Goal: Task Accomplishment & Management: Use online tool/utility

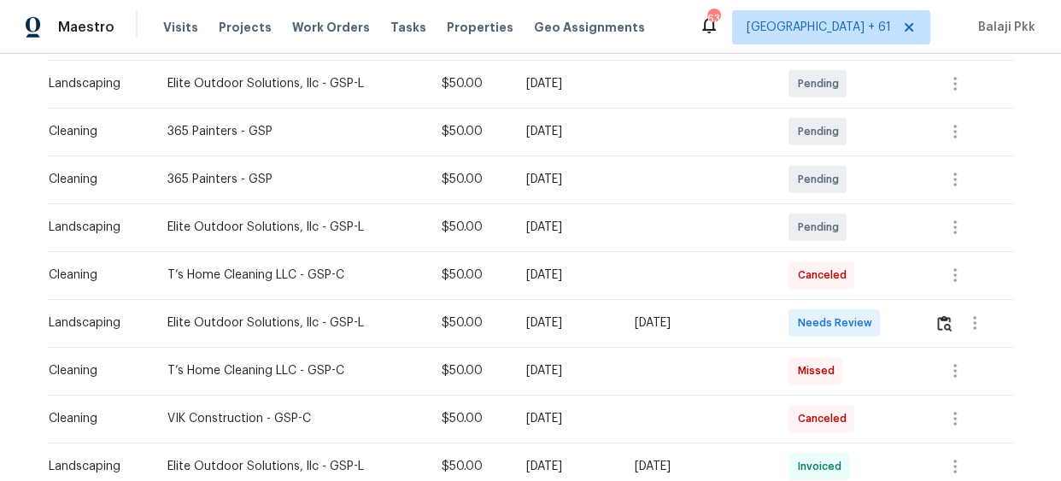
scroll to position [310, 0]
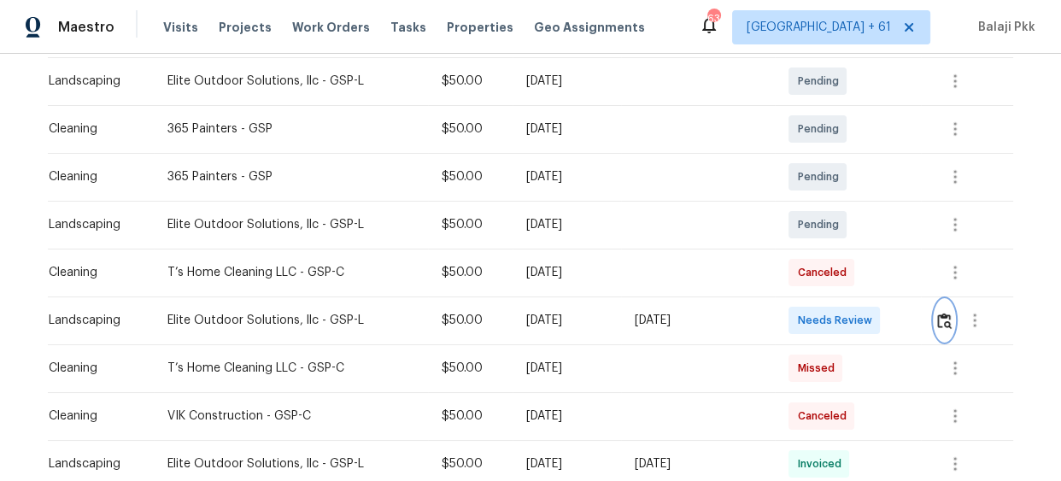
click at [942, 316] on img "button" at bounding box center [944, 321] width 15 height 16
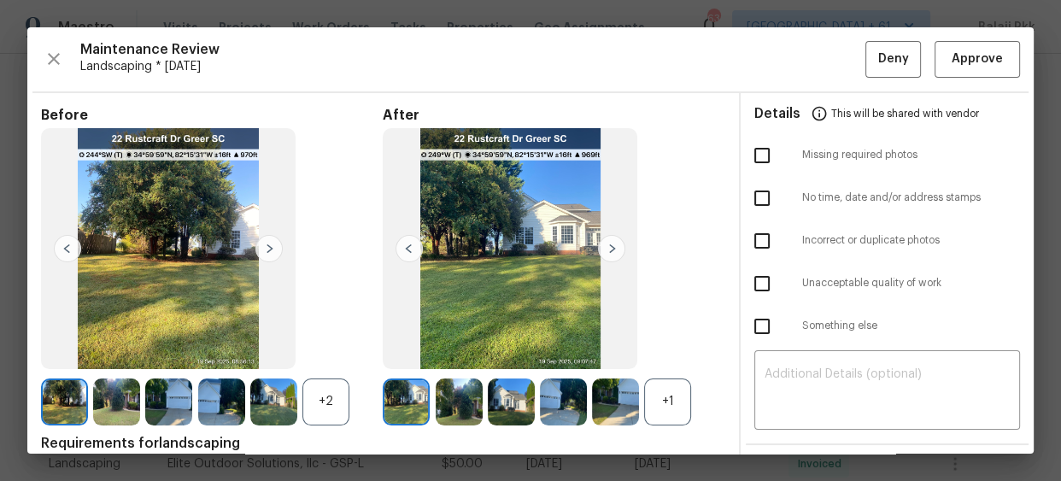
click at [676, 399] on div "+1" at bounding box center [667, 401] width 47 height 47
click at [340, 409] on div "+2" at bounding box center [325, 401] width 47 height 47
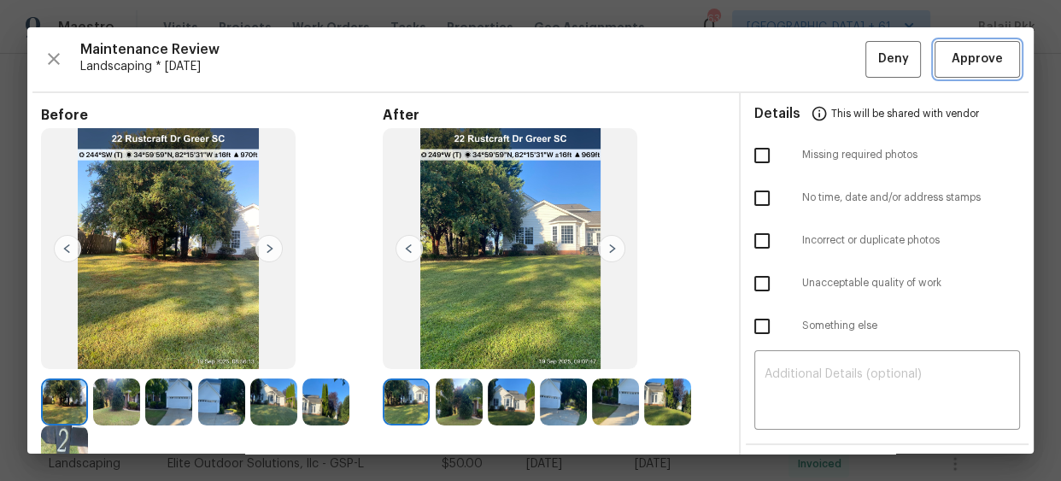
click at [970, 51] on span "Approve" at bounding box center [976, 59] width 51 height 21
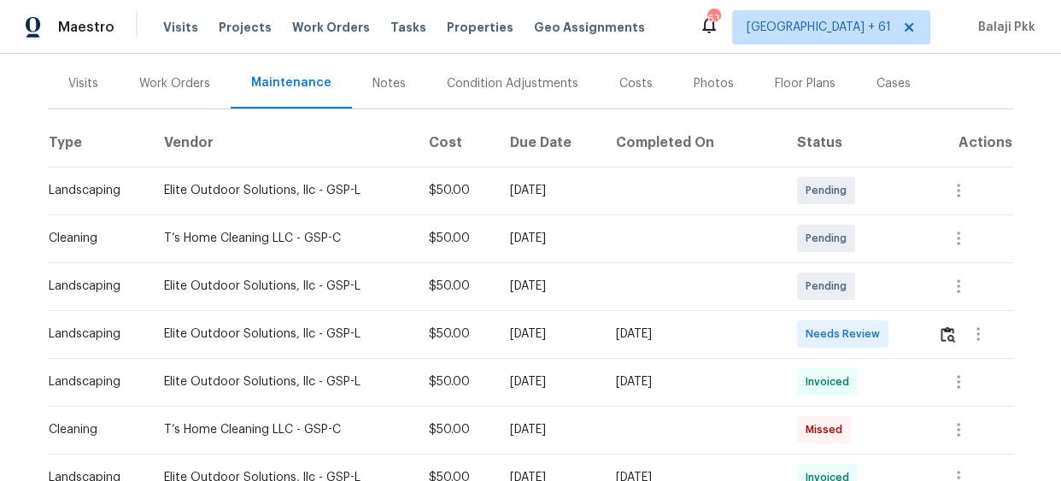
scroll to position [232, 0]
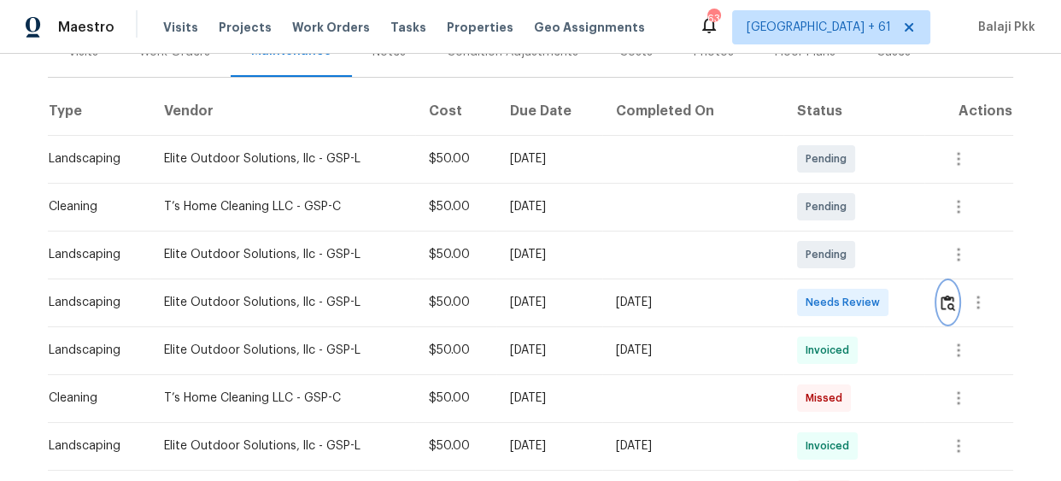
click at [942, 302] on img "button" at bounding box center [947, 303] width 15 height 16
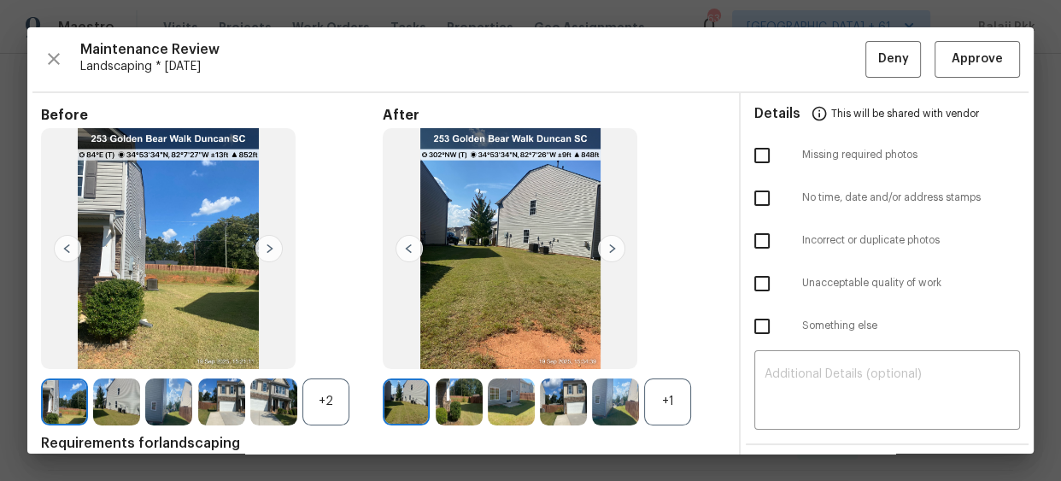
click at [333, 399] on div "+2" at bounding box center [325, 401] width 47 height 47
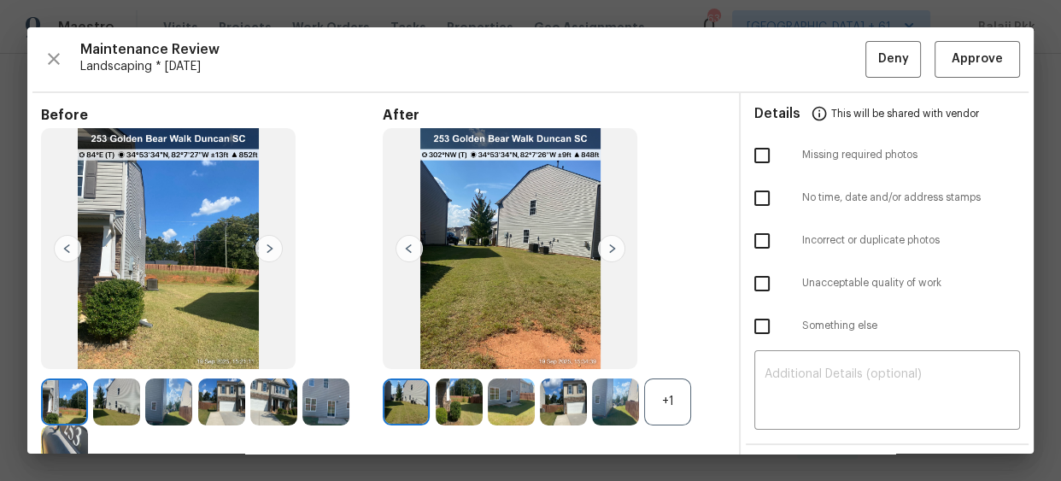
click at [659, 399] on div "+1" at bounding box center [667, 401] width 47 height 47
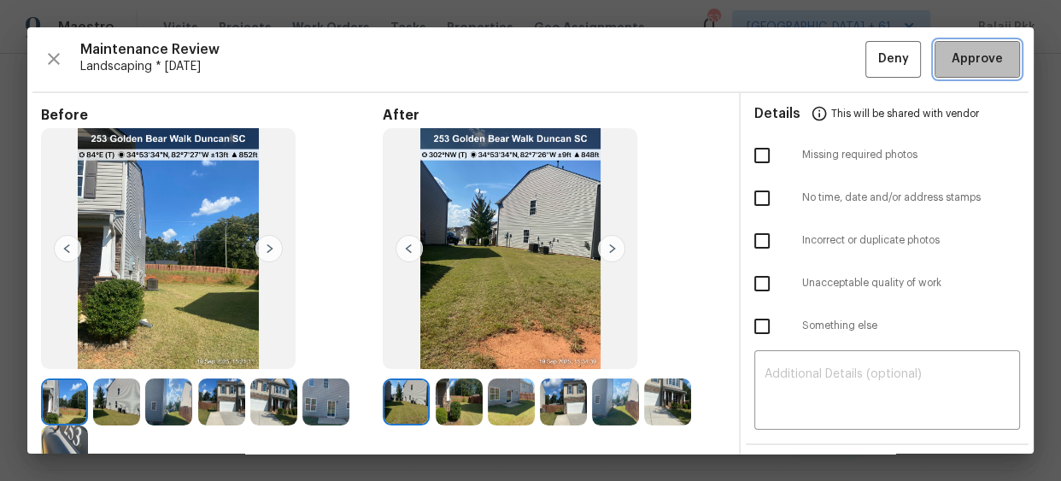
click at [974, 45] on button "Approve" at bounding box center [976, 59] width 85 height 37
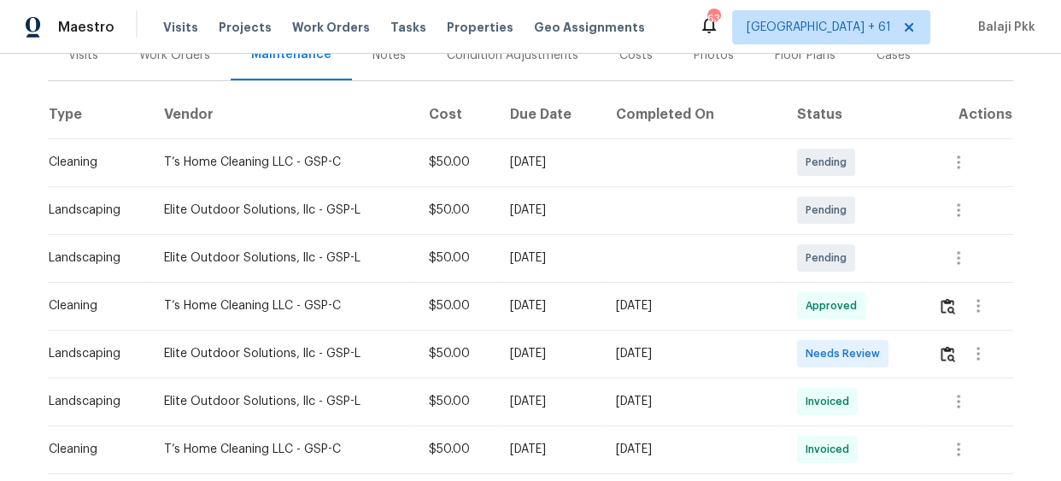
scroll to position [232, 0]
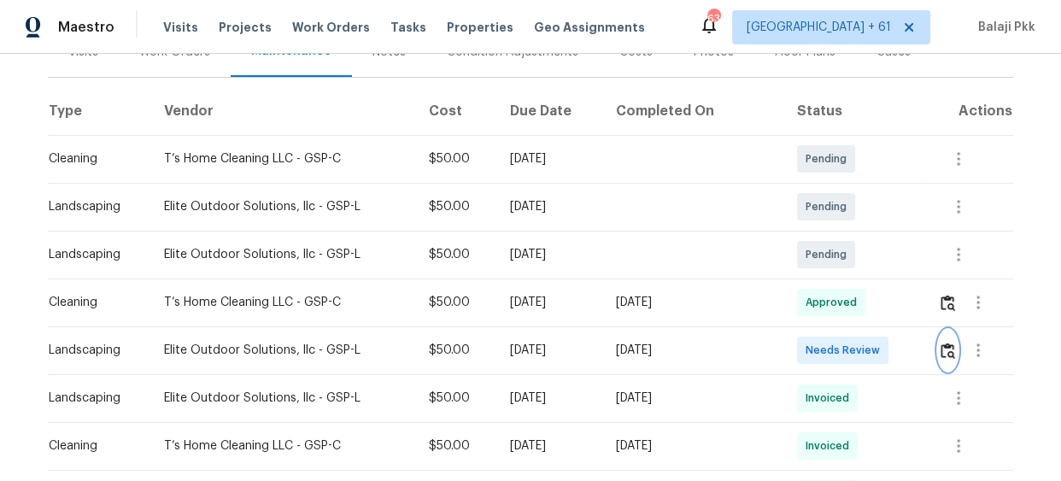
click at [942, 344] on img "button" at bounding box center [947, 350] width 15 height 16
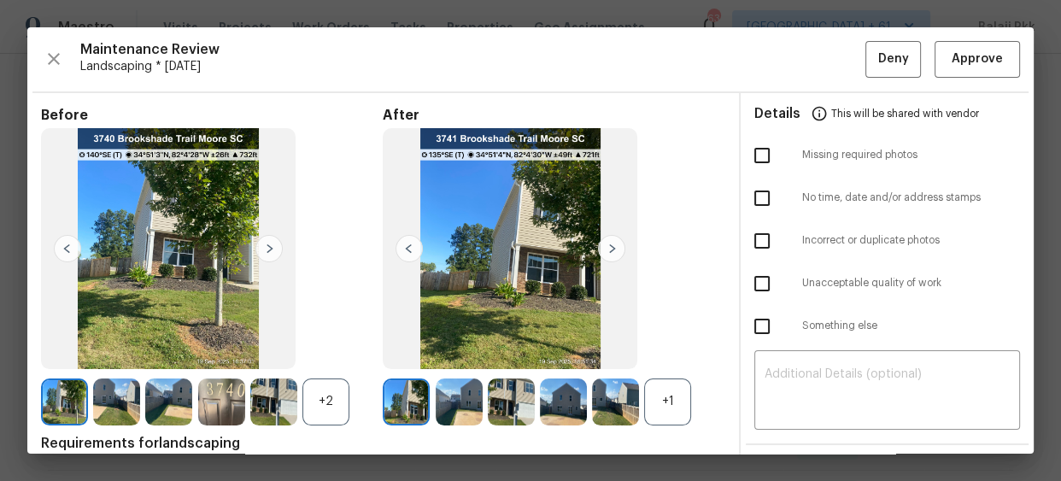
click at [662, 407] on div "+1" at bounding box center [667, 401] width 47 height 47
drag, startPoint x: 336, startPoint y: 412, endPoint x: 395, endPoint y: 269, distance: 154.8
click at [336, 413] on div "+2" at bounding box center [325, 401] width 47 height 47
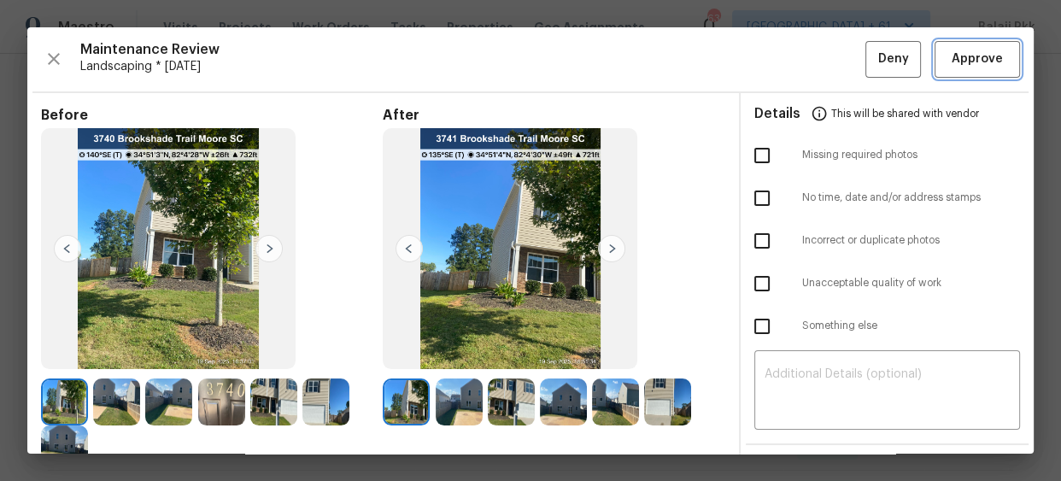
click at [962, 55] on span "Approve" at bounding box center [976, 59] width 51 height 21
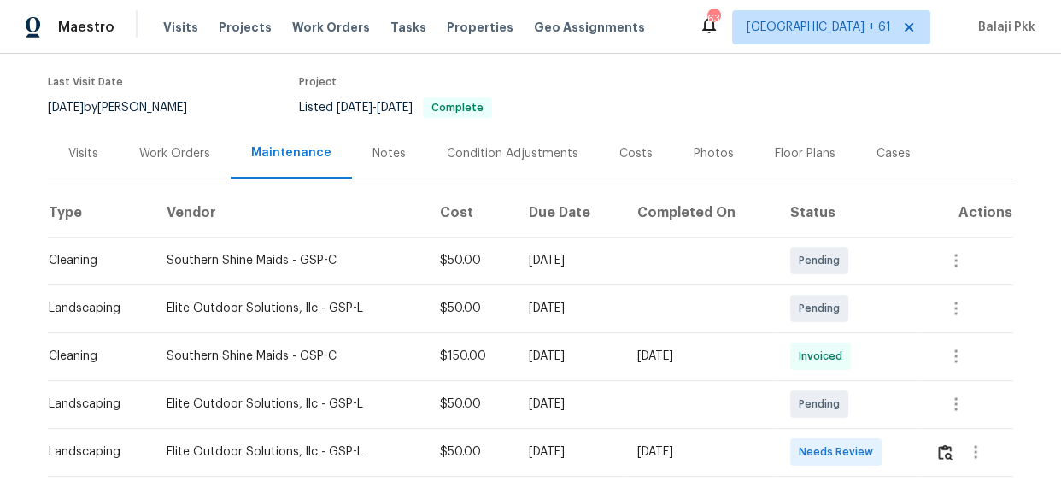
scroll to position [155, 0]
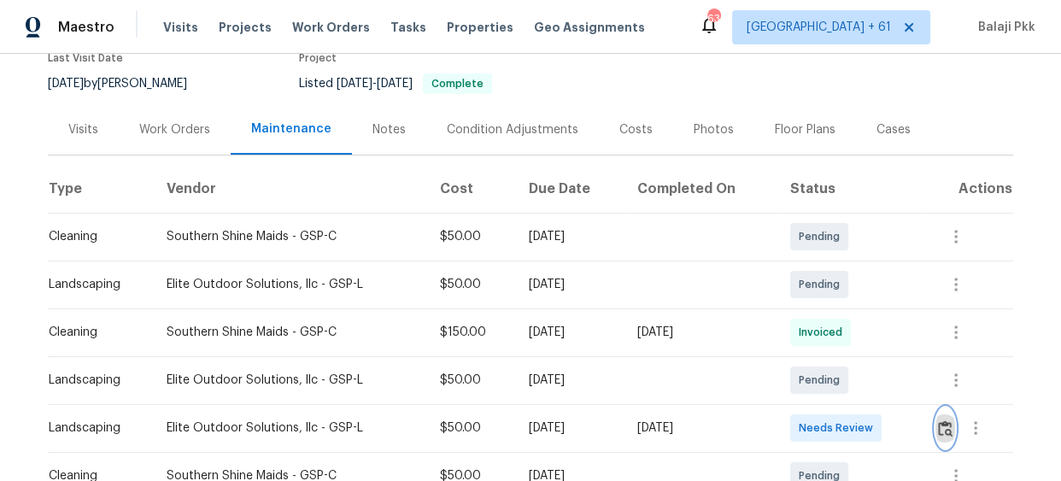
click at [938, 420] on img "button" at bounding box center [945, 428] width 15 height 16
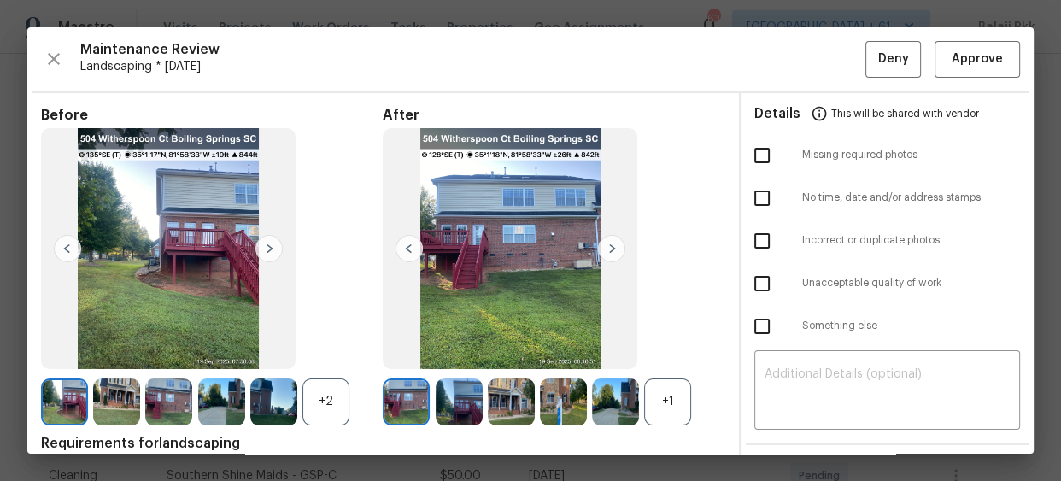
click at [682, 407] on div "+1" at bounding box center [667, 401] width 47 height 47
click at [316, 405] on div "+2" at bounding box center [325, 401] width 47 height 47
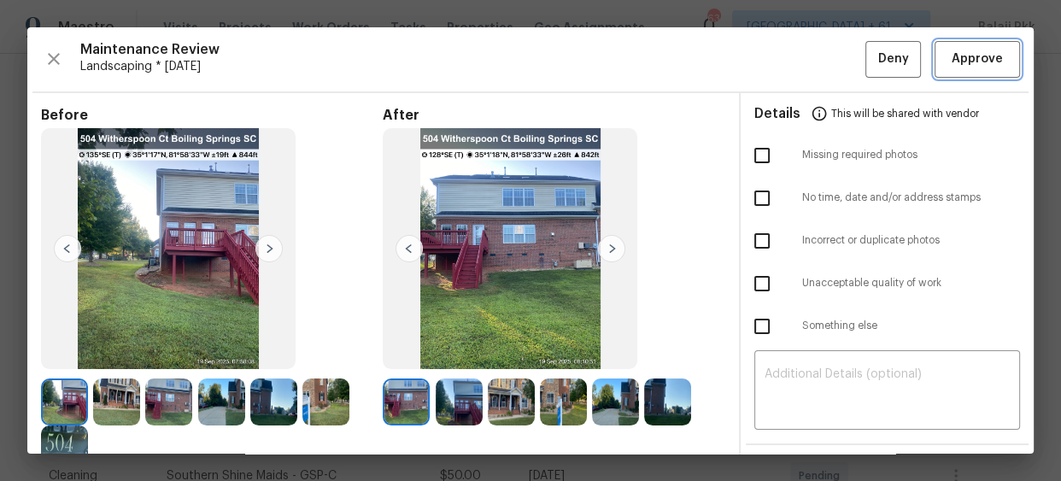
click at [942, 44] on button "Approve" at bounding box center [976, 59] width 85 height 37
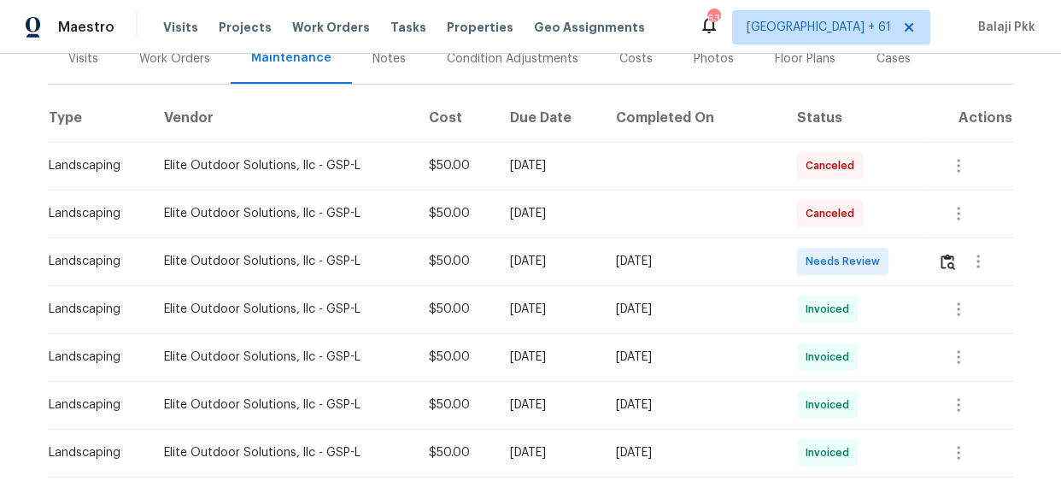
scroll to position [232, 0]
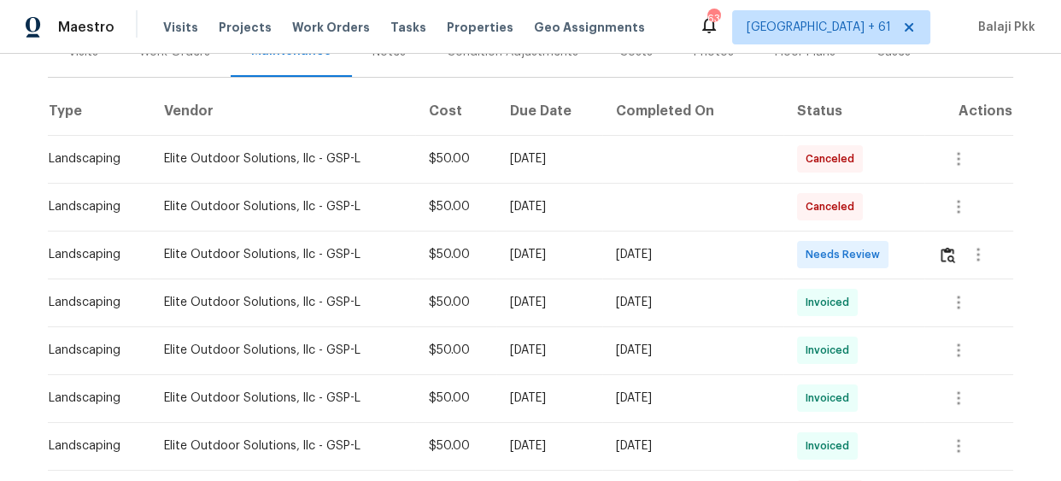
click at [929, 255] on td at bounding box center [968, 255] width 89 height 48
click at [945, 255] on img "button" at bounding box center [947, 255] width 15 height 16
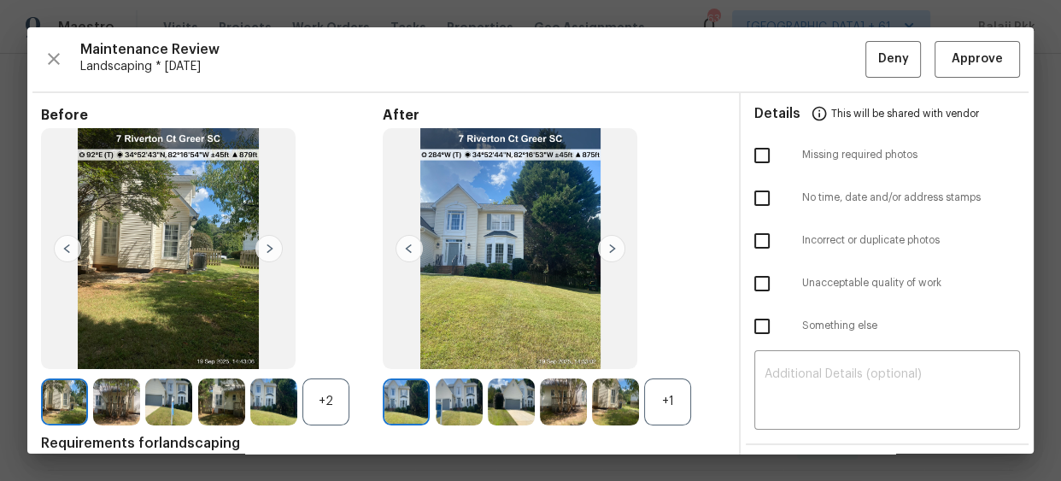
click at [663, 386] on div "+1" at bounding box center [667, 401] width 47 height 47
click at [346, 402] on div "+2" at bounding box center [325, 401] width 47 height 47
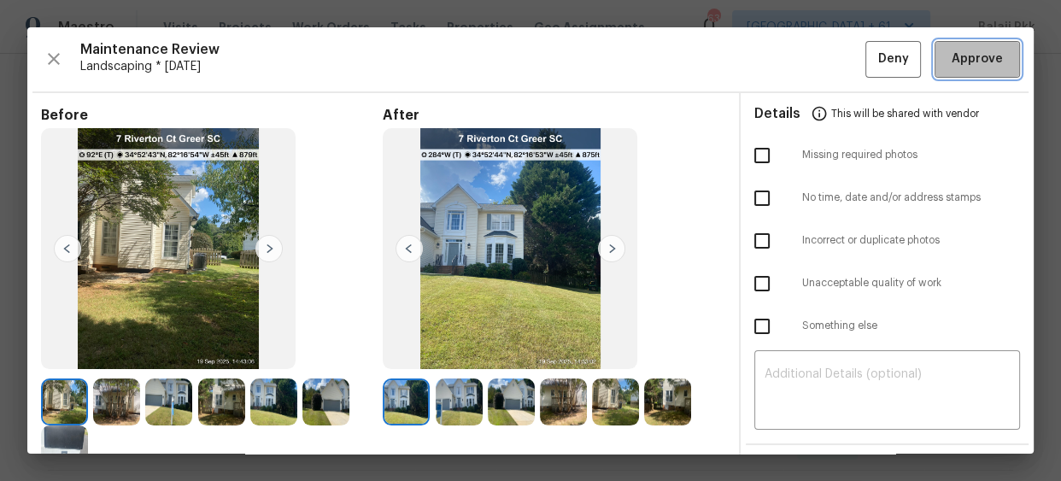
click at [948, 56] on span "Approve" at bounding box center [977, 59] width 58 height 21
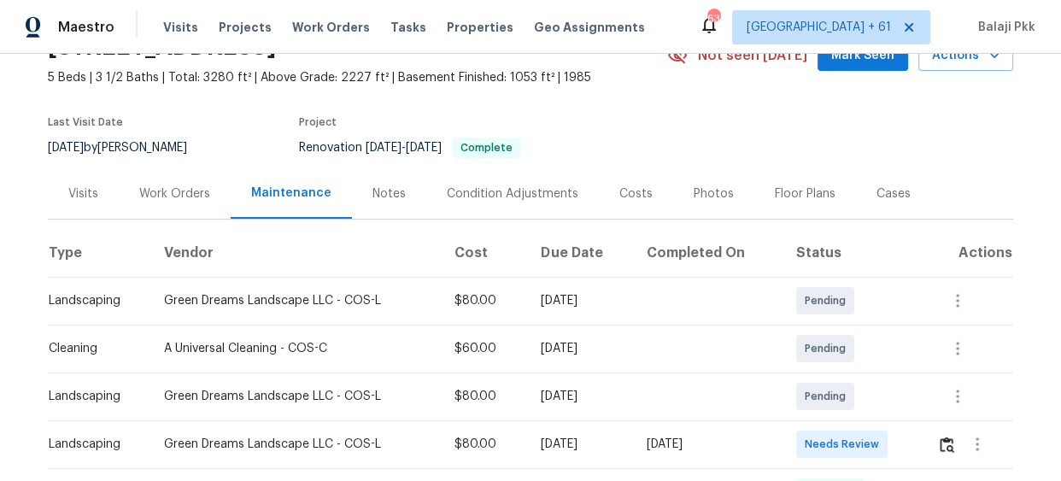
scroll to position [232, 0]
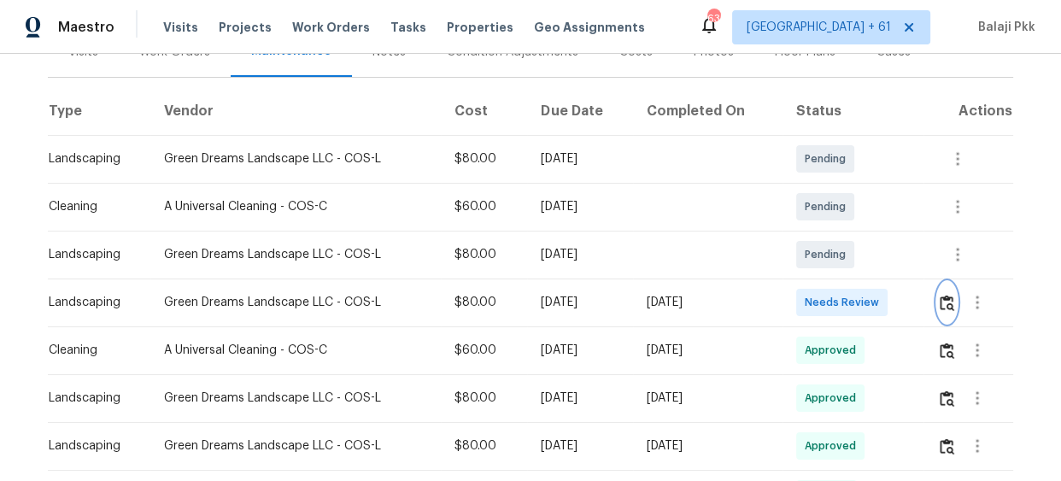
click at [939, 306] on img "button" at bounding box center [946, 303] width 15 height 16
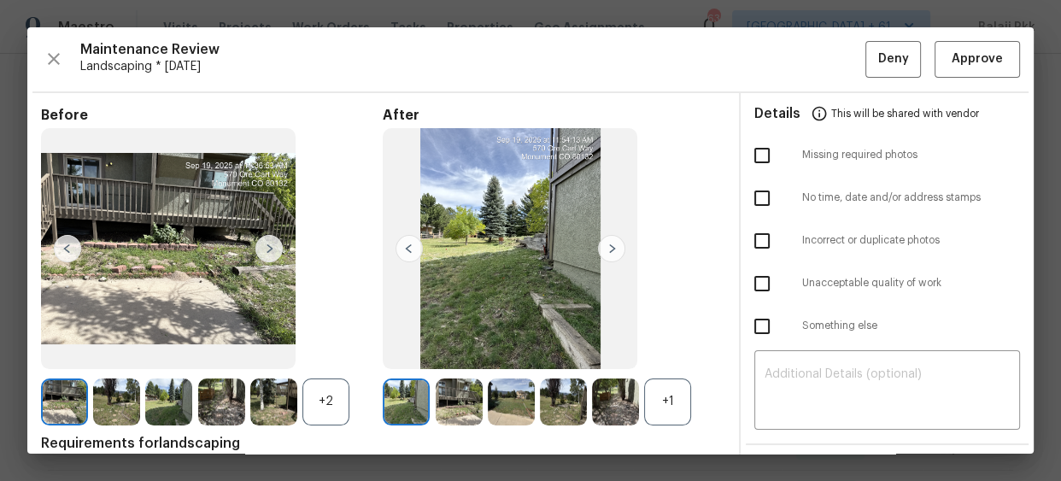
click at [664, 422] on div "+1" at bounding box center [667, 401] width 47 height 47
click at [331, 404] on div "+2" at bounding box center [325, 401] width 47 height 47
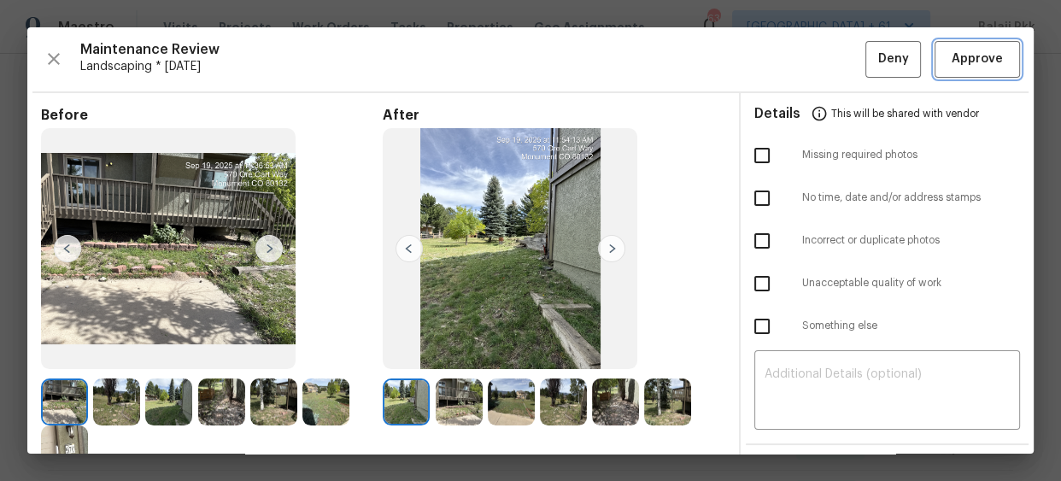
click at [965, 50] on span "Approve" at bounding box center [976, 59] width 51 height 21
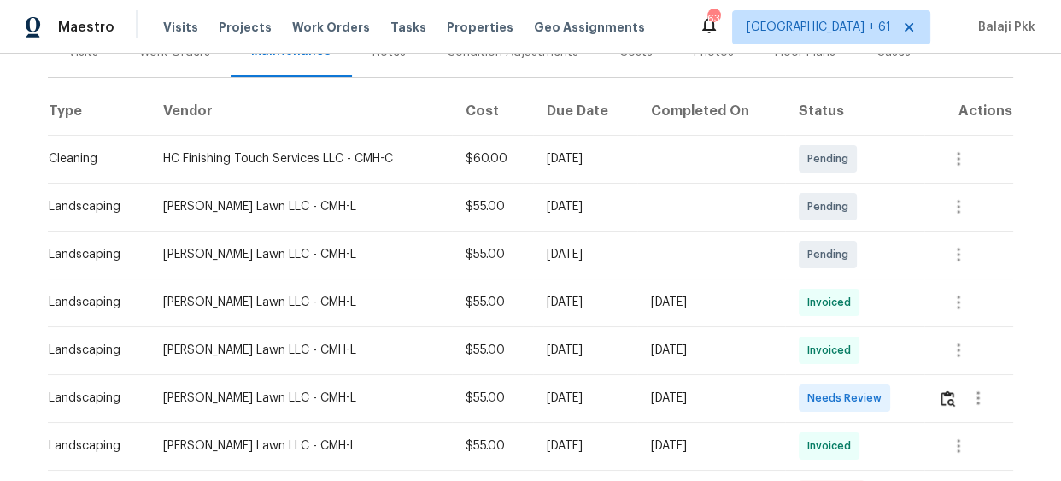
scroll to position [310, 0]
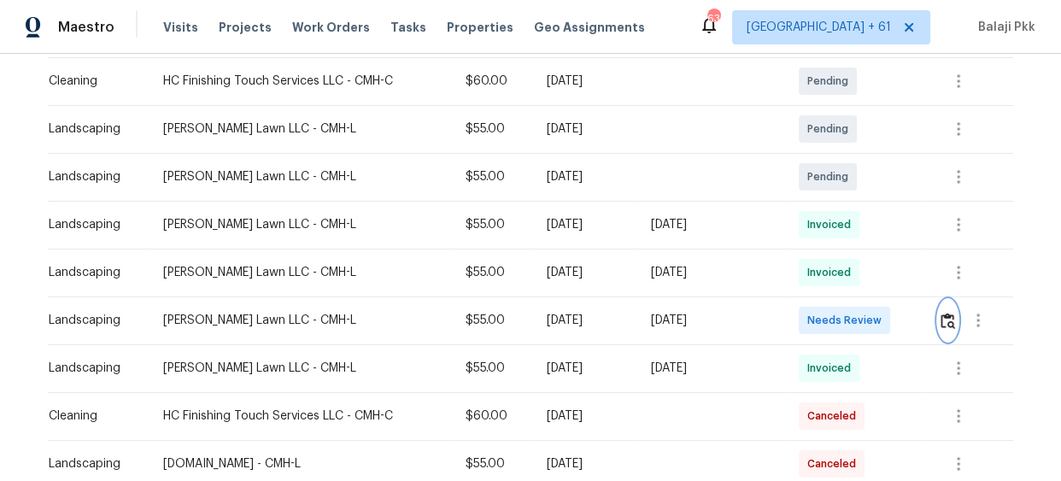
click at [940, 317] on img "button" at bounding box center [947, 321] width 15 height 16
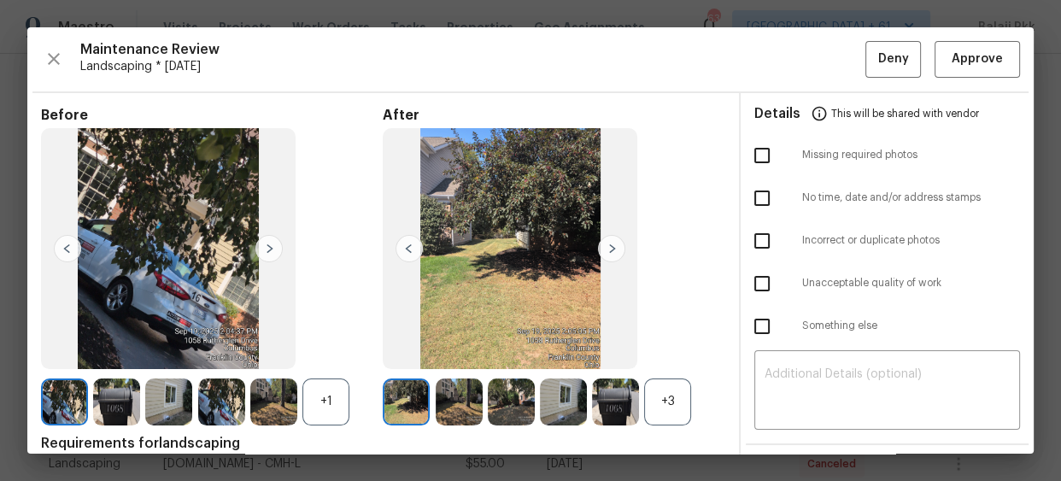
click at [677, 401] on div "+3" at bounding box center [667, 401] width 47 height 47
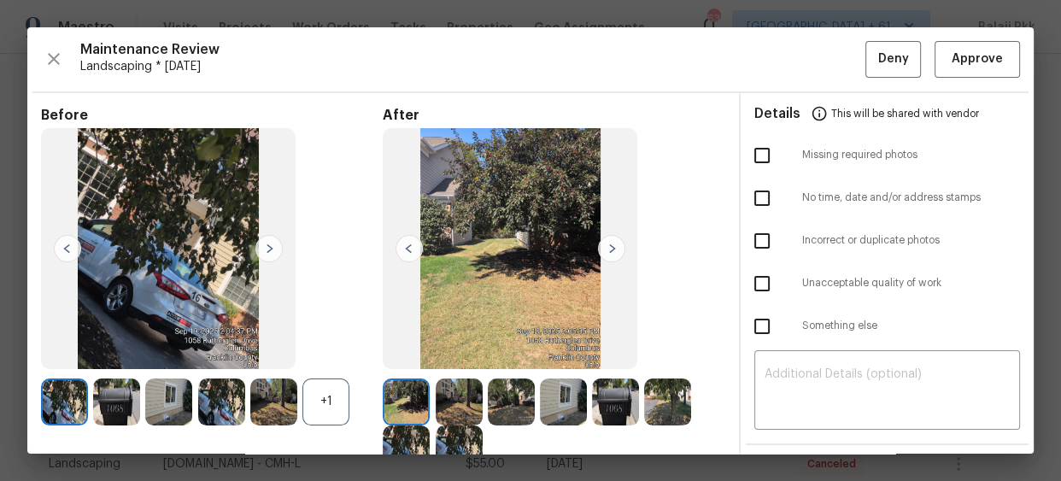
click at [335, 395] on div "+1" at bounding box center [325, 401] width 47 height 47
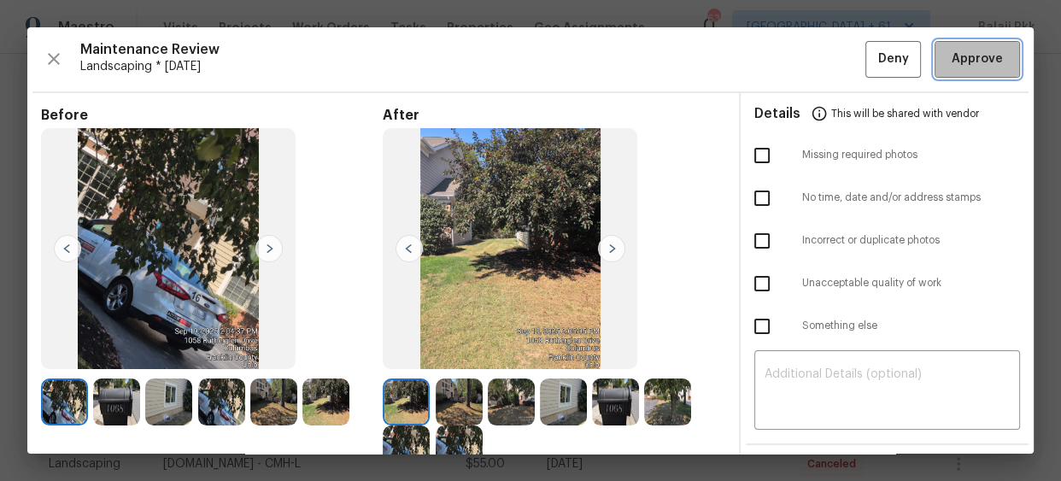
click at [967, 59] on span "Approve" at bounding box center [976, 59] width 51 height 21
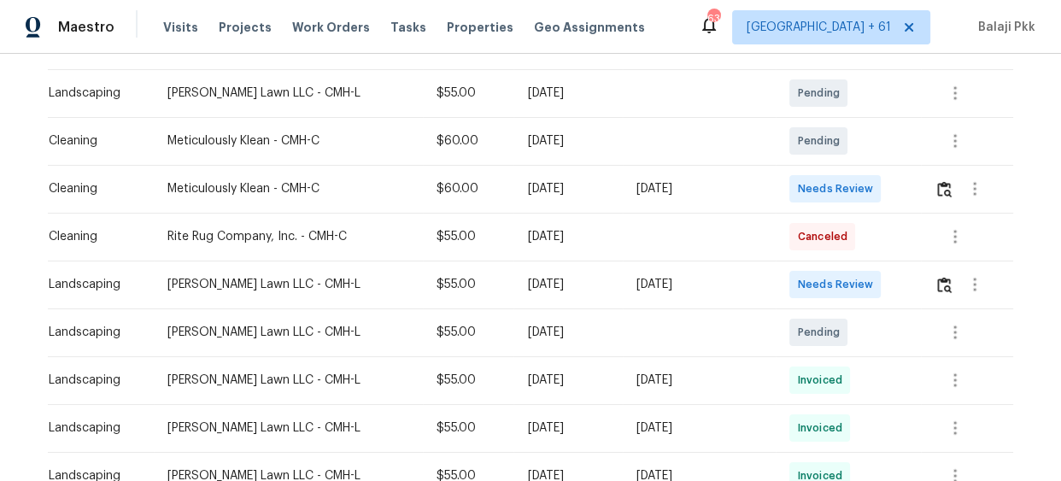
scroll to position [310, 0]
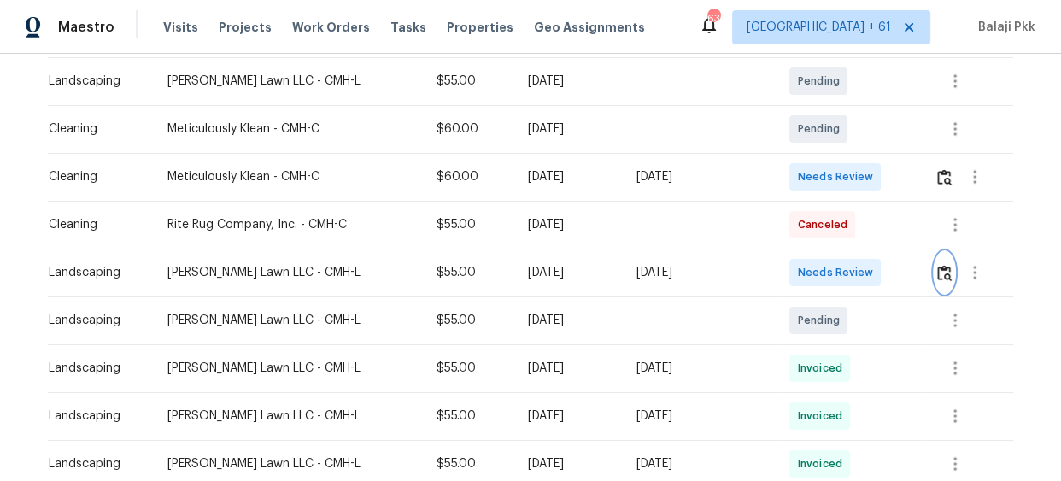
click at [944, 284] on button "button" at bounding box center [944, 272] width 20 height 41
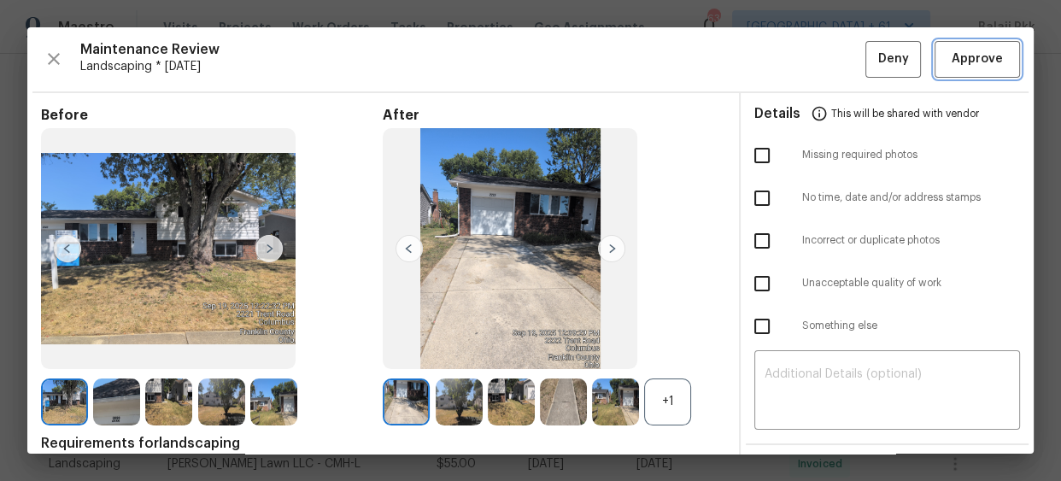
click at [951, 50] on span "Approve" at bounding box center [976, 59] width 51 height 21
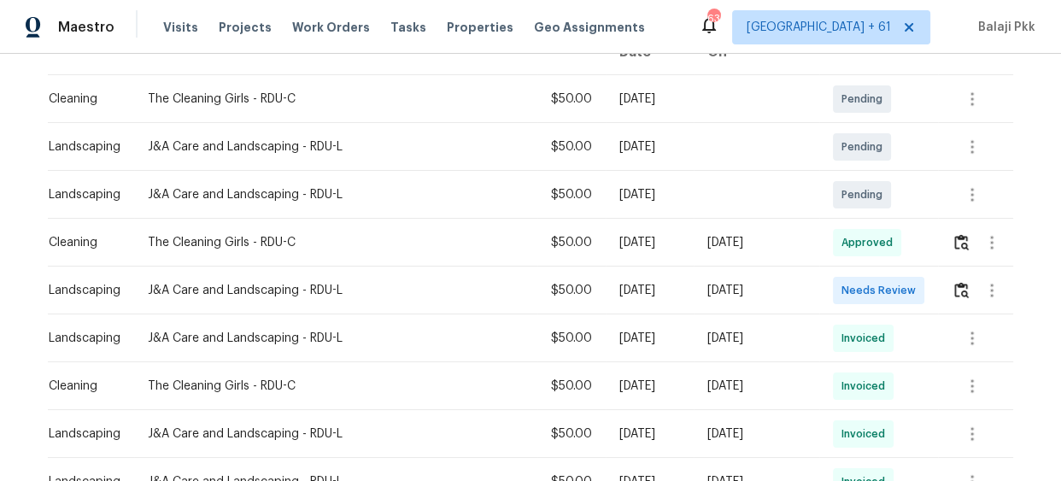
scroll to position [310, 0]
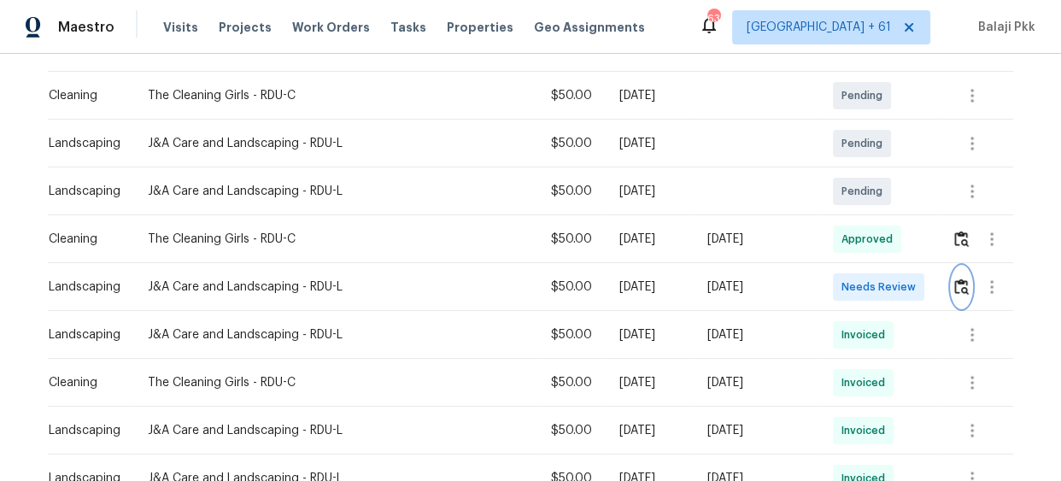
click at [954, 278] on img "button" at bounding box center [961, 286] width 15 height 16
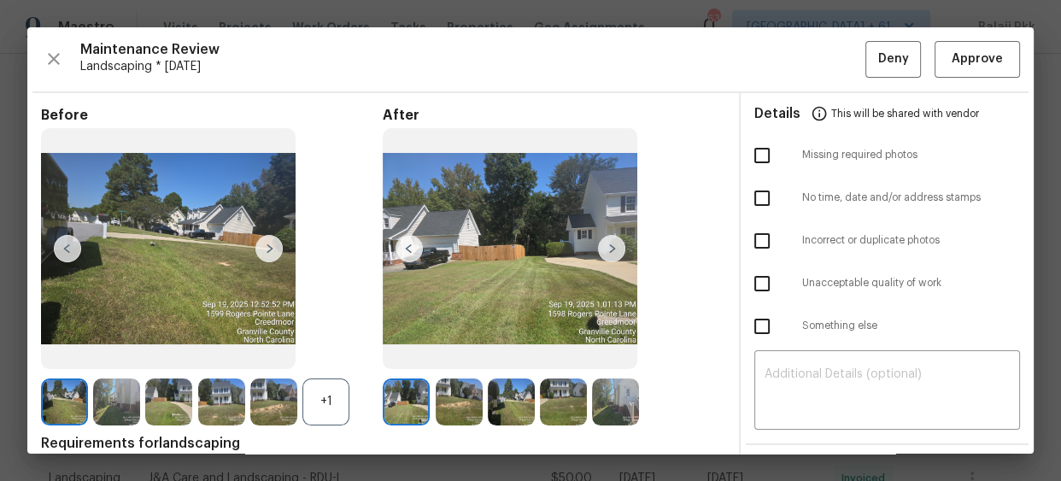
click at [345, 400] on div "+1" at bounding box center [325, 401] width 47 height 47
click at [345, 400] on img at bounding box center [325, 401] width 47 height 47
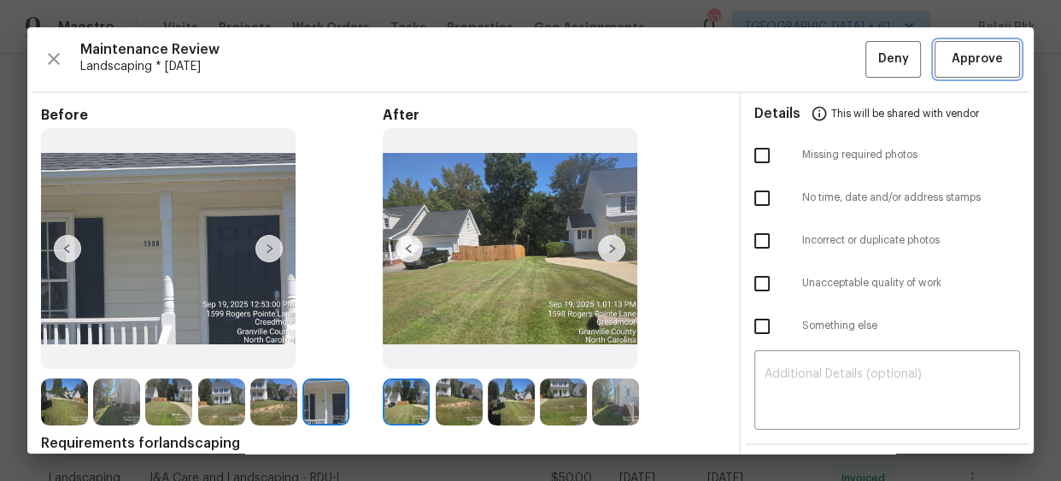
click at [956, 64] on span "Approve" at bounding box center [976, 59] width 51 height 21
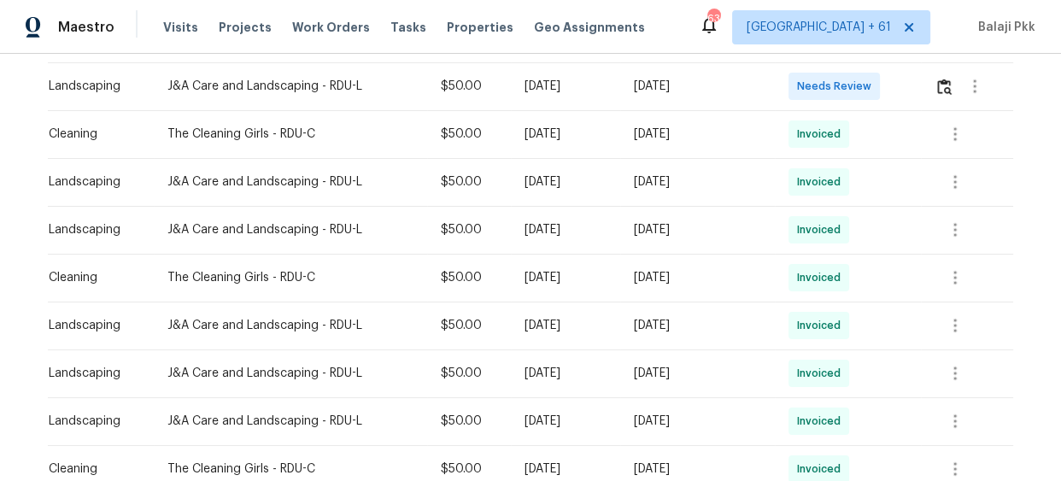
scroll to position [465, 0]
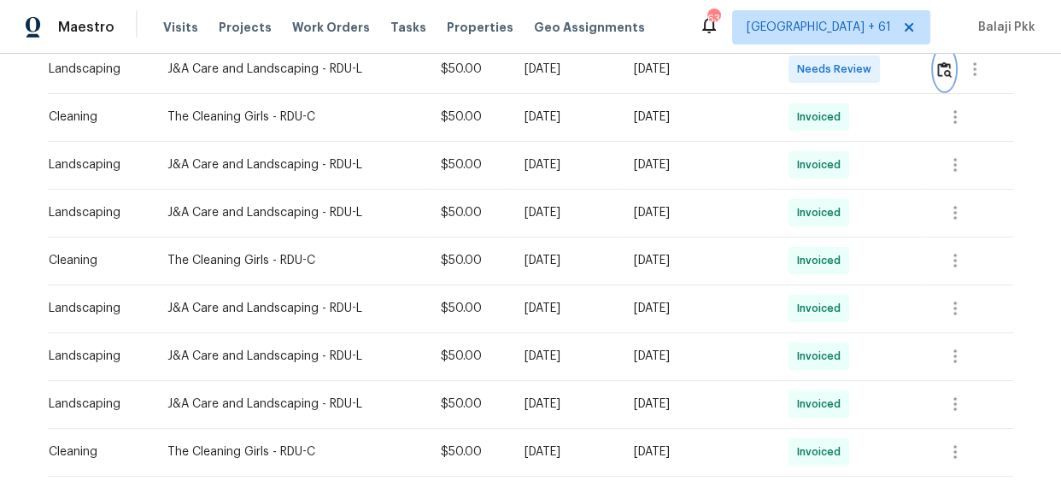
click at [934, 69] on button "button" at bounding box center [944, 69] width 20 height 41
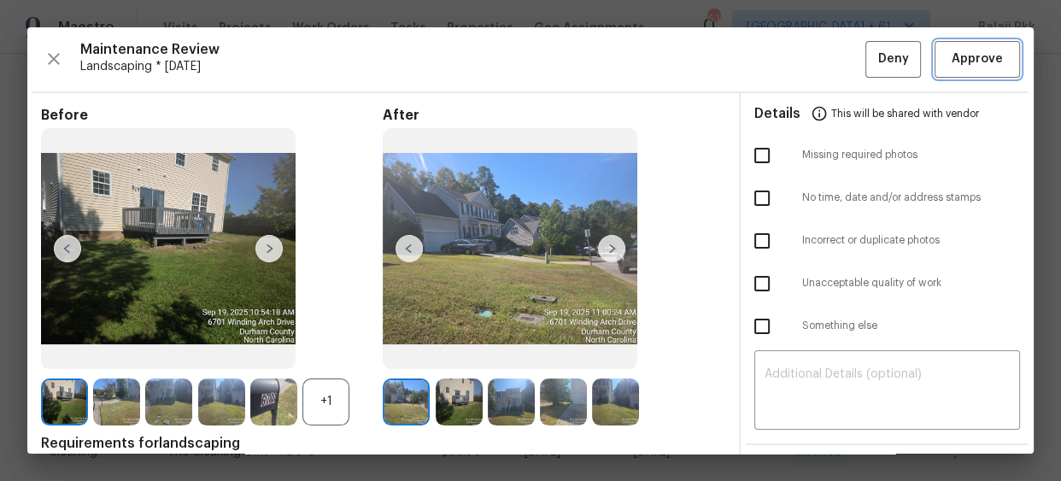
click at [951, 54] on span "Approve" at bounding box center [976, 59] width 51 height 21
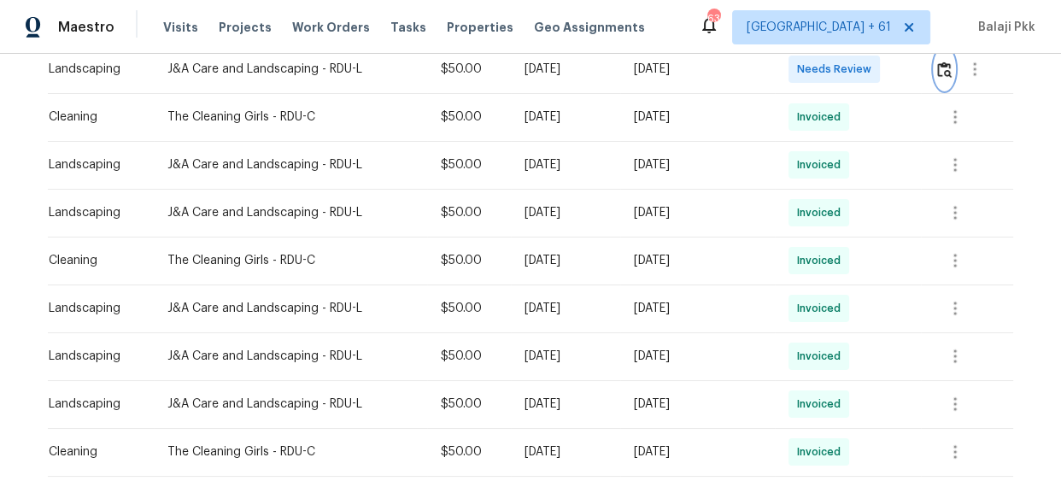
scroll to position [460, 0]
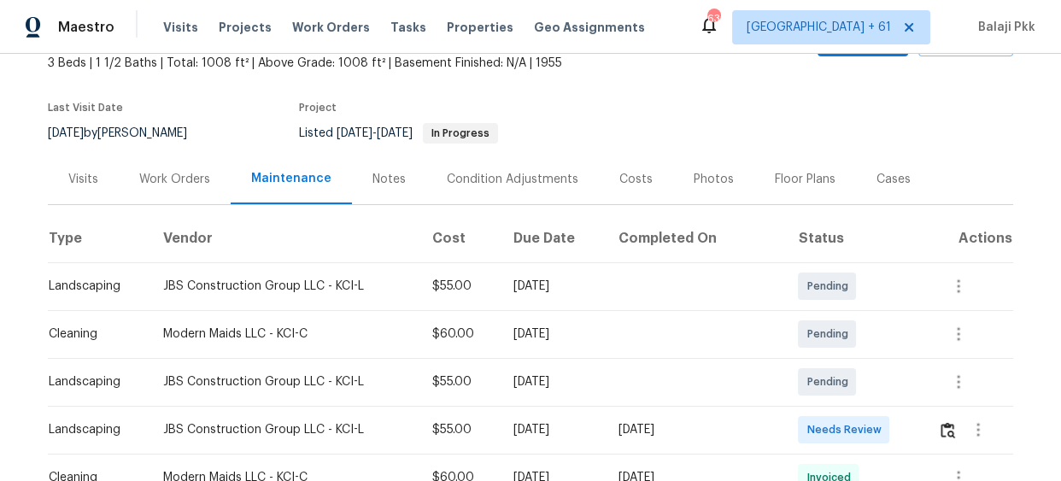
scroll to position [232, 0]
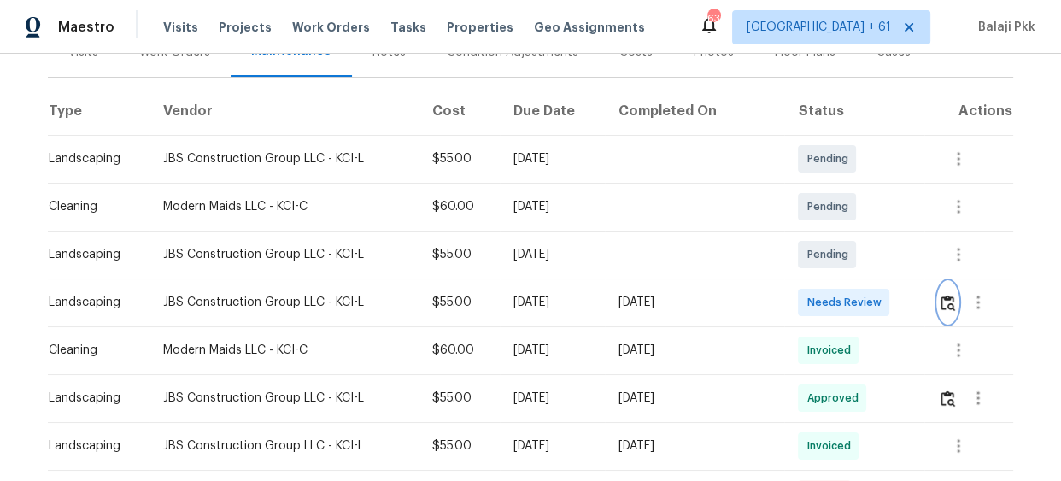
click at [946, 300] on img "button" at bounding box center [947, 303] width 15 height 16
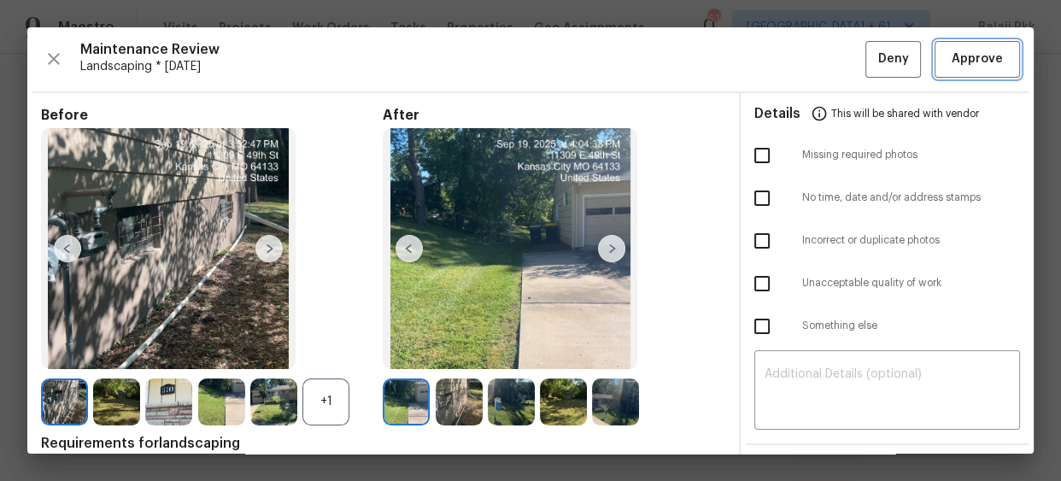
click at [965, 59] on span "Approve" at bounding box center [976, 59] width 51 height 21
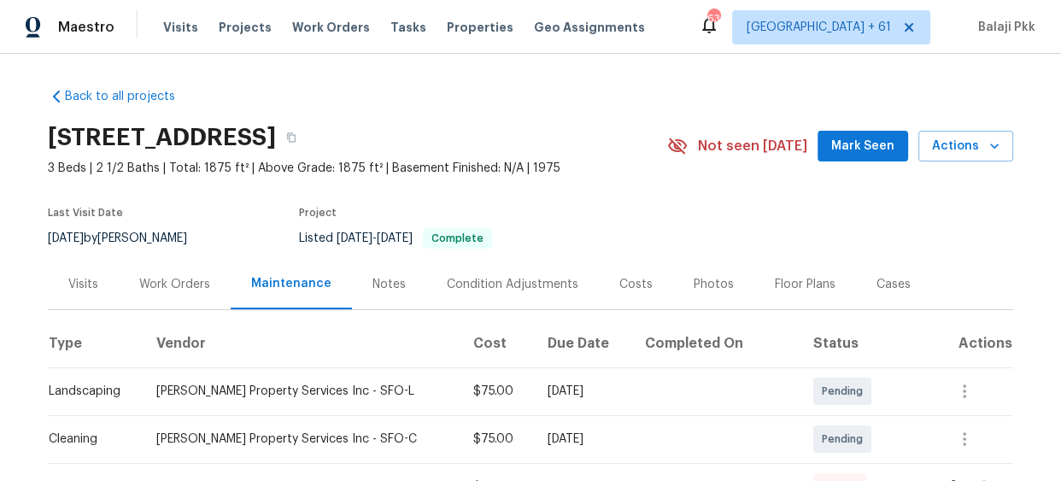
scroll to position [465, 0]
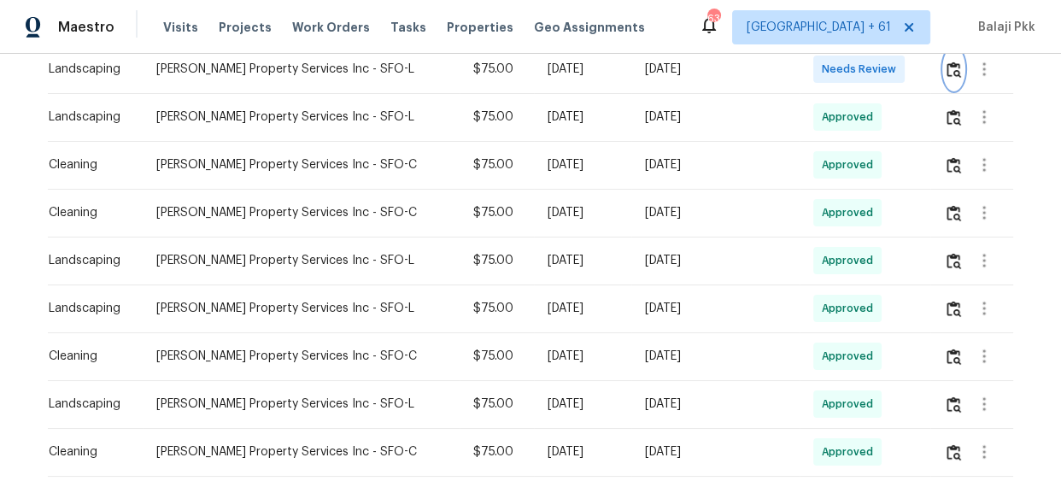
click at [946, 72] on img "button" at bounding box center [953, 69] width 15 height 16
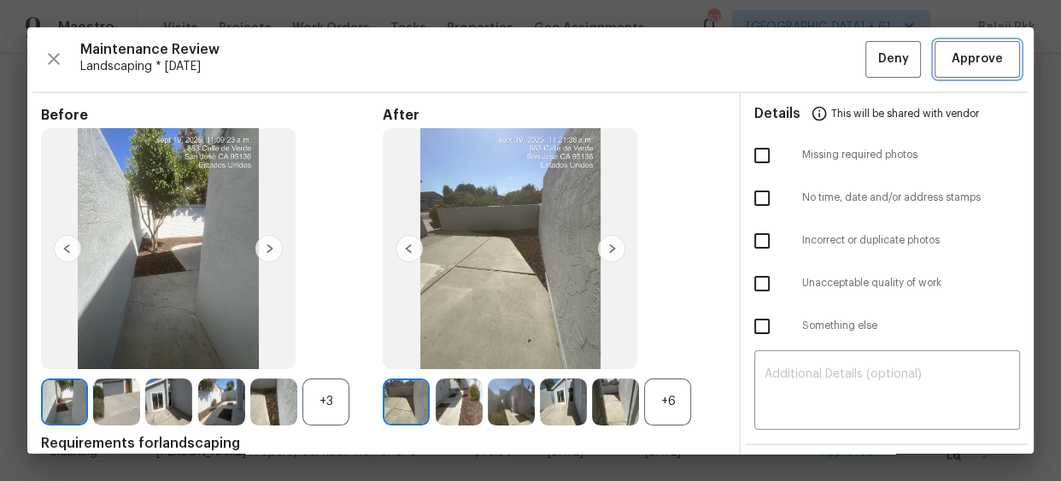
click at [997, 53] on button "Approve" at bounding box center [976, 59] width 85 height 37
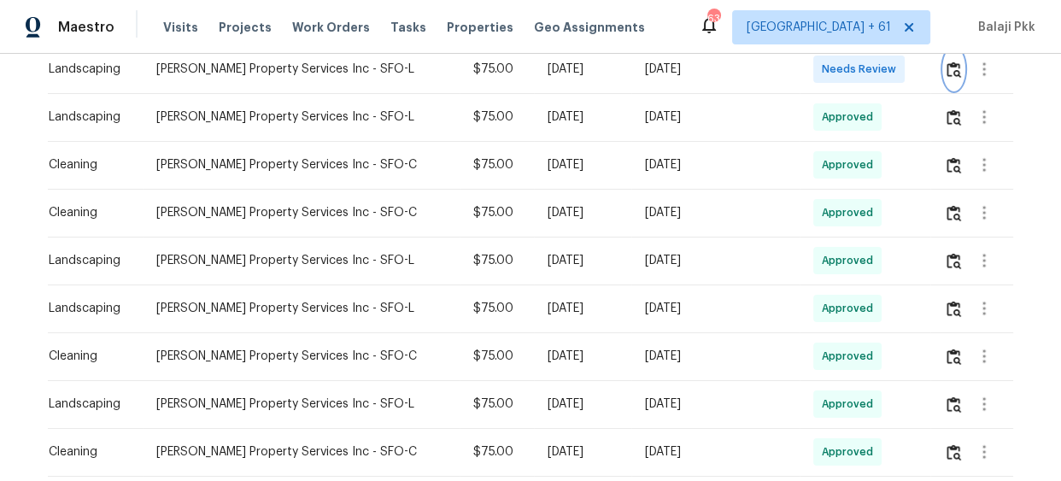
scroll to position [460, 0]
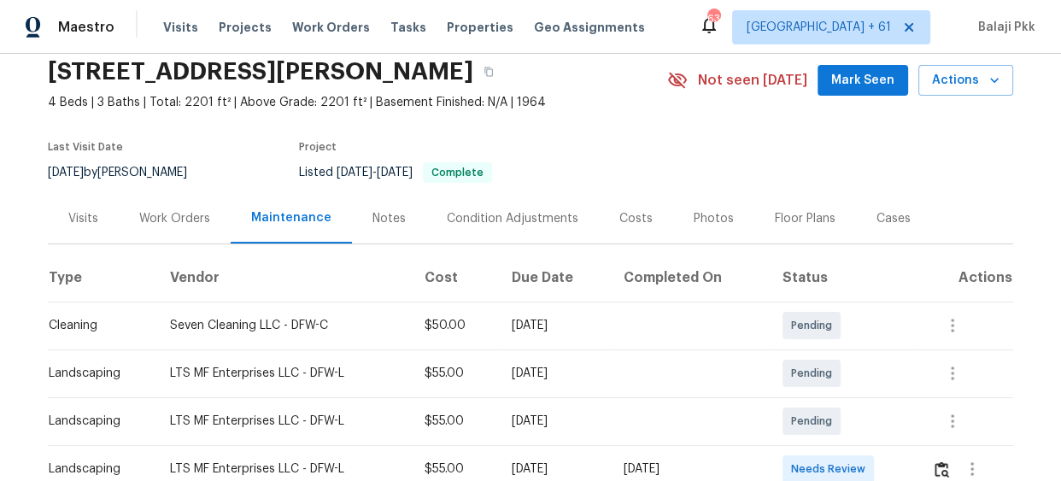
scroll to position [310, 0]
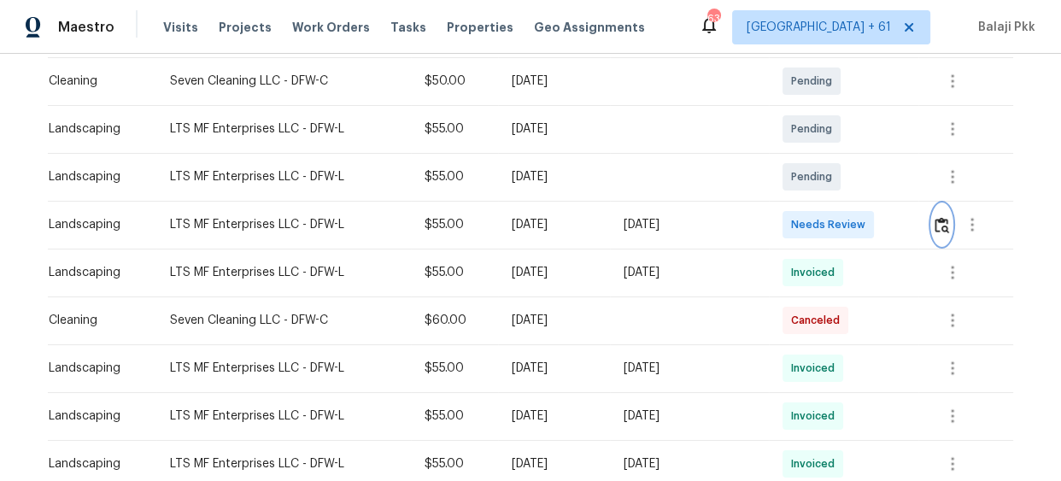
click at [942, 219] on img "button" at bounding box center [941, 225] width 15 height 16
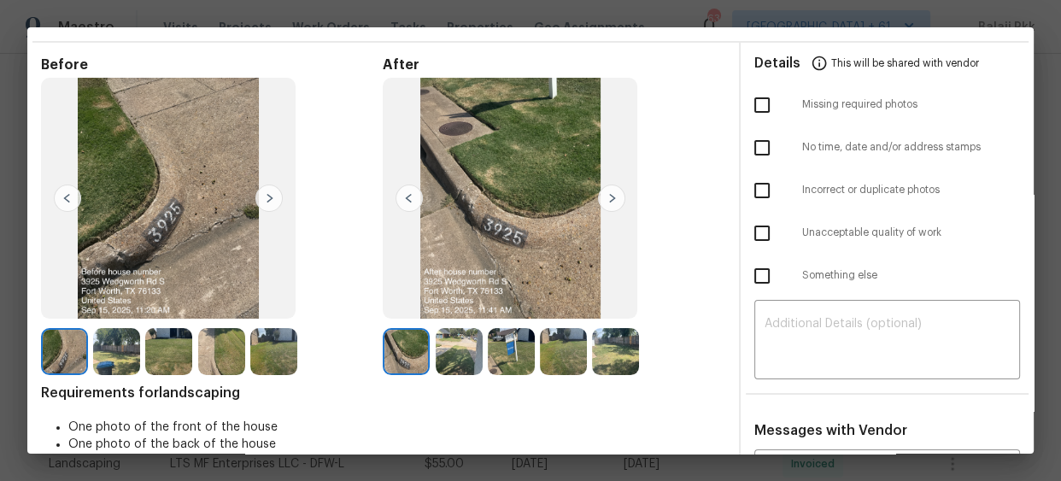
scroll to position [77, 0]
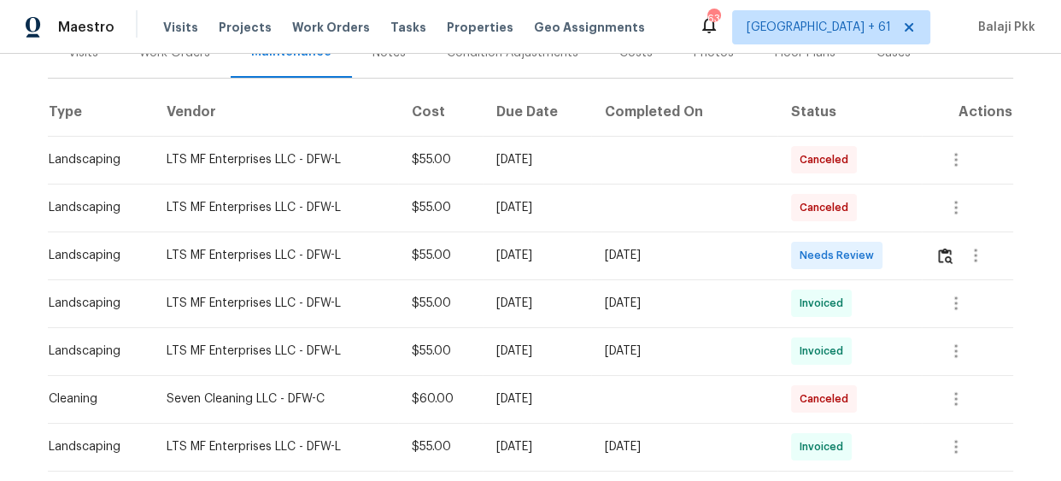
scroll to position [232, 0]
click at [945, 256] on img "button" at bounding box center [945, 255] width 15 height 16
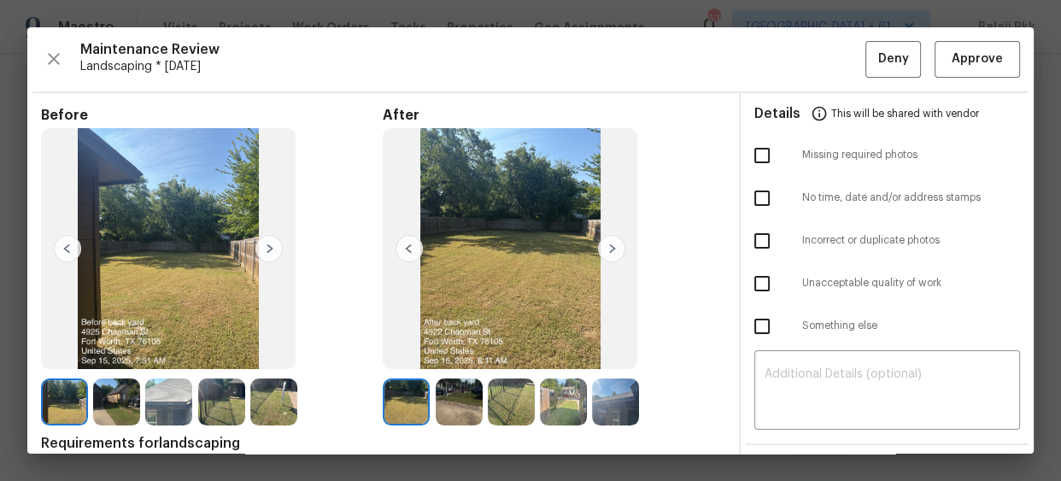
click at [948, 38] on div "Maintenance Review Landscaping * Mon, Sep 15 Deny Approve Before After Requirem…" at bounding box center [530, 240] width 1006 height 426
click at [951, 47] on button "Approve" at bounding box center [976, 59] width 85 height 37
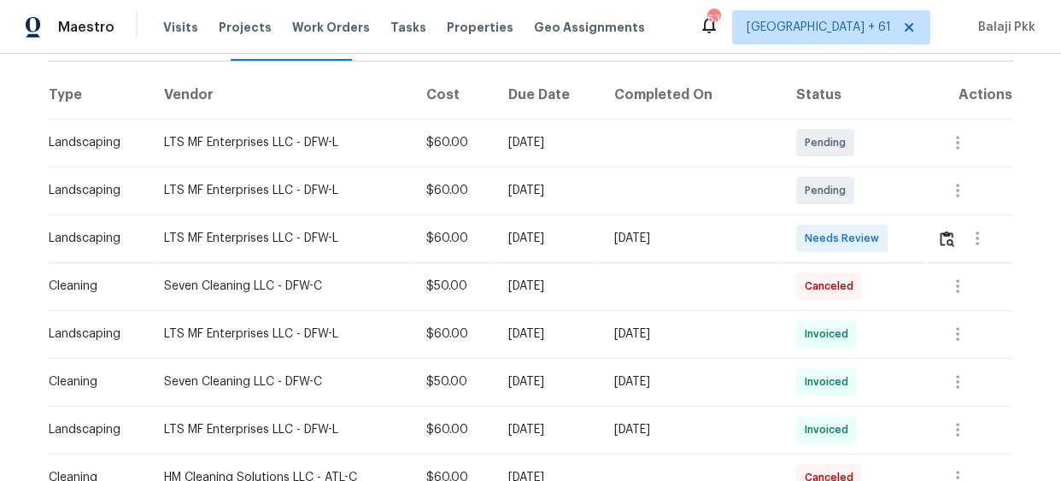
scroll to position [310, 0]
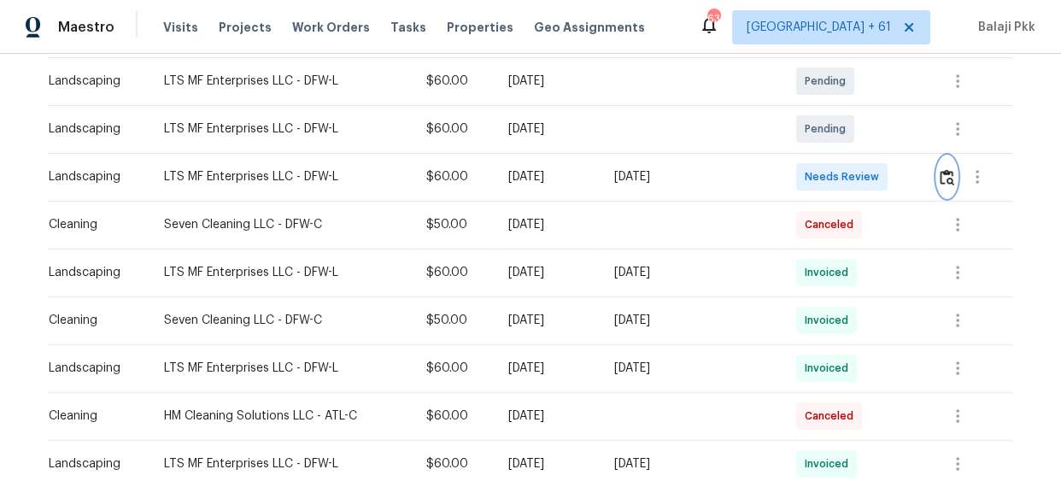
click at [939, 178] on img "button" at bounding box center [946, 177] width 15 height 16
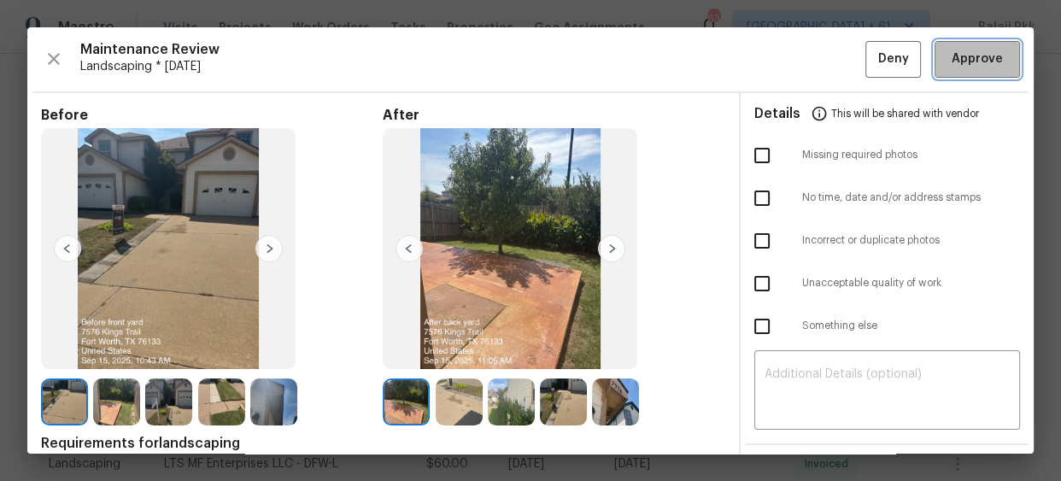
click at [948, 56] on span "Approve" at bounding box center [977, 59] width 58 height 21
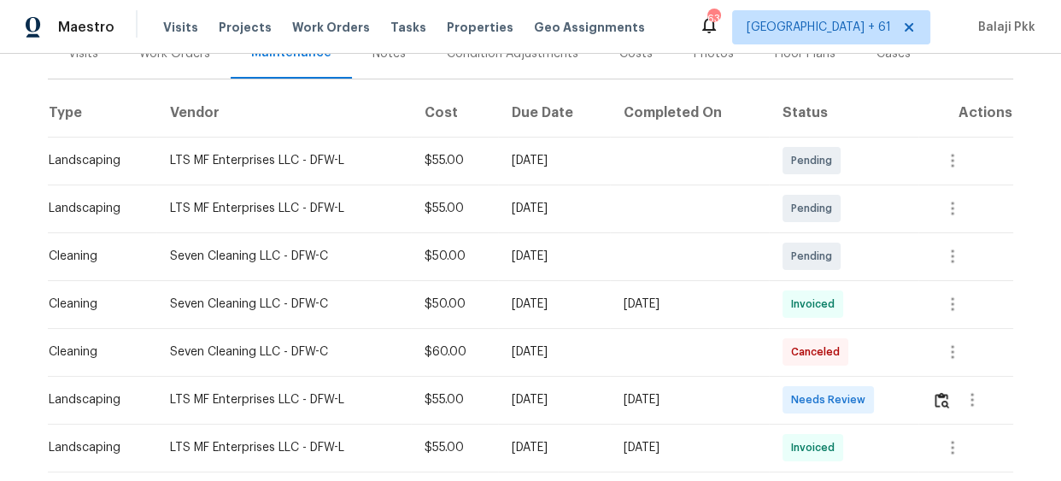
scroll to position [232, 0]
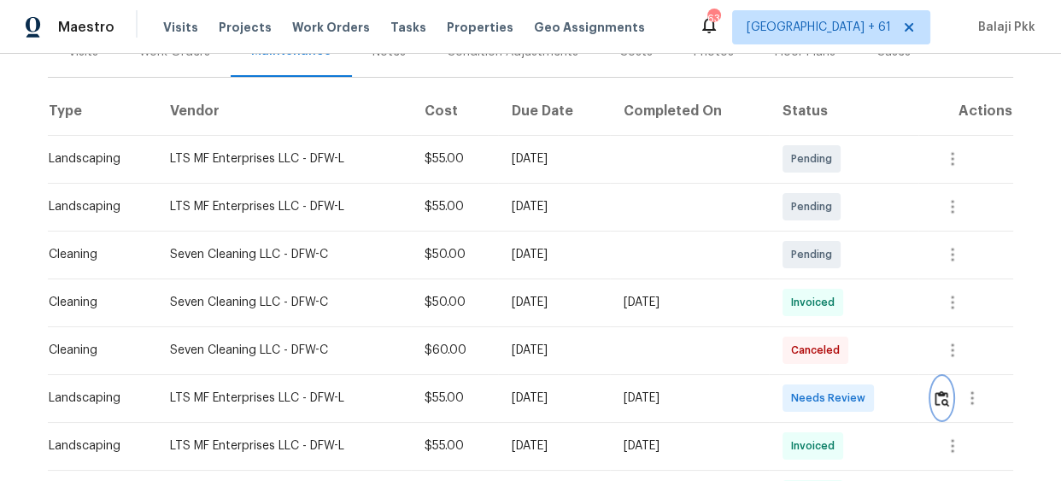
click at [936, 390] on img "button" at bounding box center [941, 398] width 15 height 16
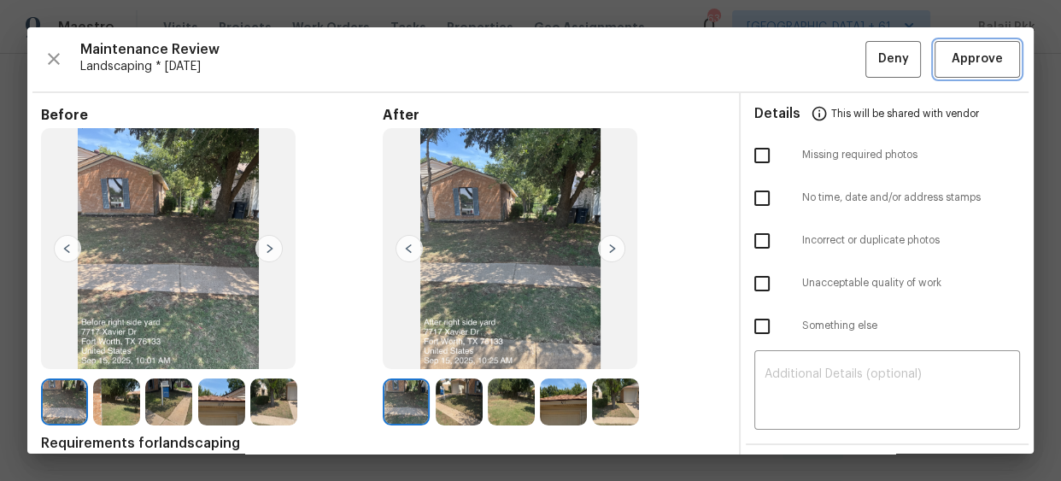
click at [968, 55] on span "Approve" at bounding box center [976, 59] width 51 height 21
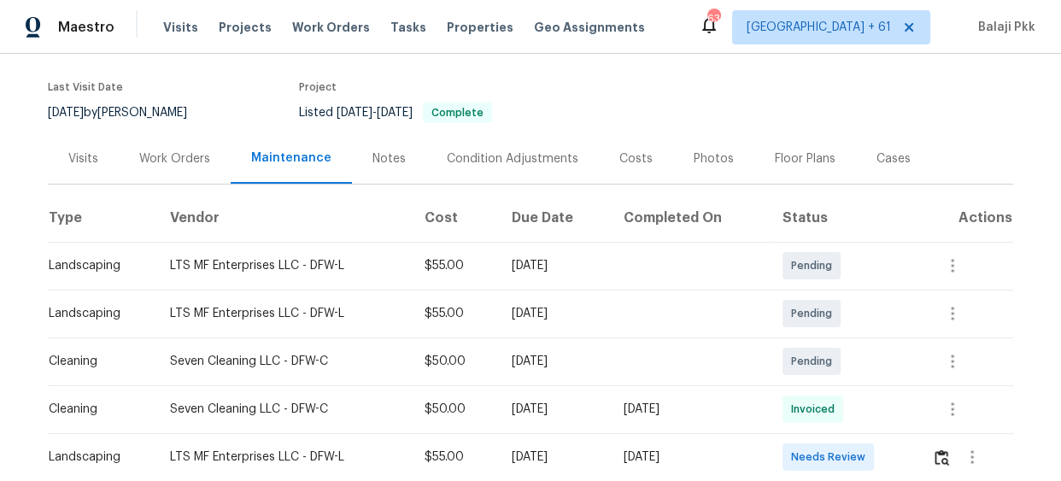
scroll to position [310, 0]
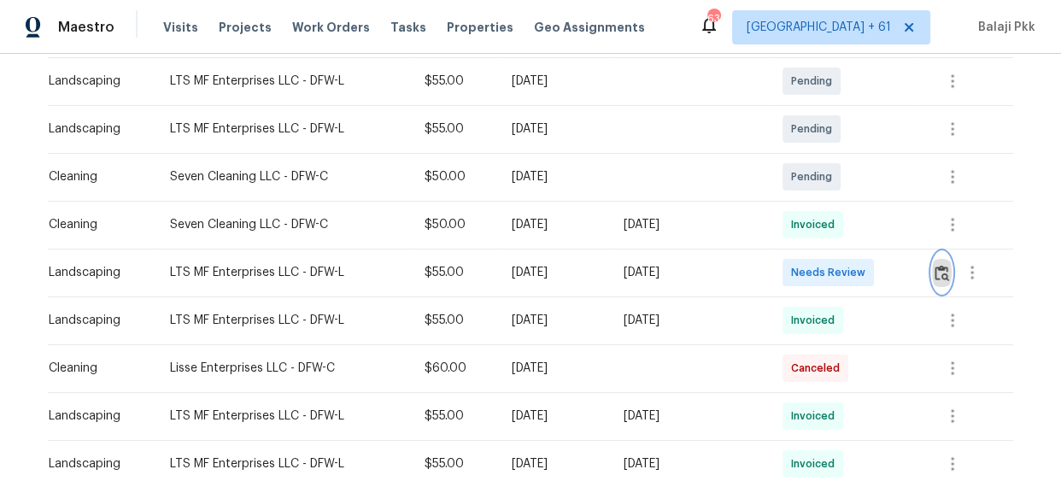
click at [935, 279] on img "button" at bounding box center [941, 273] width 15 height 16
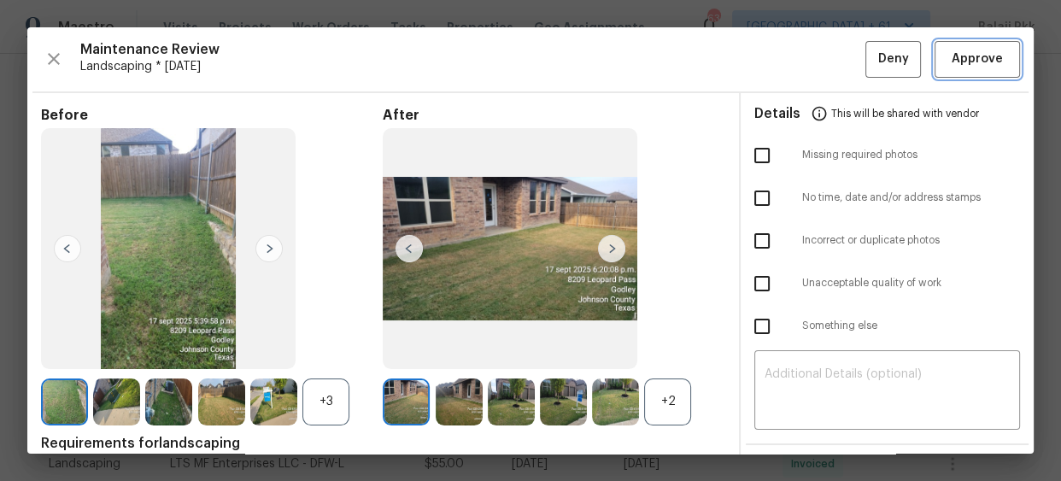
click at [951, 59] on span "Approve" at bounding box center [976, 59] width 51 height 21
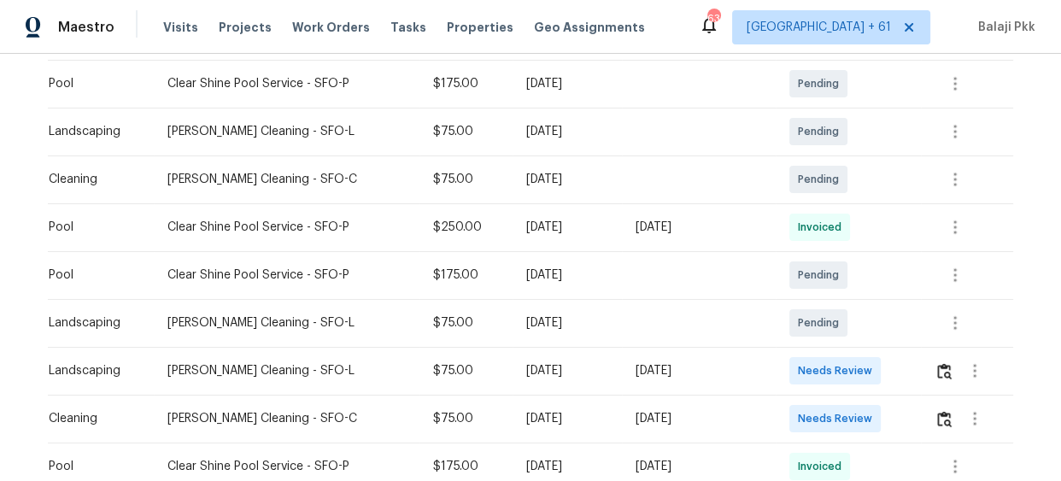
scroll to position [310, 0]
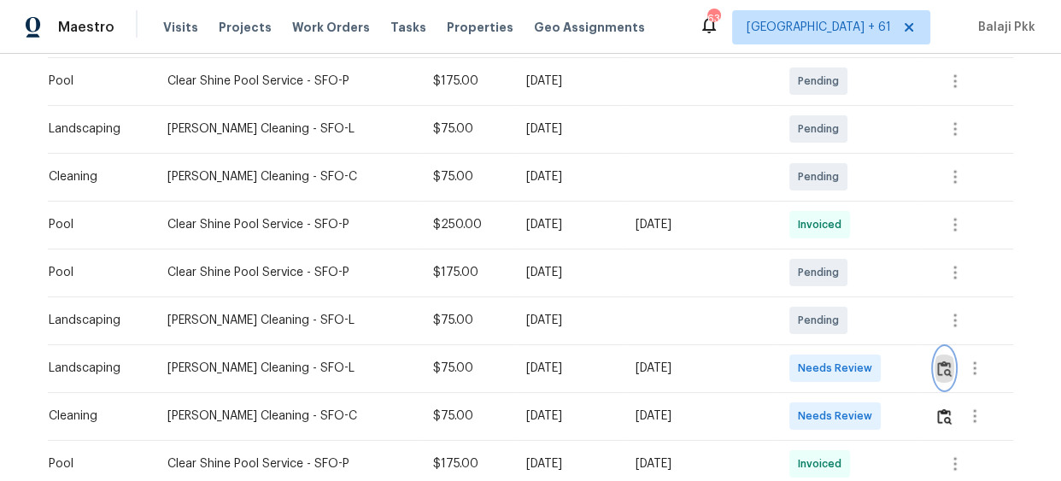
click at [939, 370] on img "button" at bounding box center [944, 368] width 15 height 16
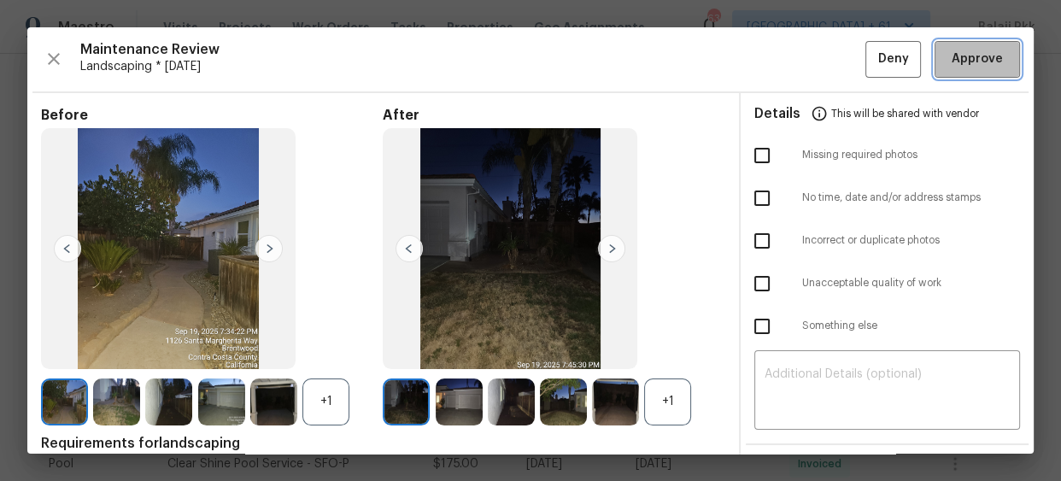
click at [979, 52] on span "Approve" at bounding box center [976, 59] width 51 height 21
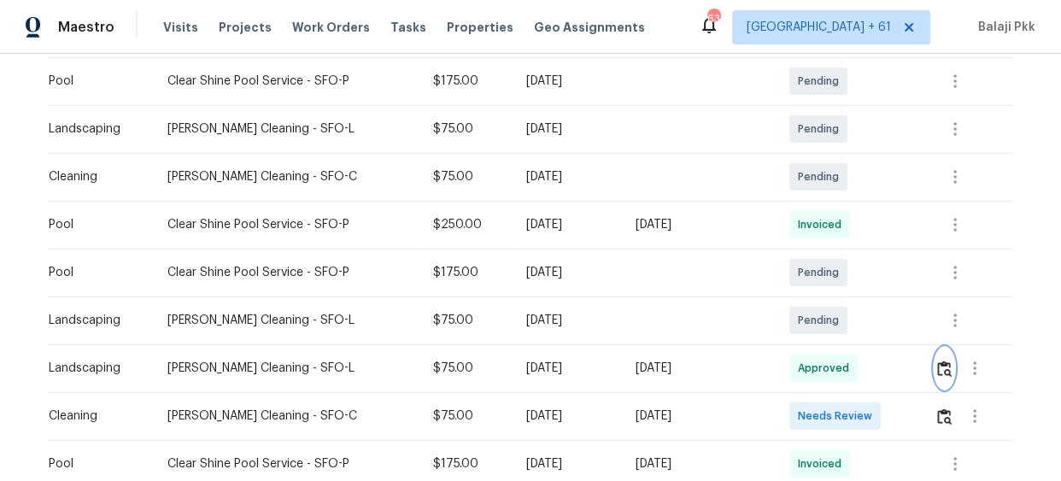
scroll to position [0, 0]
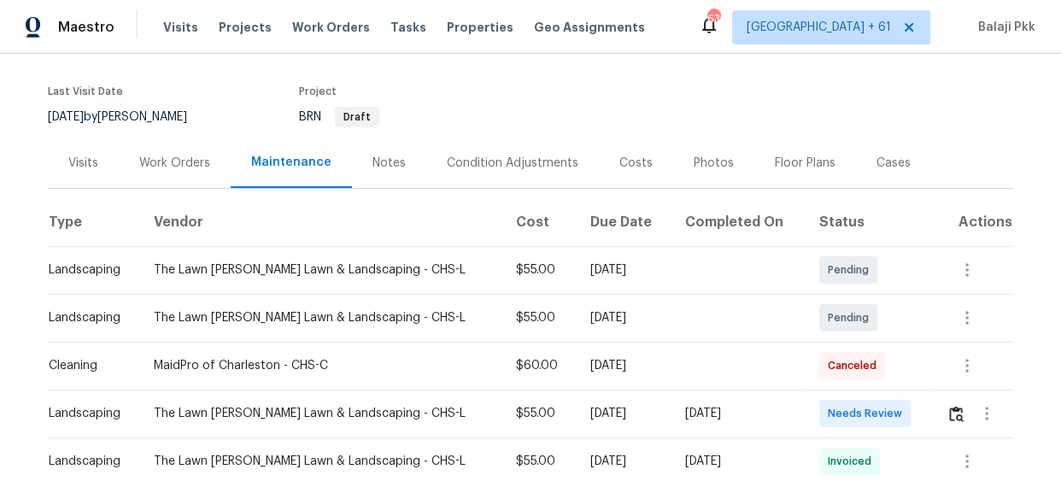
scroll to position [310, 0]
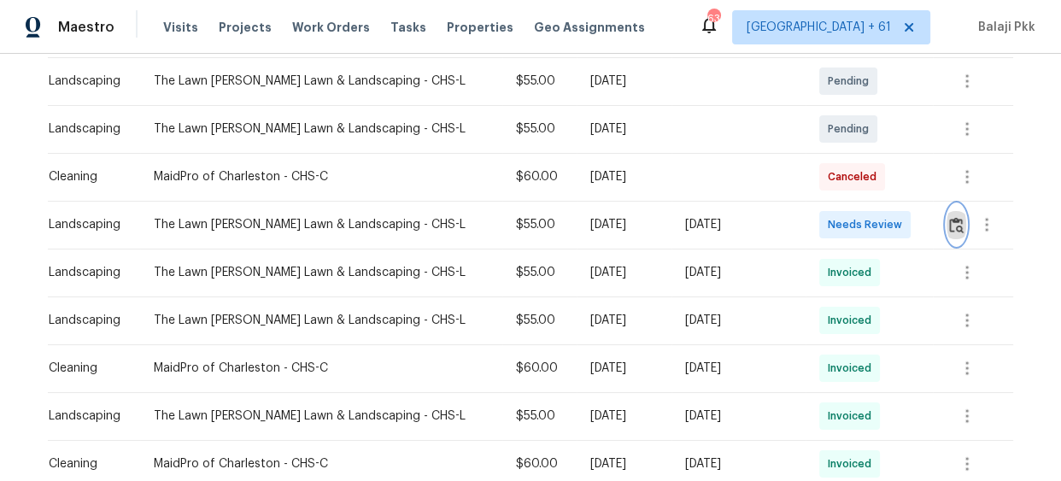
click at [946, 225] on button "button" at bounding box center [956, 224] width 20 height 41
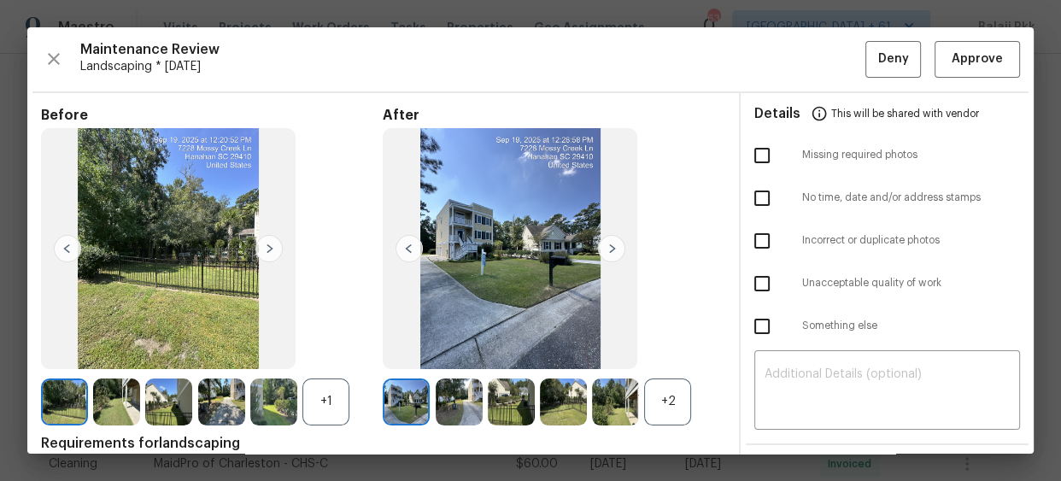
click at [663, 387] on div "+2" at bounding box center [667, 401] width 47 height 47
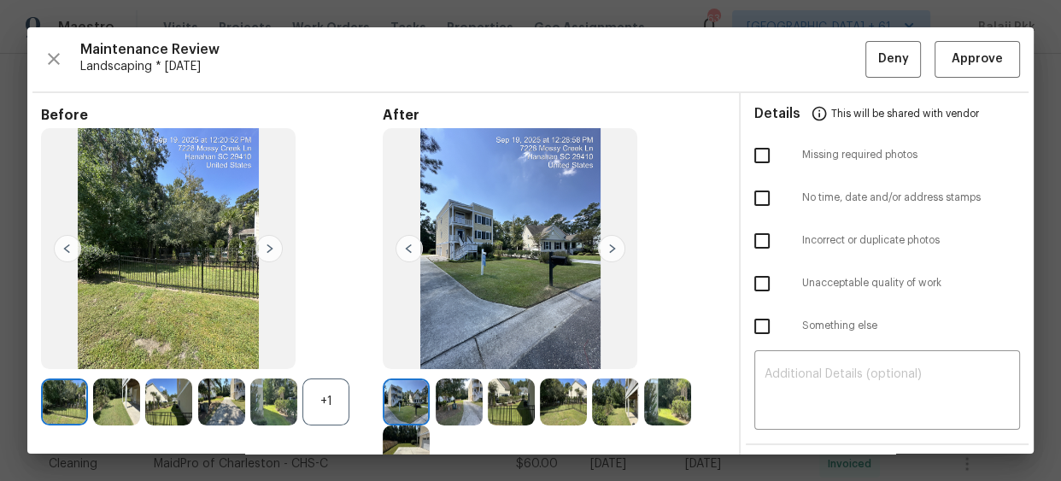
click at [335, 394] on div "+1" at bounding box center [325, 401] width 47 height 47
click at [962, 51] on span "Approve" at bounding box center [976, 59] width 51 height 21
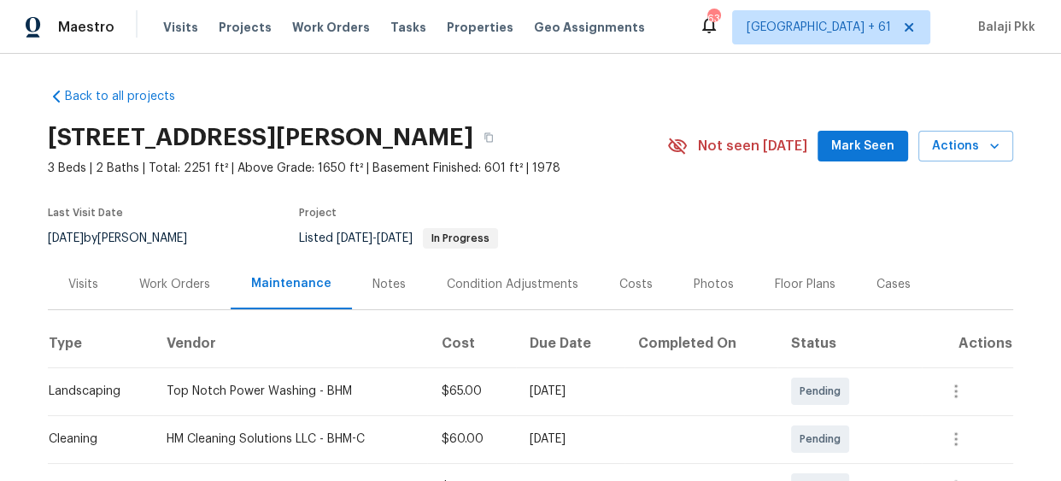
scroll to position [310, 0]
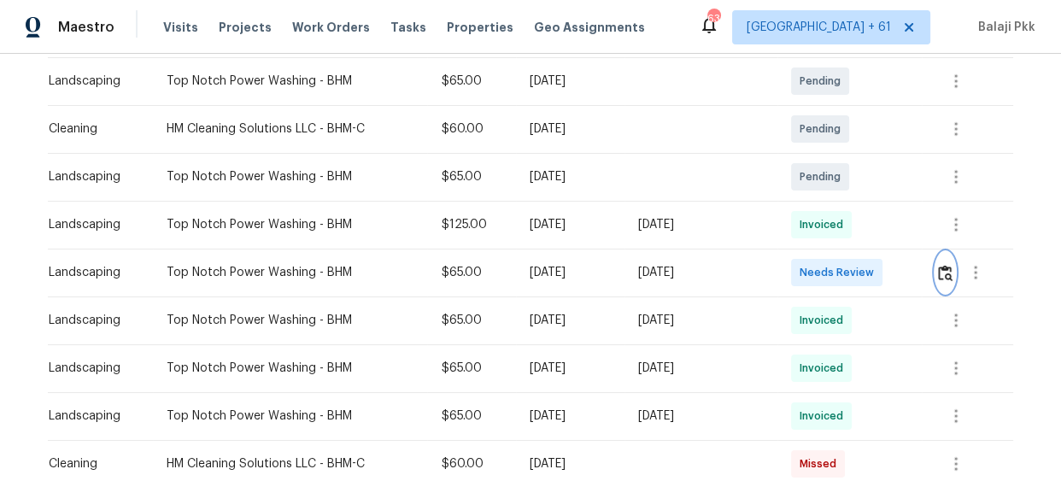
click at [940, 274] on img "button" at bounding box center [945, 273] width 15 height 16
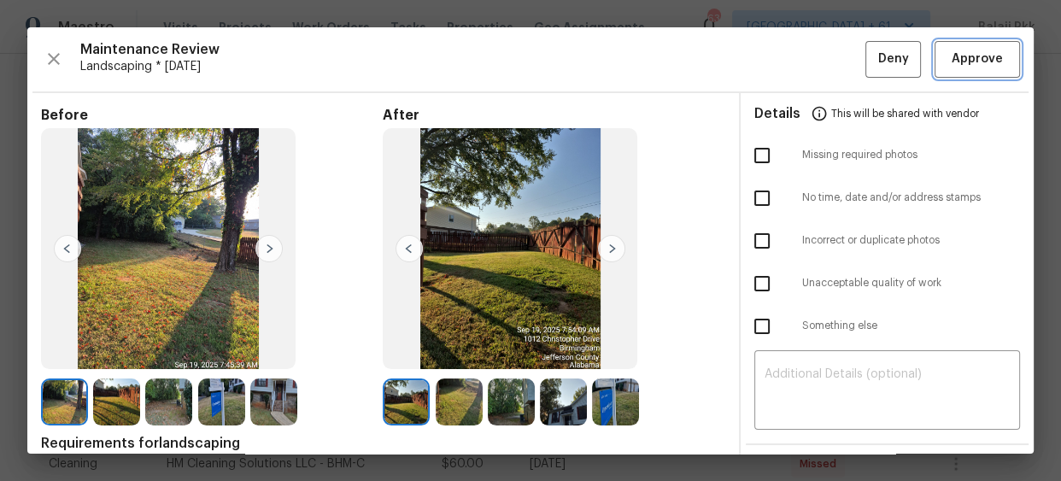
click at [973, 55] on span "Approve" at bounding box center [976, 59] width 51 height 21
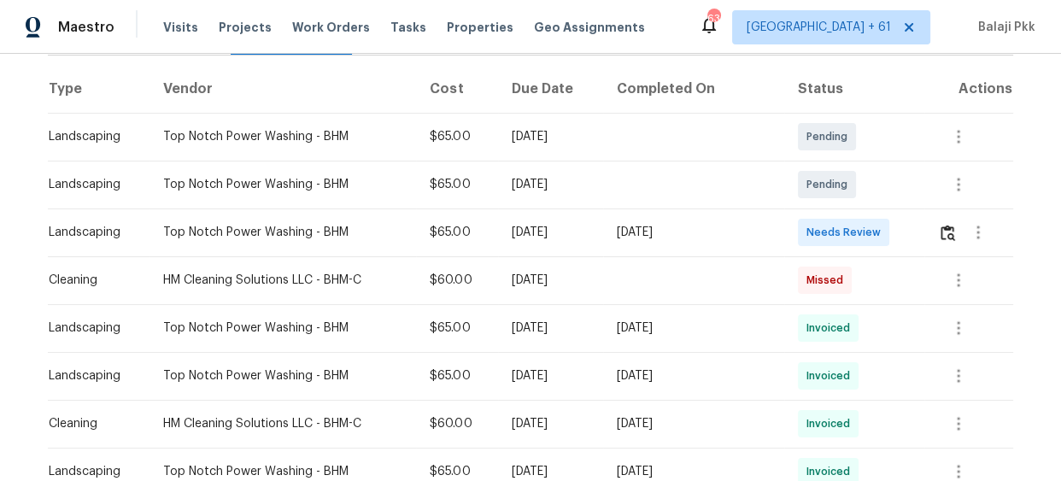
scroll to position [232, 0]
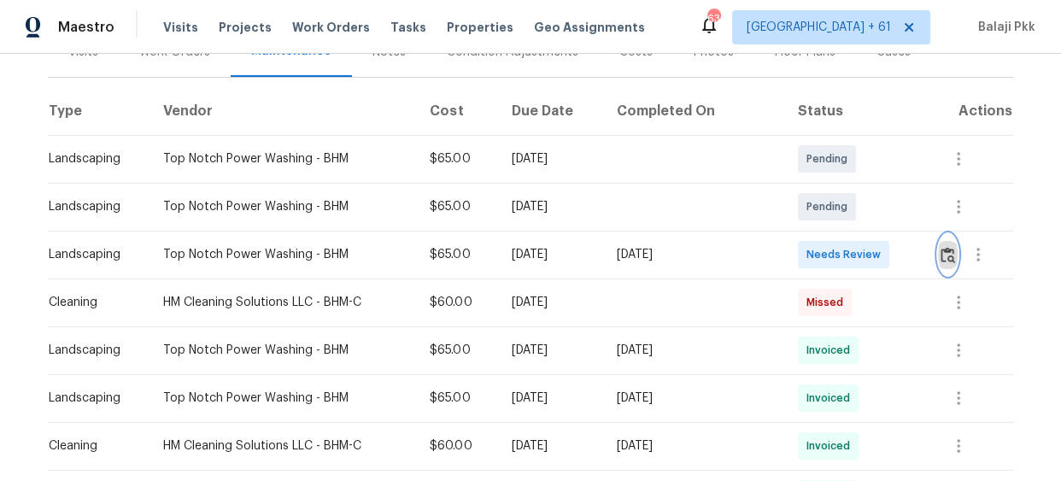
click at [945, 258] on img "button" at bounding box center [947, 255] width 15 height 16
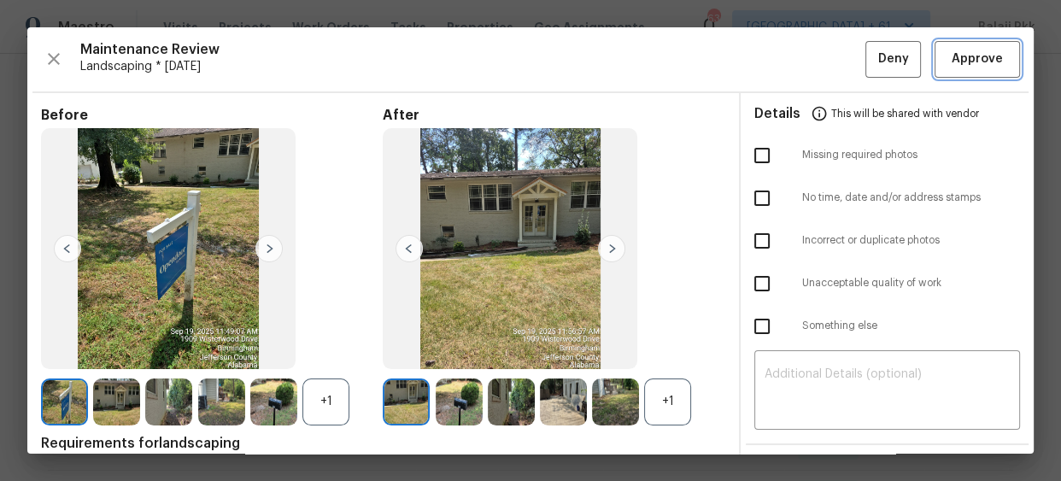
click at [951, 59] on span "Approve" at bounding box center [976, 59] width 51 height 21
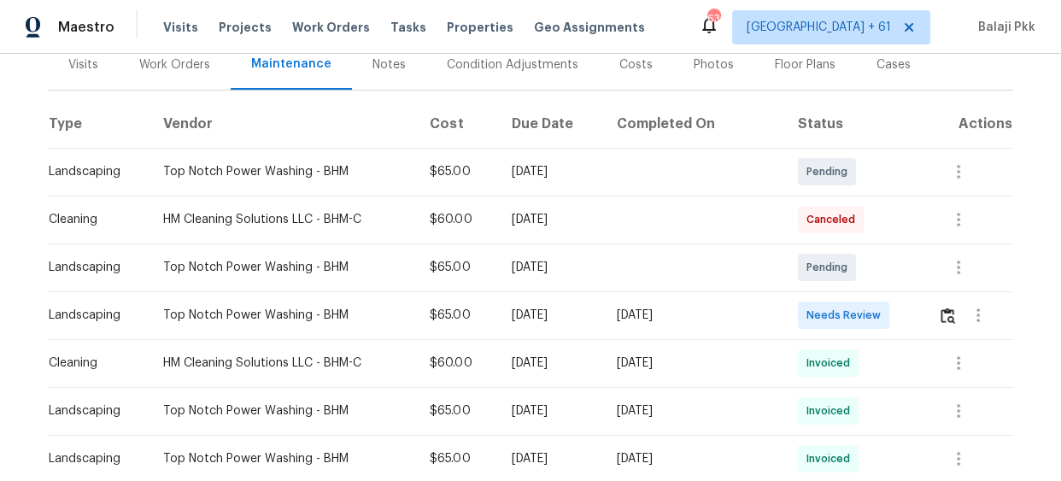
scroll to position [388, 0]
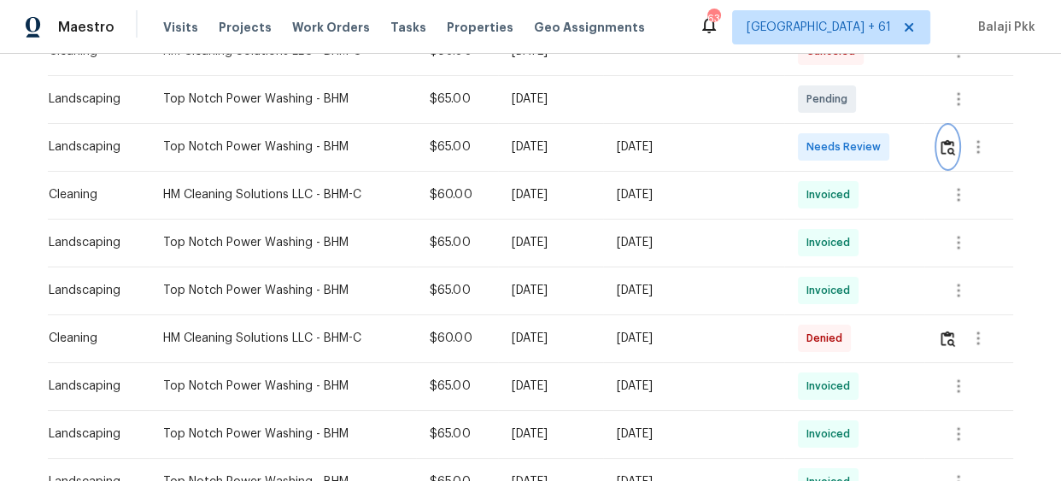
click at [940, 154] on img "button" at bounding box center [947, 147] width 15 height 16
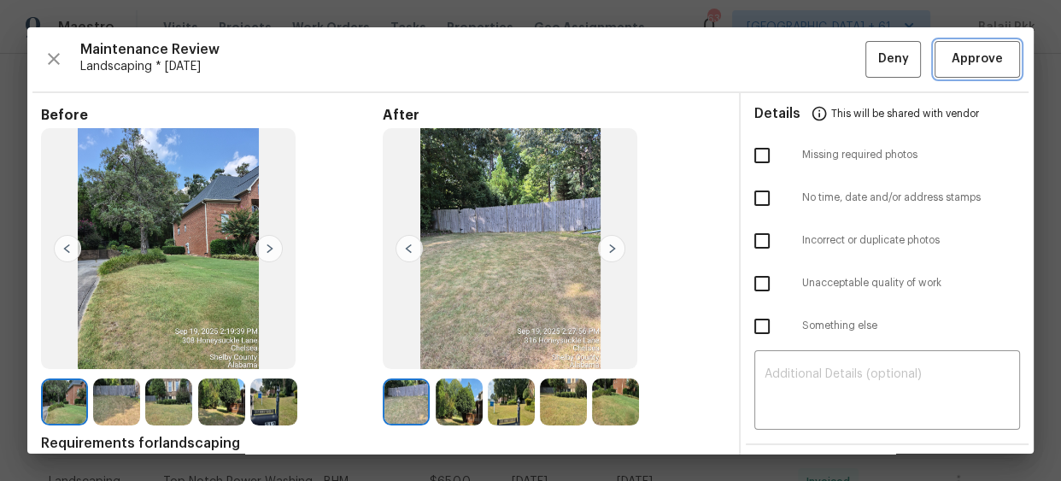
click at [948, 65] on span "Approve" at bounding box center [977, 59] width 58 height 21
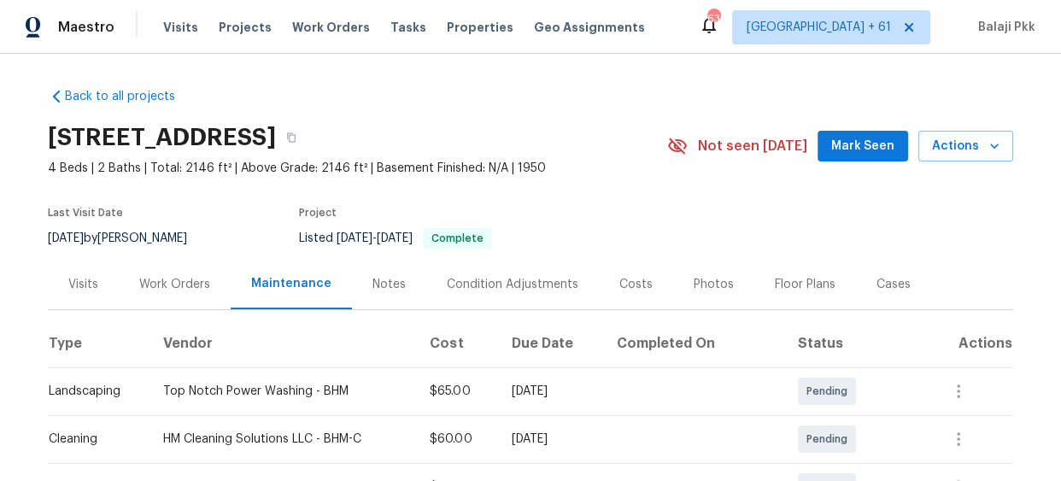
scroll to position [232, 0]
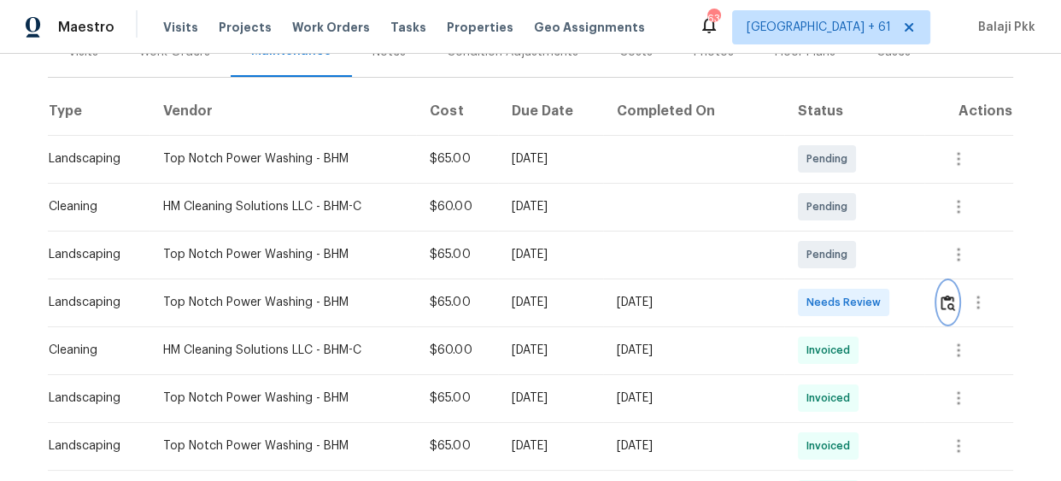
click at [940, 307] on img "button" at bounding box center [947, 303] width 15 height 16
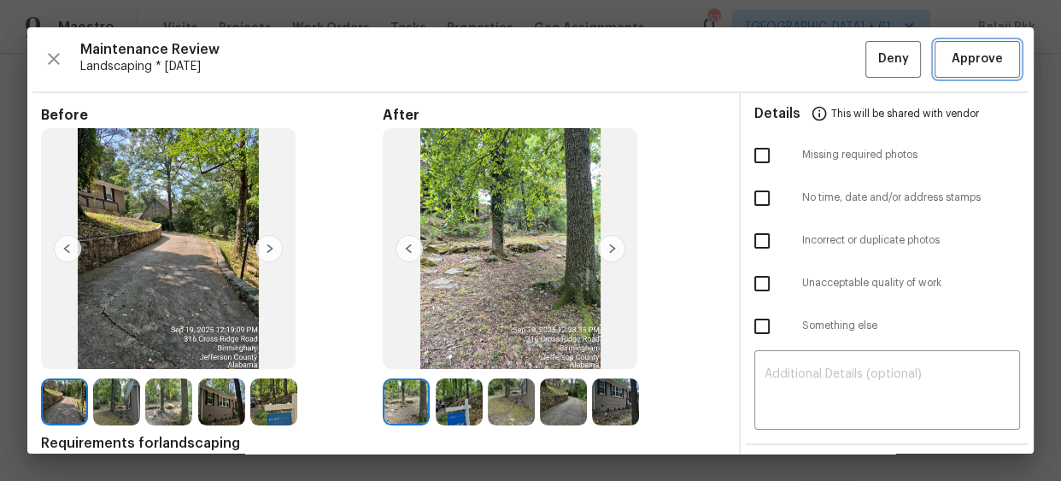
click at [951, 56] on span "Approve" at bounding box center [976, 59] width 51 height 21
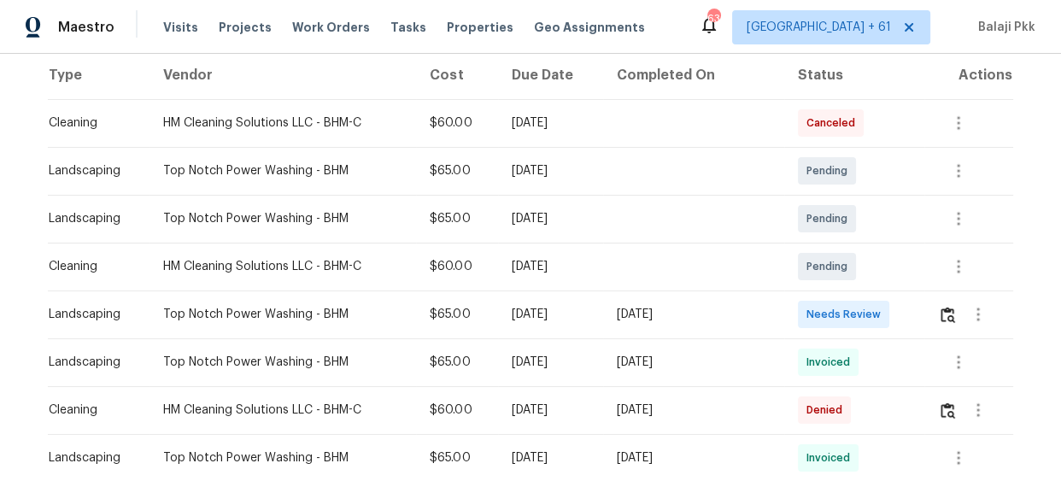
scroll to position [310, 0]
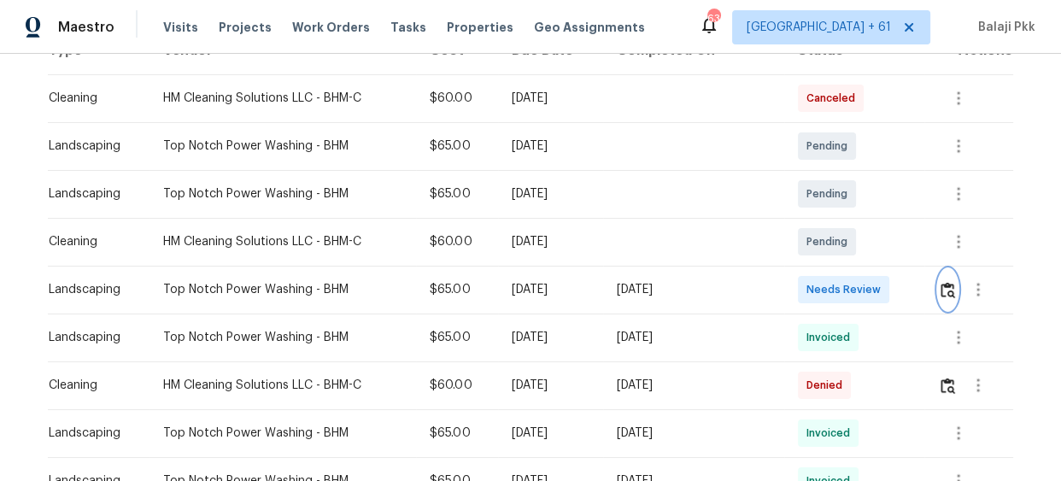
click at [942, 282] on button "button" at bounding box center [948, 289] width 20 height 41
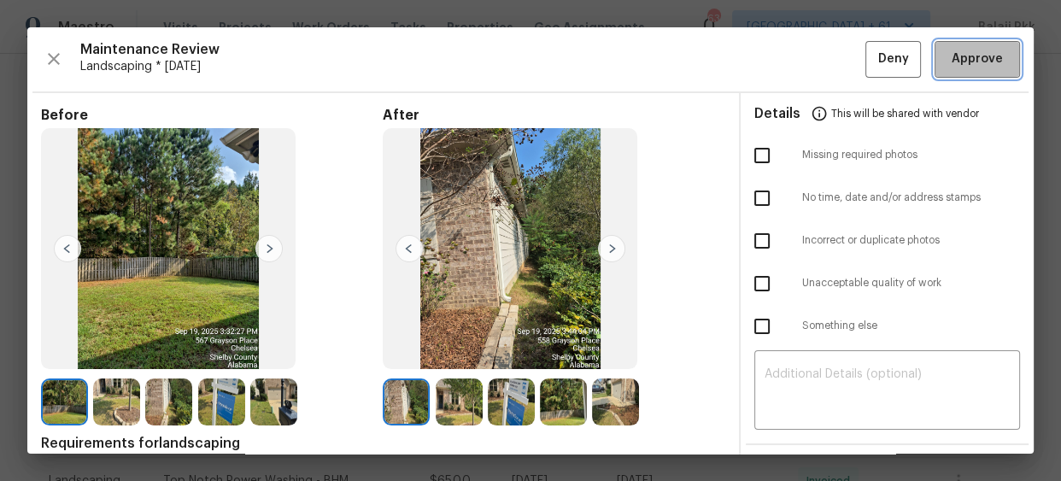
click at [951, 61] on span "Approve" at bounding box center [976, 59] width 51 height 21
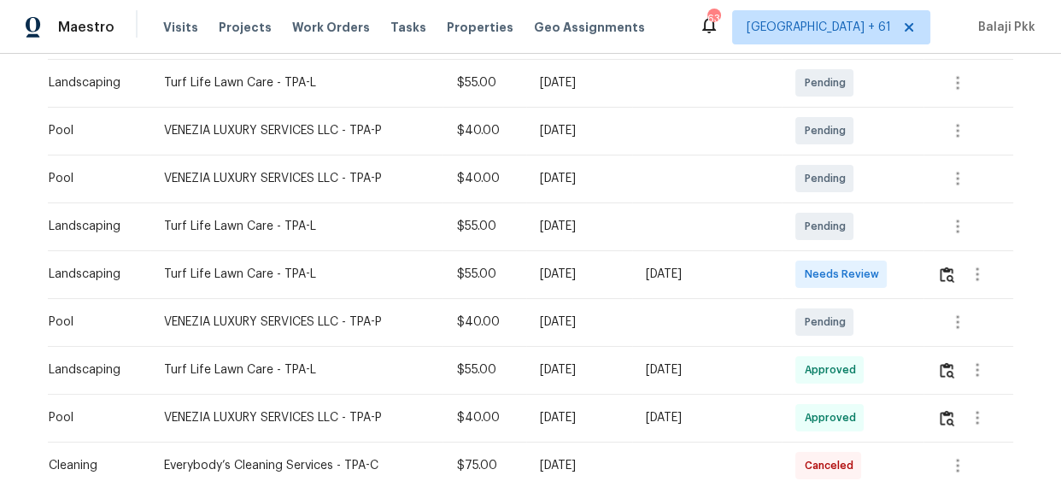
scroll to position [310, 0]
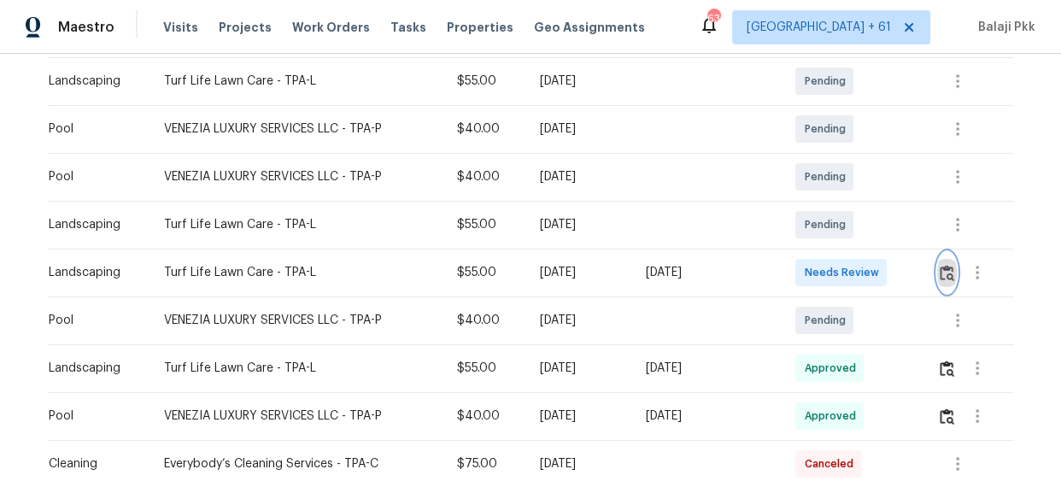
click at [950, 272] on img "button" at bounding box center [946, 273] width 15 height 16
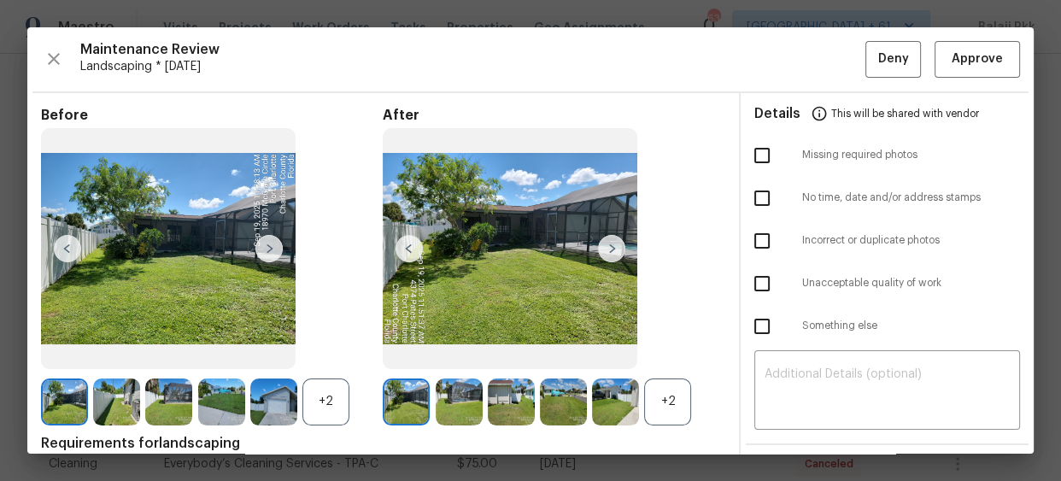
click at [664, 412] on div "+2" at bounding box center [667, 401] width 47 height 47
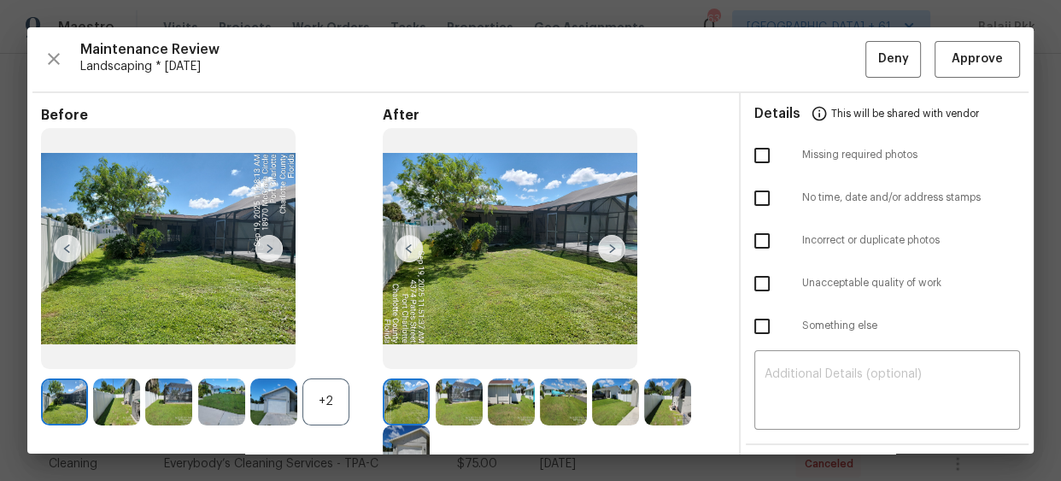
click at [332, 418] on div "+2" at bounding box center [325, 401] width 47 height 47
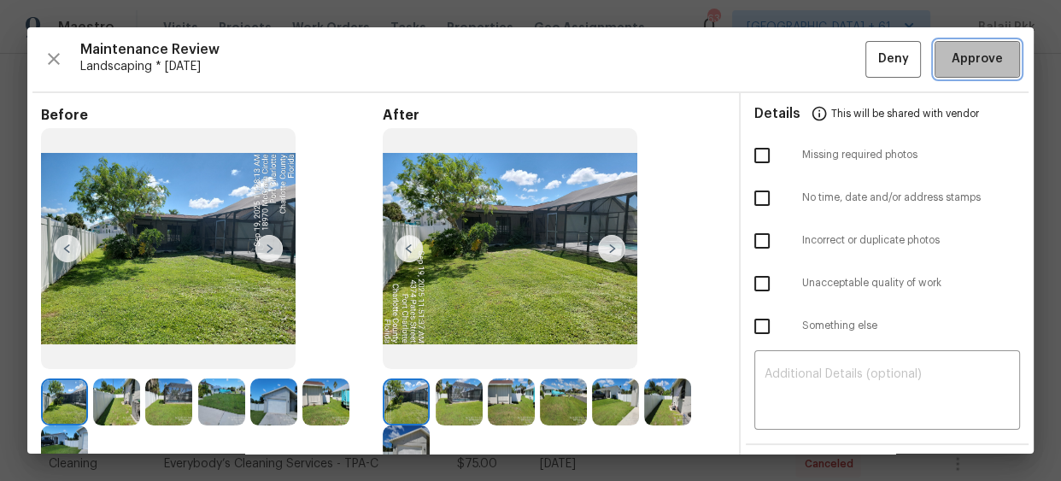
click at [981, 57] on span "Approve" at bounding box center [976, 59] width 51 height 21
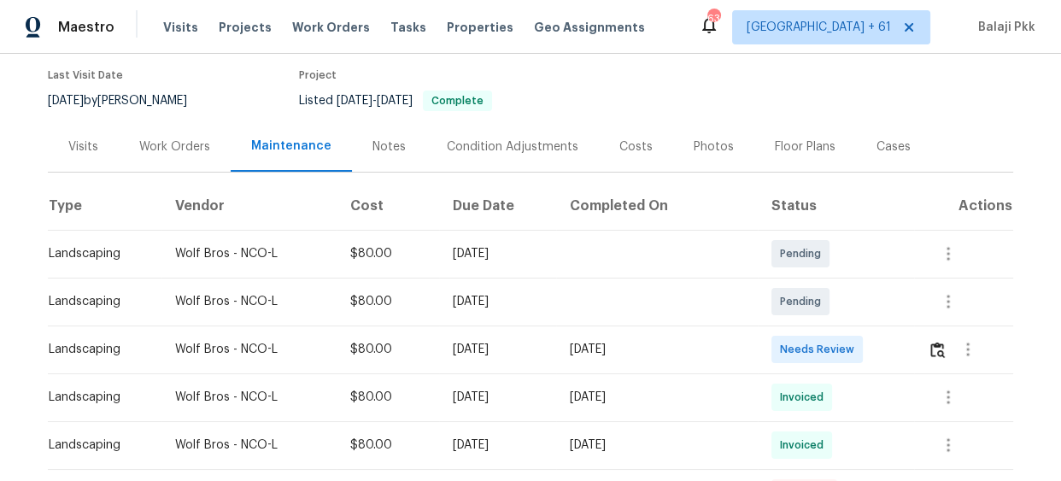
scroll to position [310, 0]
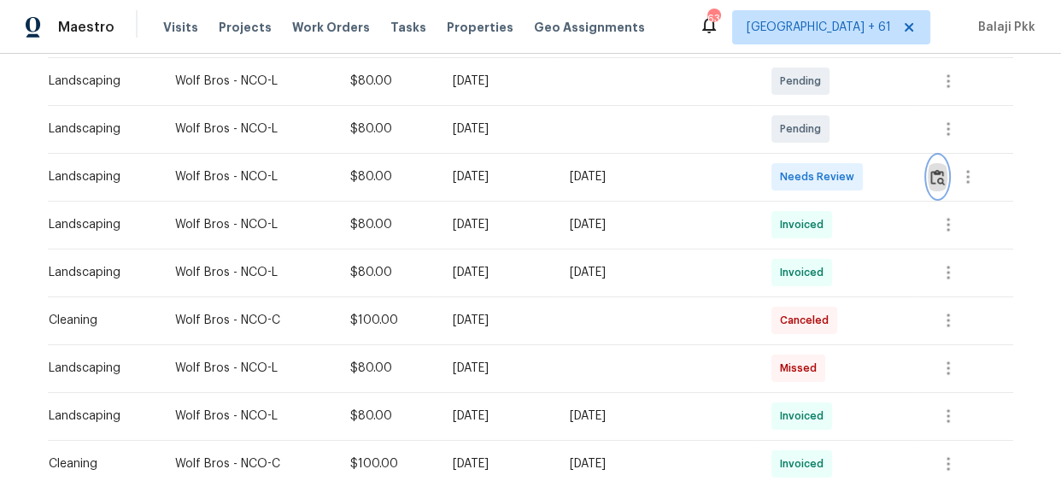
click at [930, 181] on img "button" at bounding box center [937, 177] width 15 height 16
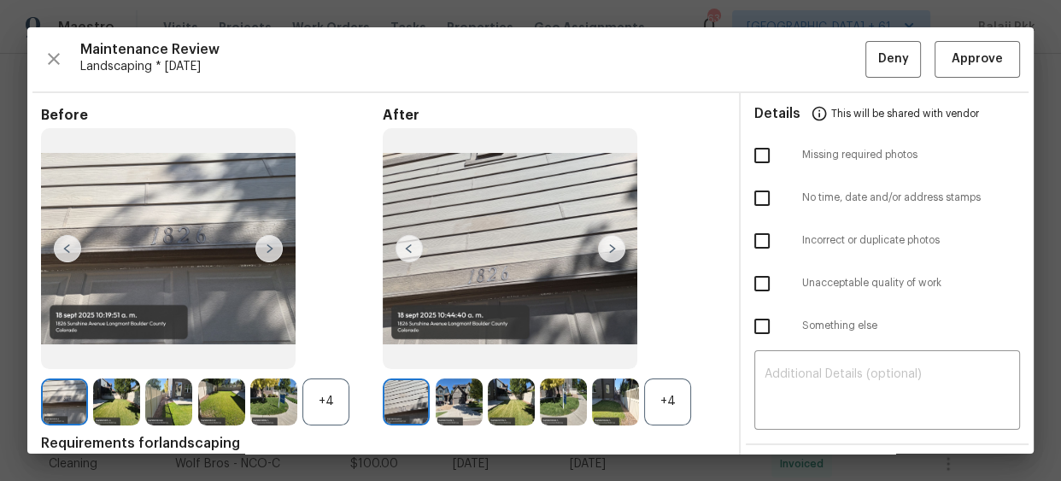
click at [652, 407] on div "+4" at bounding box center [667, 401] width 47 height 47
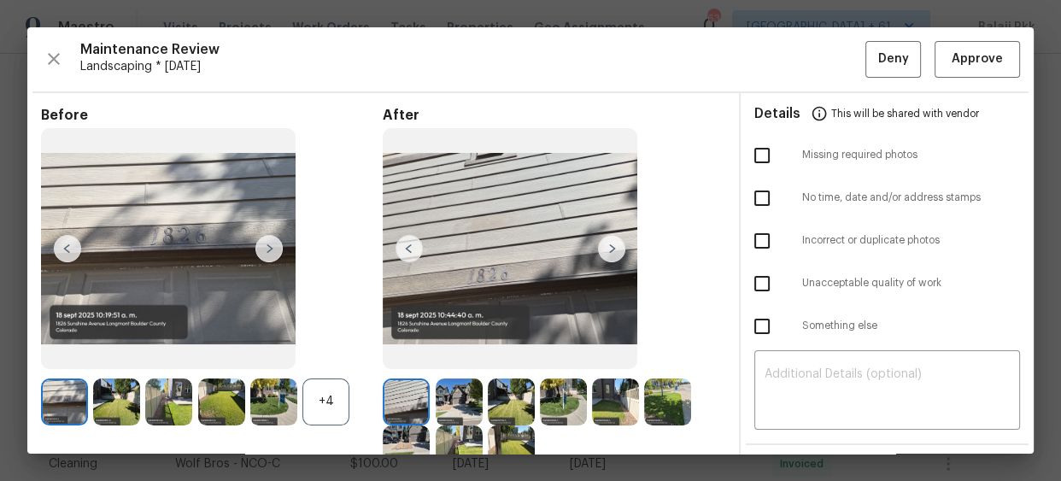
click at [331, 398] on div "+4" at bounding box center [325, 401] width 47 height 47
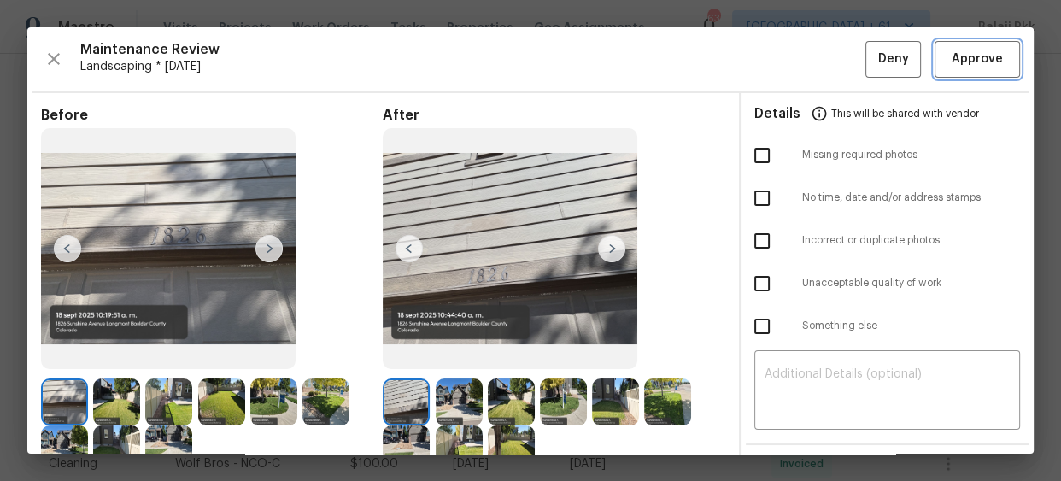
click at [958, 58] on span "Approve" at bounding box center [976, 59] width 51 height 21
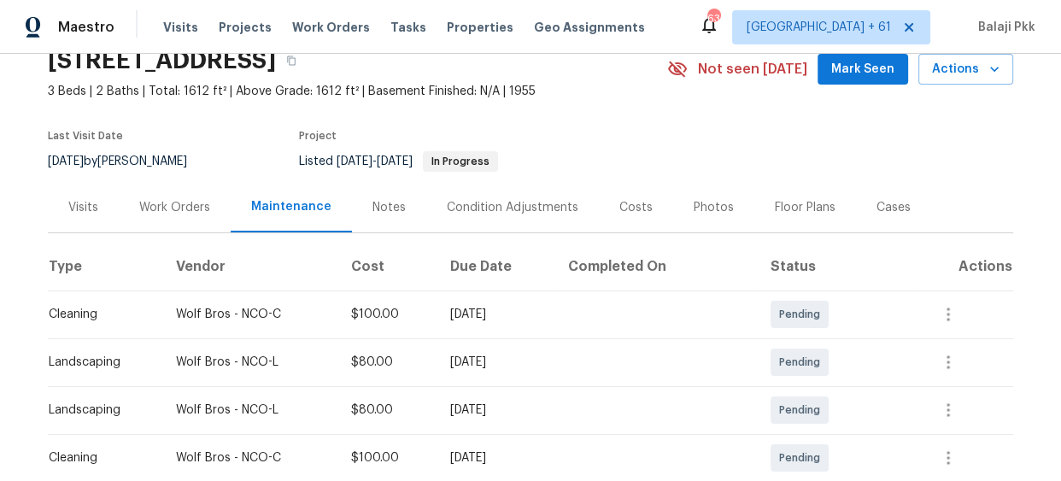
scroll to position [155, 0]
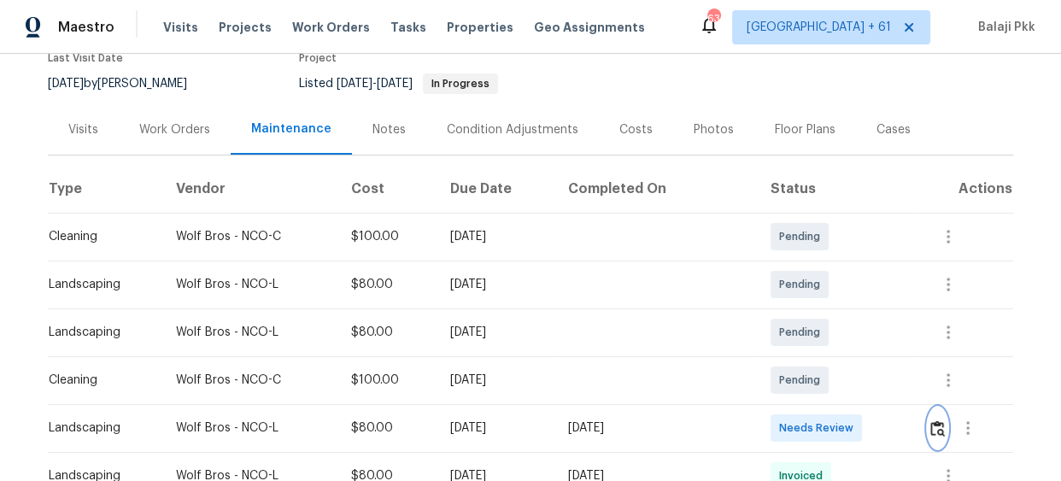
click at [930, 437] on button "button" at bounding box center [937, 427] width 20 height 41
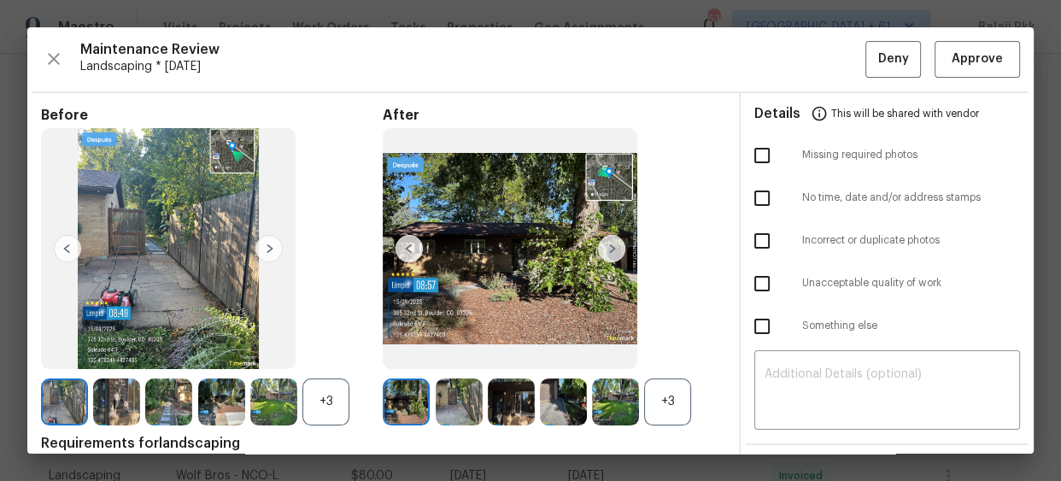
click at [794, 79] on div "Maintenance Review Landscaping * [DATE] Deny Approve Before +3 After +3 Require…" at bounding box center [530, 240] width 1006 height 426
click at [971, 64] on span "Approve" at bounding box center [976, 59] width 51 height 21
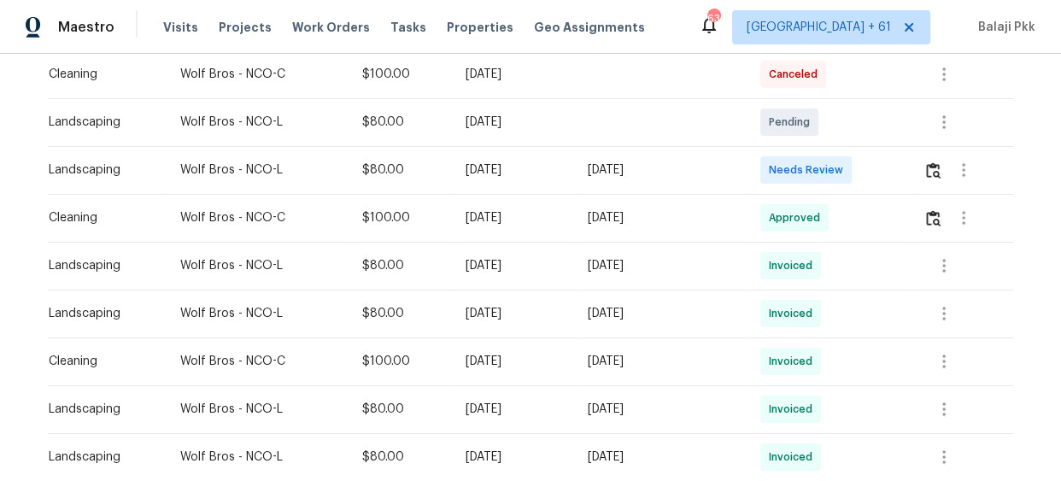
scroll to position [388, 0]
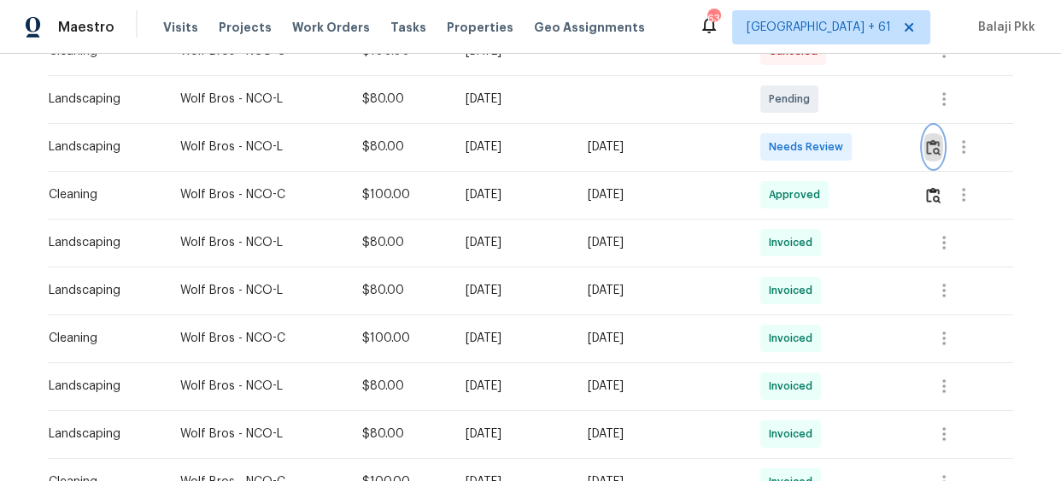
click at [939, 148] on img "button" at bounding box center [933, 147] width 15 height 16
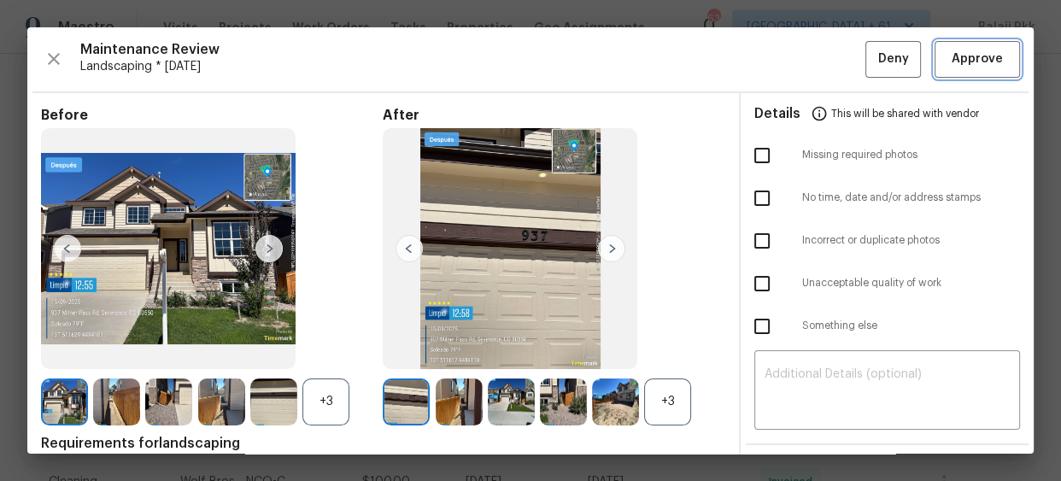
click at [951, 61] on span "Approve" at bounding box center [976, 59] width 51 height 21
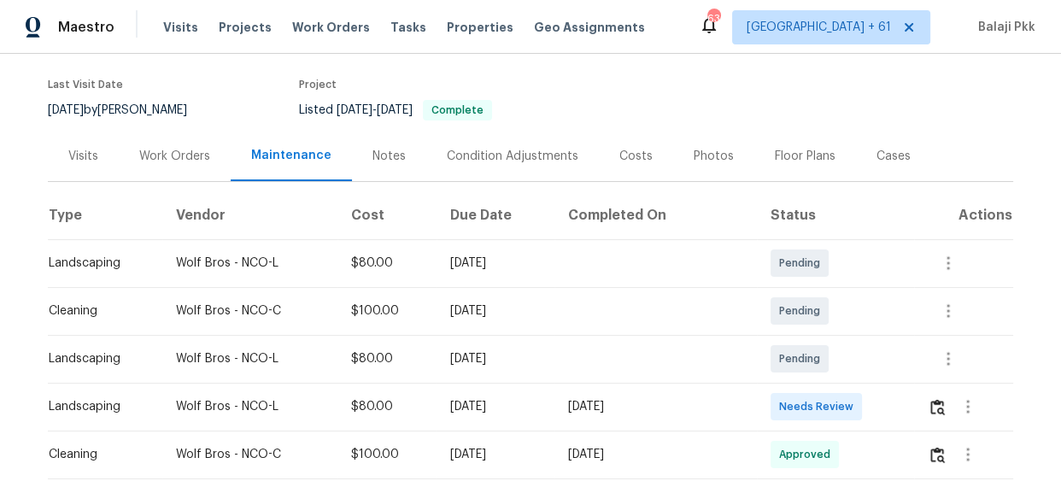
scroll to position [310, 0]
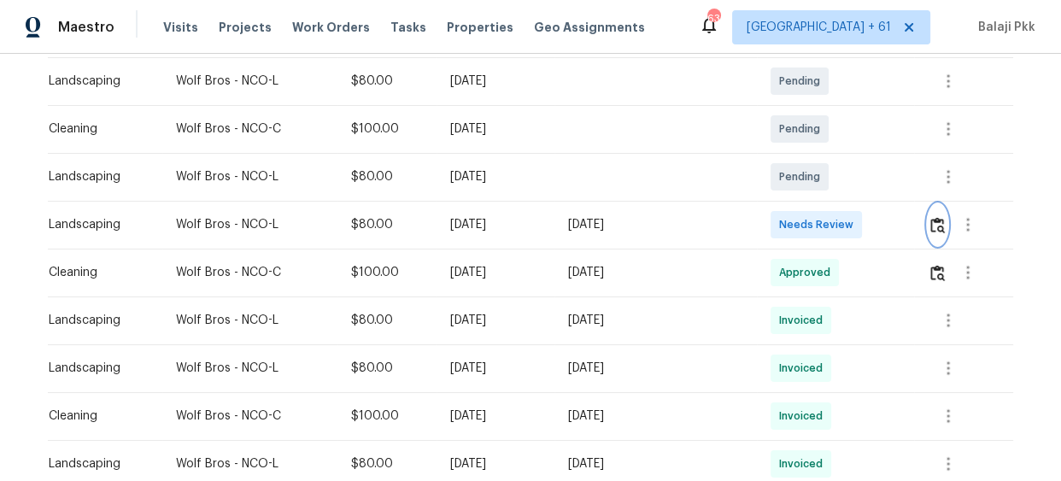
click at [936, 227] on img "button" at bounding box center [937, 225] width 15 height 16
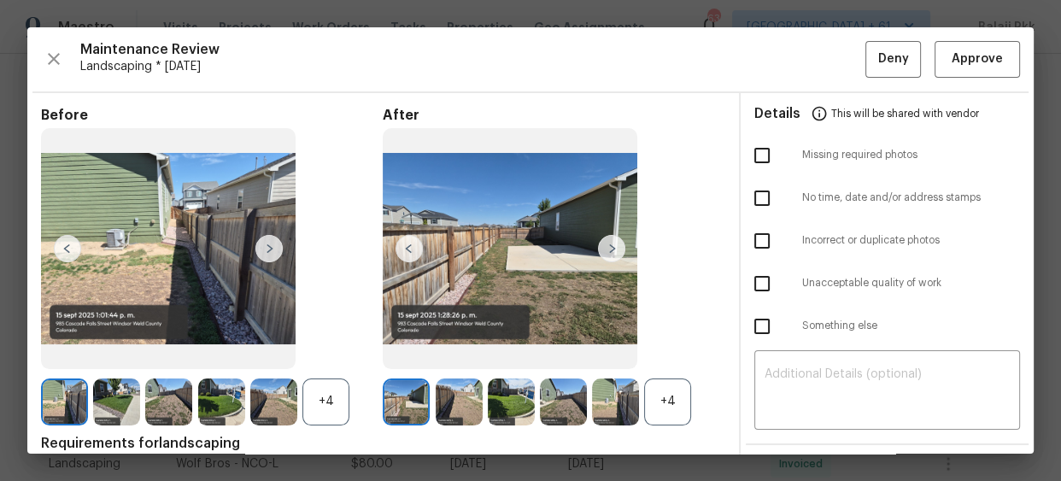
click at [656, 415] on div "+4" at bounding box center [667, 401] width 47 height 47
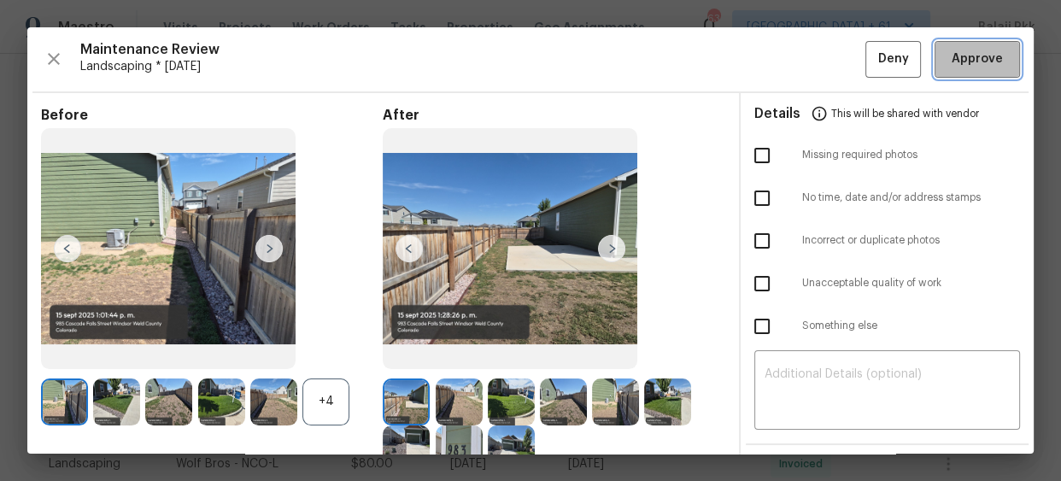
click at [958, 68] on span "Approve" at bounding box center [976, 59] width 51 height 21
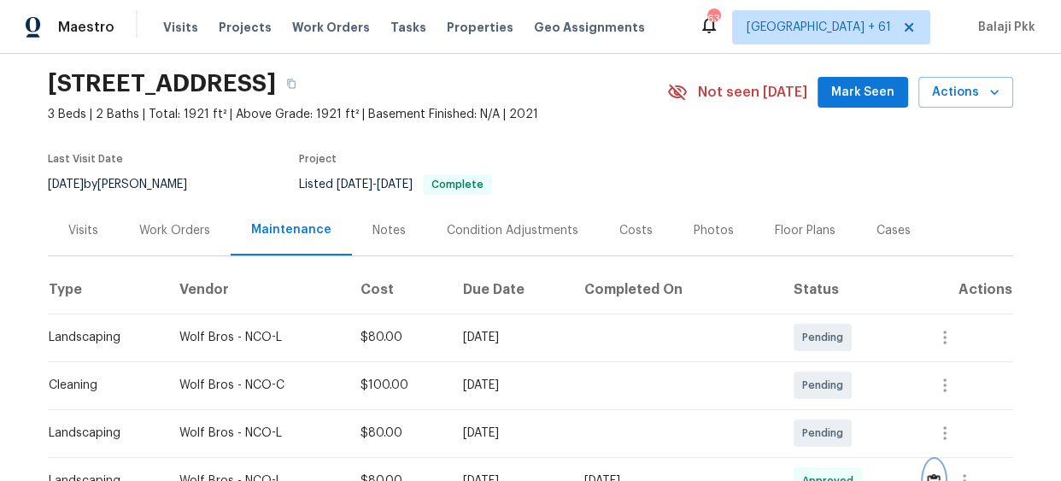
scroll to position [0, 0]
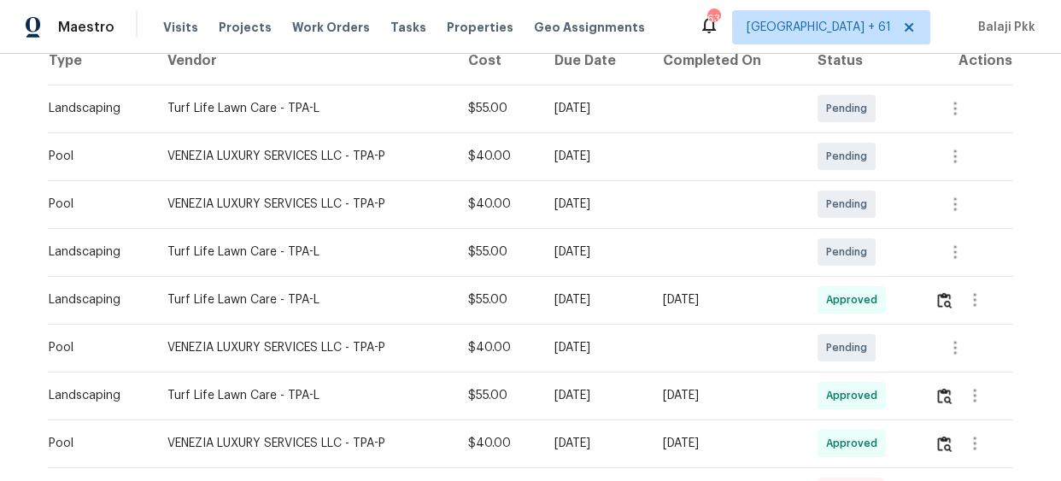
scroll to position [310, 0]
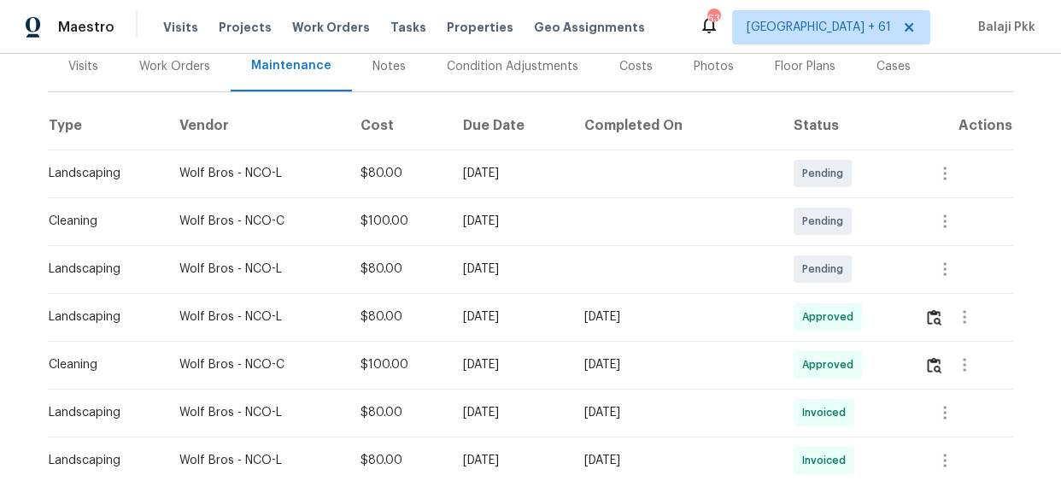
scroll to position [232, 0]
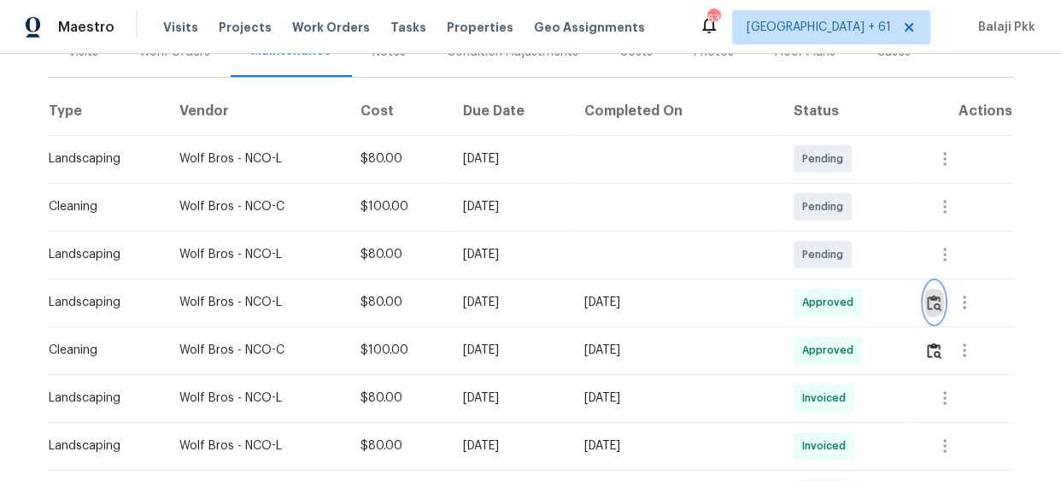
click at [927, 300] on img "button" at bounding box center [934, 303] width 15 height 16
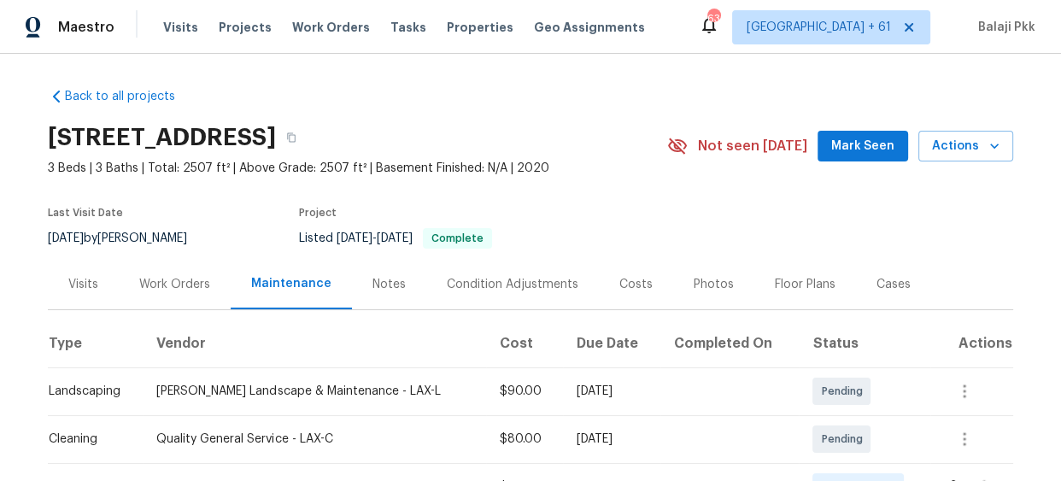
scroll to position [232, 0]
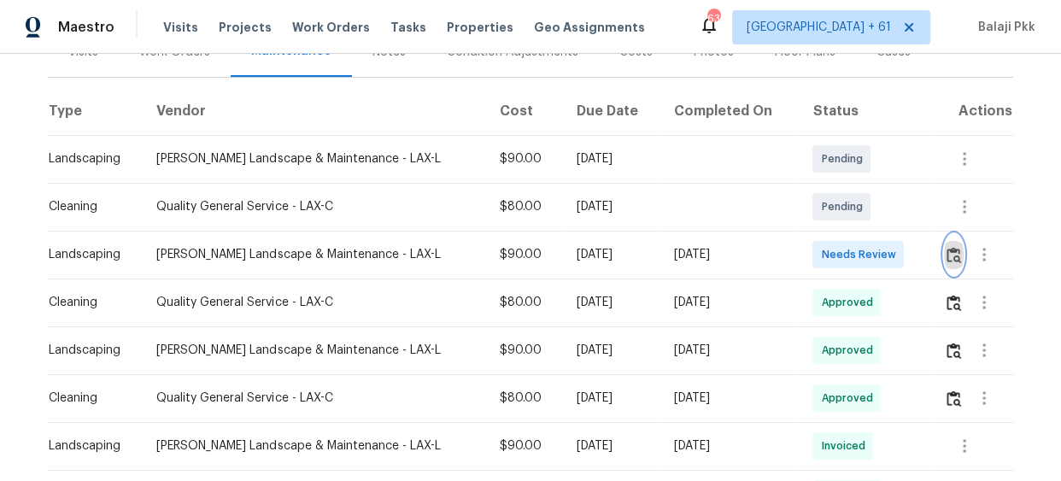
click at [946, 254] on img "button" at bounding box center [953, 255] width 15 height 16
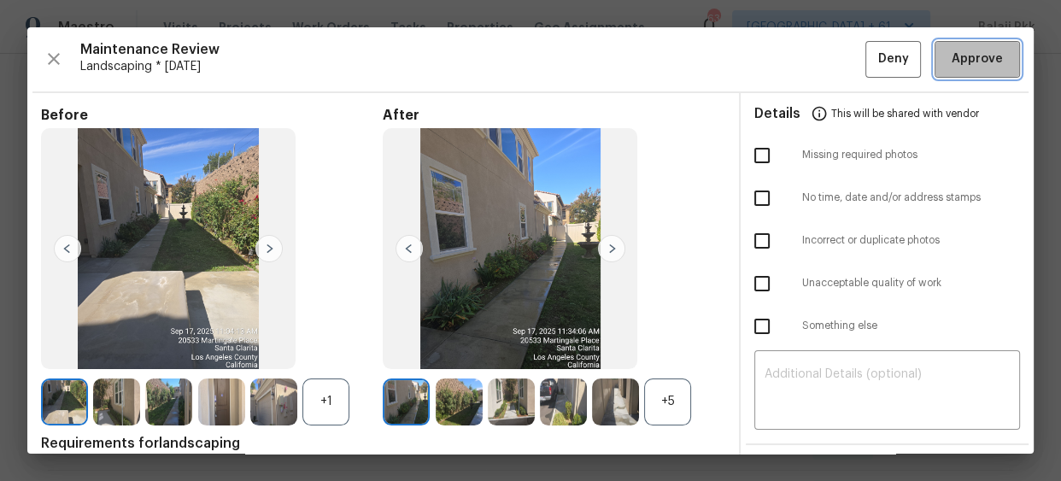
click at [951, 63] on span "Approve" at bounding box center [976, 59] width 51 height 21
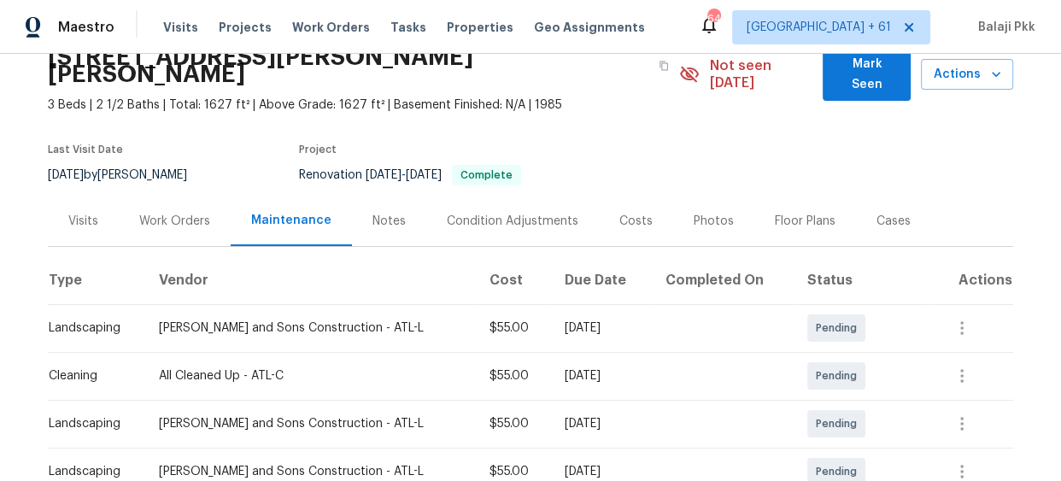
scroll to position [232, 0]
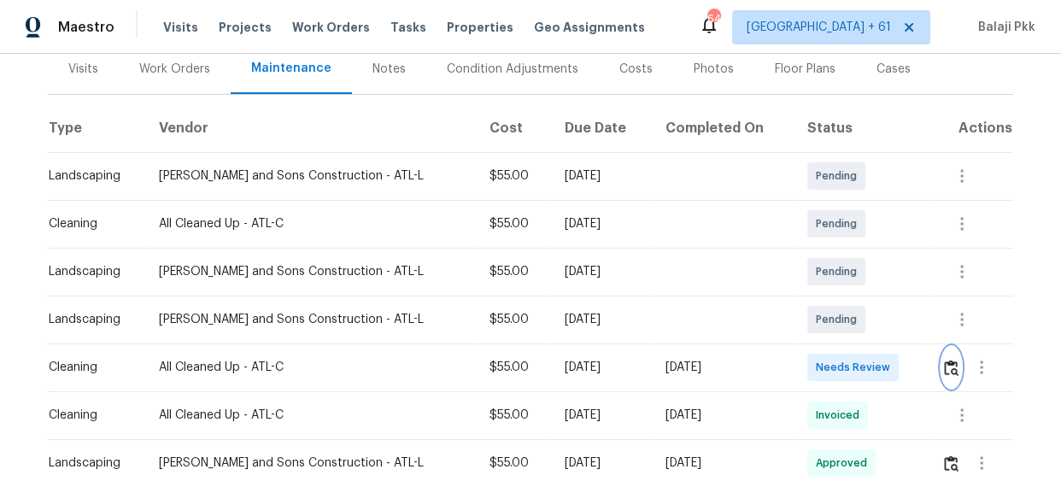
click at [941, 347] on button "button" at bounding box center [951, 367] width 20 height 41
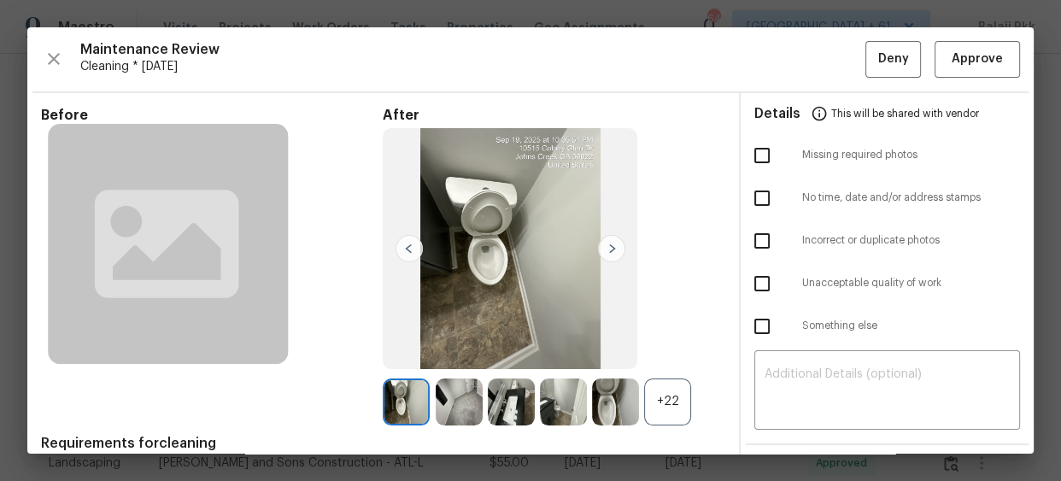
click at [676, 401] on div "+22" at bounding box center [667, 401] width 47 height 47
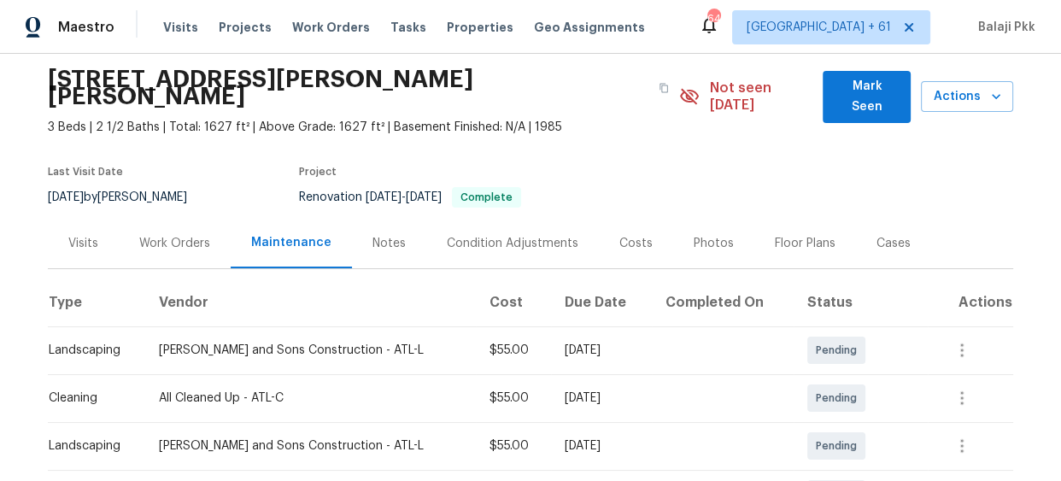
scroll to position [155, 0]
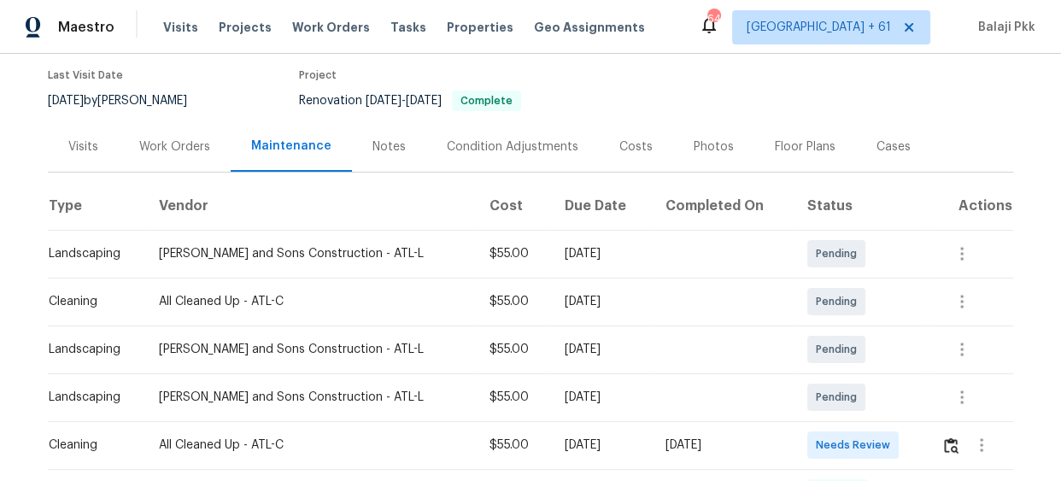
click at [931, 430] on td at bounding box center [969, 445] width 85 height 48
click at [945, 437] on img "button" at bounding box center [951, 445] width 15 height 16
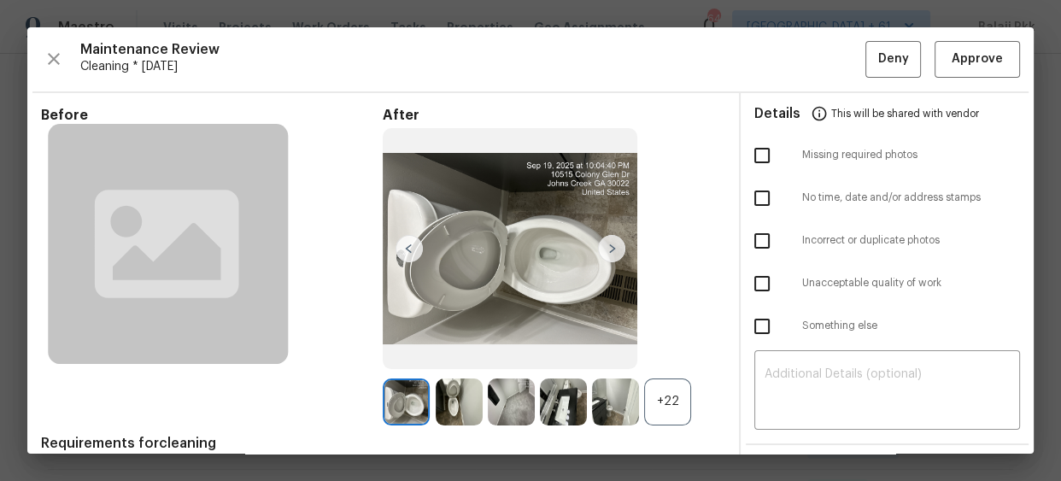
click at [677, 393] on div "+22" at bounding box center [667, 401] width 47 height 47
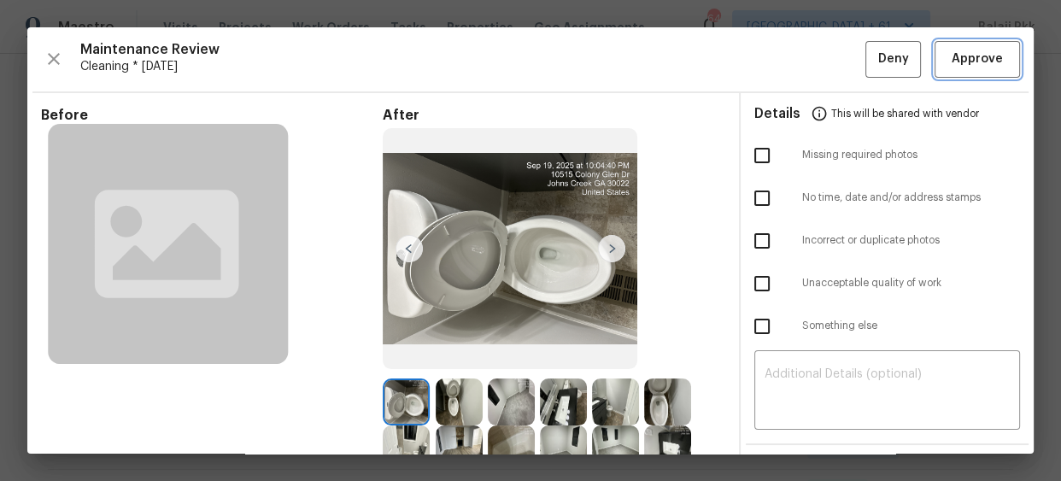
click at [964, 49] on span "Approve" at bounding box center [976, 59] width 51 height 21
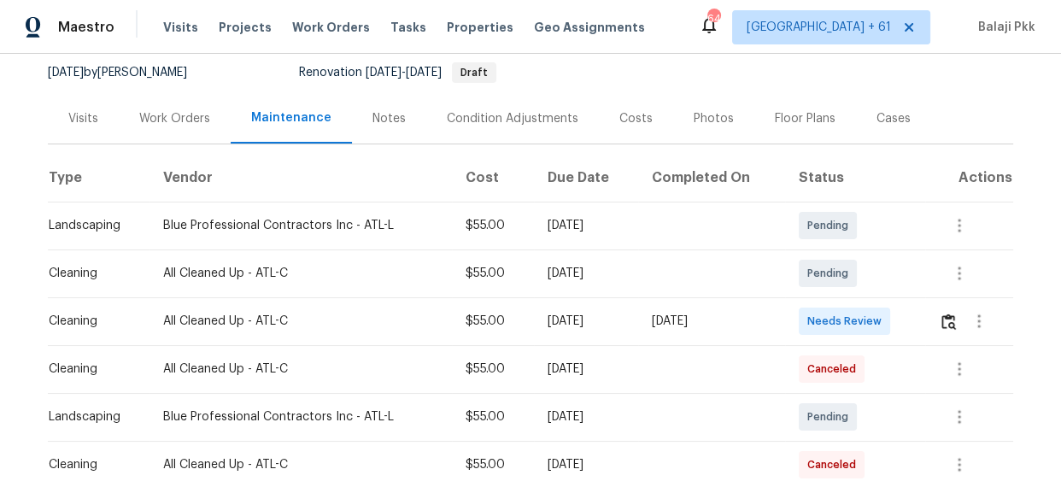
scroll to position [155, 0]
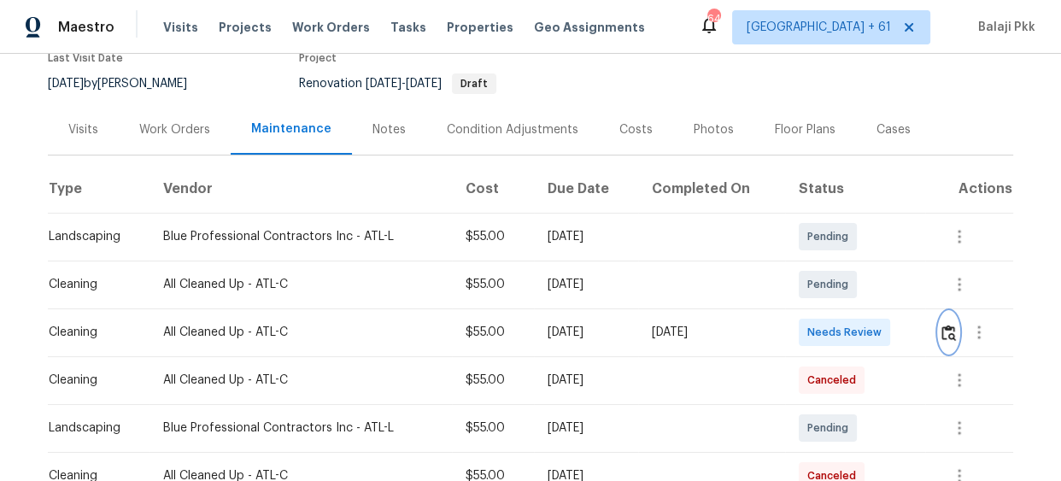
click at [941, 331] on img "button" at bounding box center [948, 333] width 15 height 16
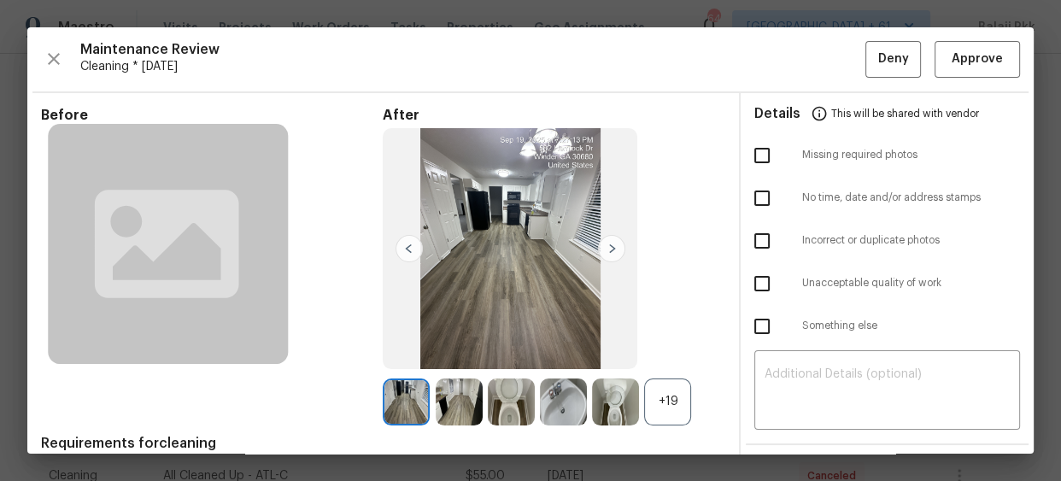
click at [664, 399] on div "+19" at bounding box center [667, 401] width 47 height 47
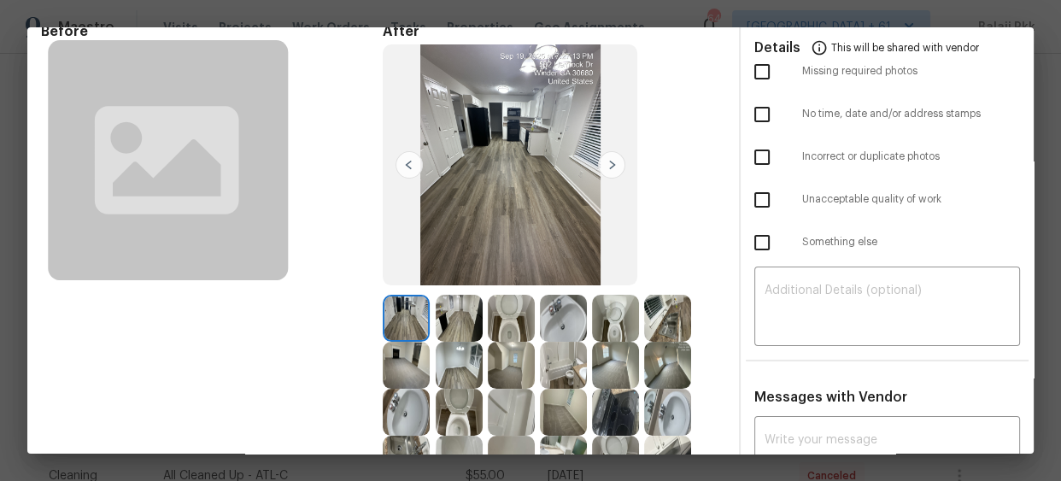
scroll to position [232, 0]
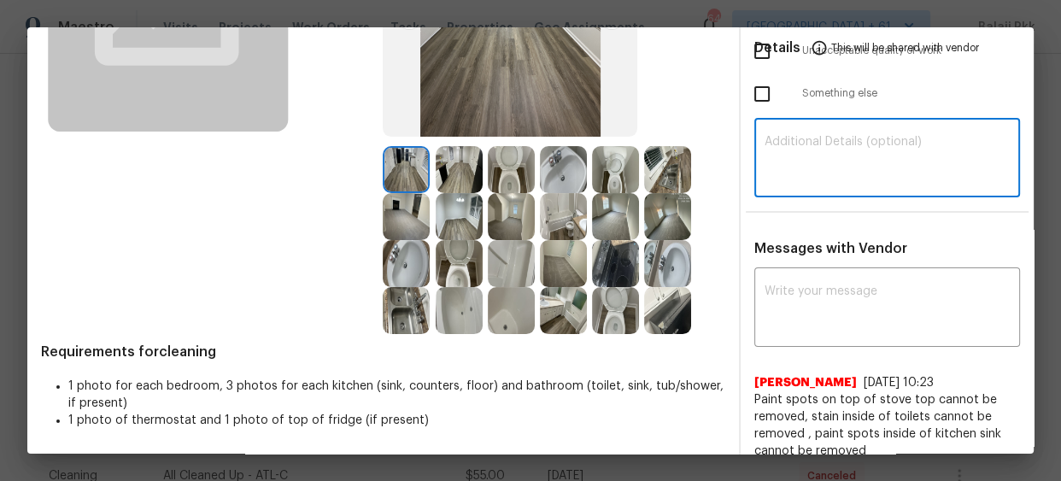
click at [872, 147] on textarea at bounding box center [886, 160] width 245 height 48
paste textarea "Maintenance Audit Team: Hello! Unfortunately, this Cleaning visit completed on …"
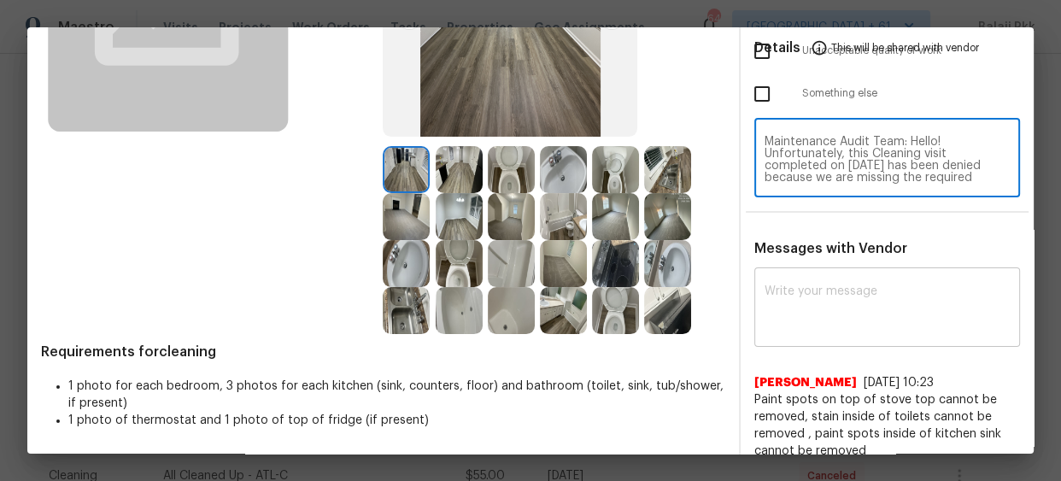
type textarea "Maintenance Audit Team: Hello! Unfortunately, this Cleaning visit completed on …"
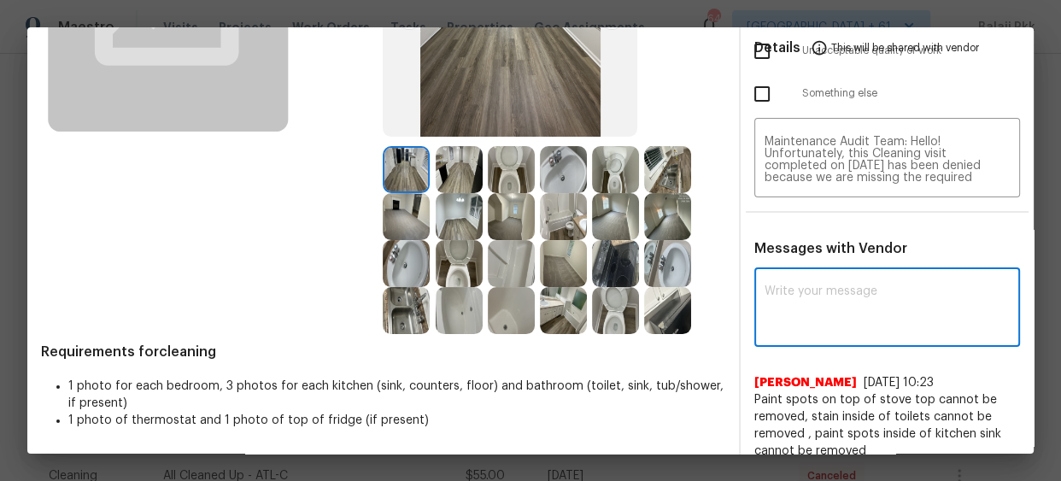
scroll to position [179, 0]
click at [875, 326] on textarea at bounding box center [886, 309] width 245 height 48
click at [875, 327] on textarea at bounding box center [886, 309] width 245 height 48
paste textarea "Maintenance Audit Team: Hello! Unfortunately, this Cleaning visit completed on …"
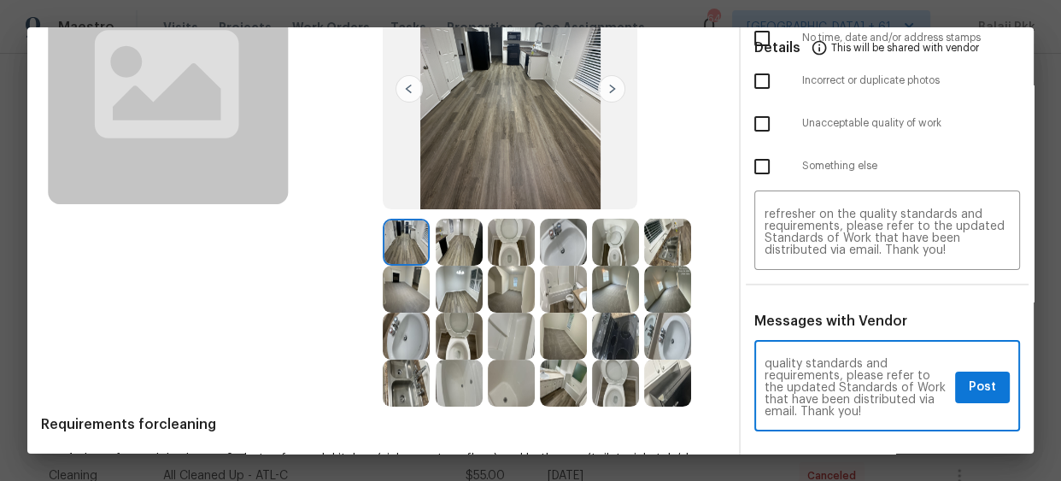
scroll to position [0, 0]
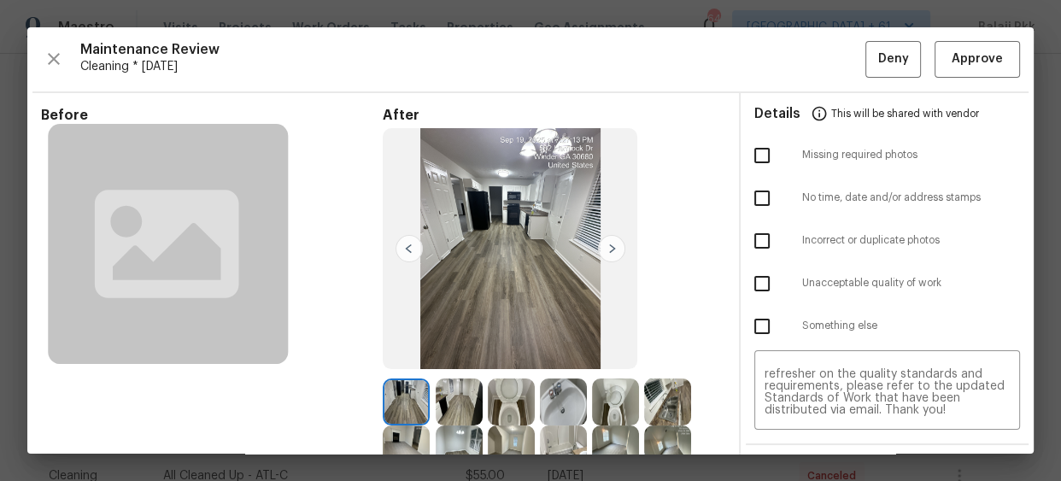
type textarea "Maintenance Audit Team: Hello! Unfortunately, this Cleaning visit completed on …"
click at [752, 154] on input "checkbox" at bounding box center [762, 155] width 36 height 36
checkbox input "true"
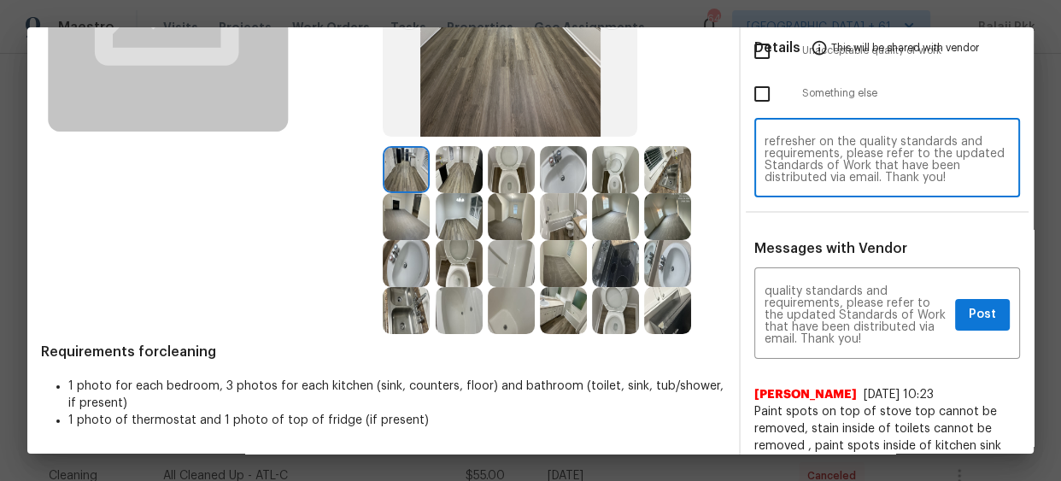
scroll to position [179, 0]
click at [977, 316] on span "Post" at bounding box center [981, 314] width 27 height 21
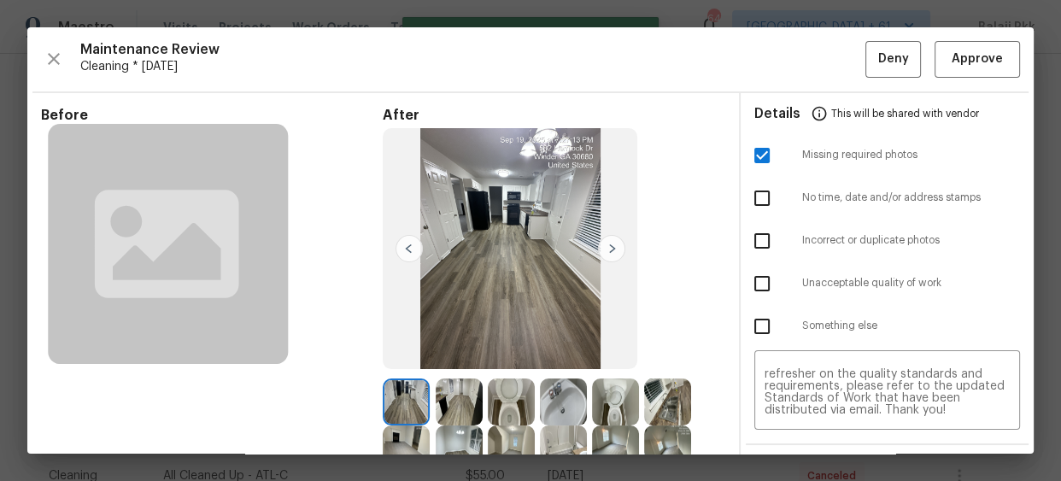
scroll to position [0, 0]
click at [892, 64] on span "Deny" at bounding box center [893, 59] width 31 height 21
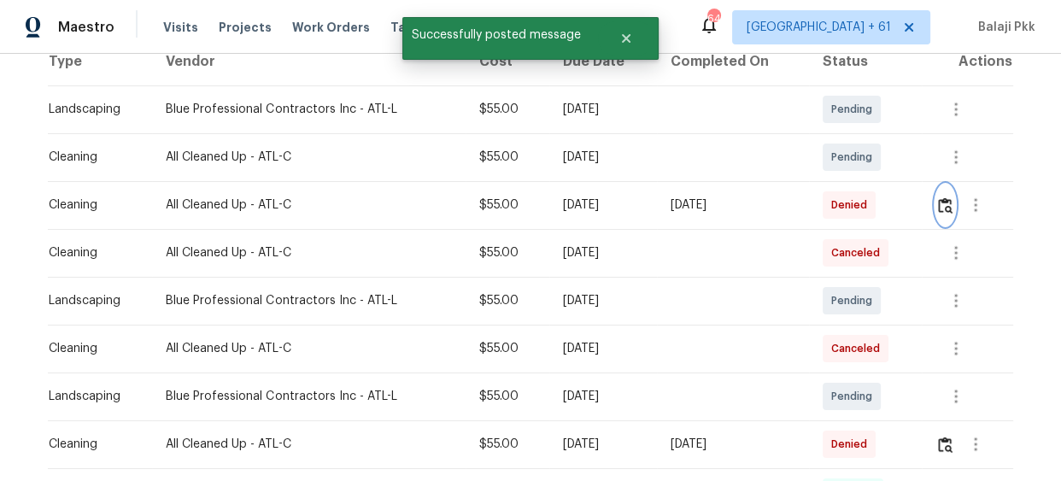
scroll to position [310, 0]
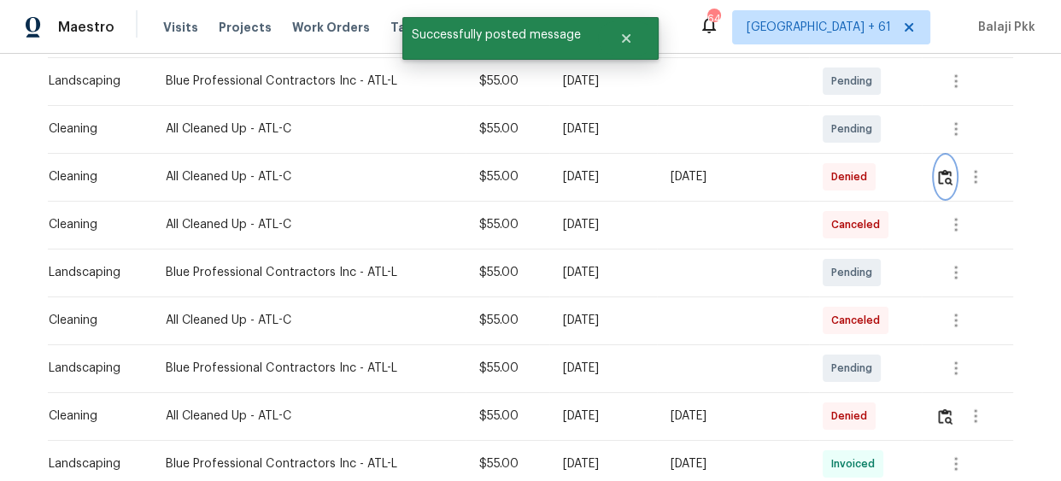
click at [942, 171] on img "button" at bounding box center [945, 177] width 15 height 16
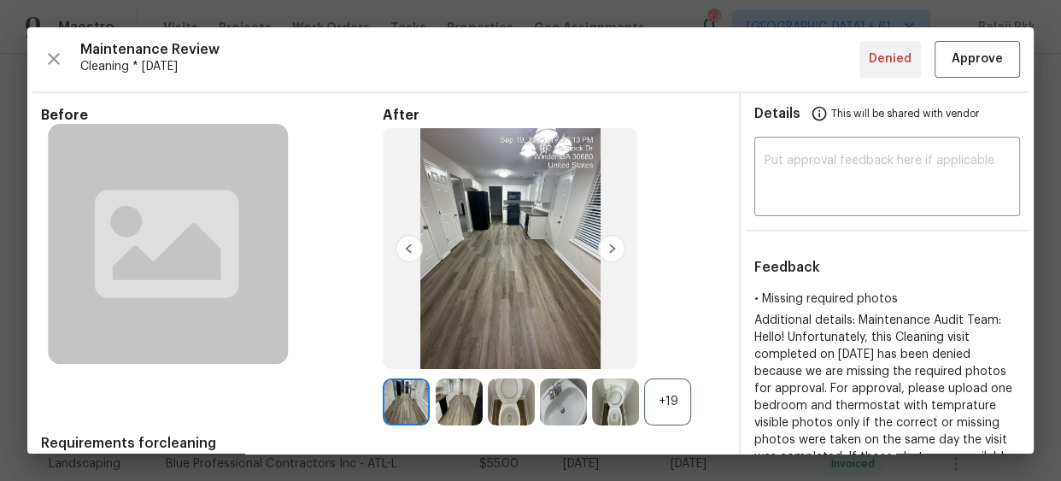
click at [407, 396] on img at bounding box center [406, 401] width 47 height 47
click at [438, 398] on img at bounding box center [459, 401] width 47 height 47
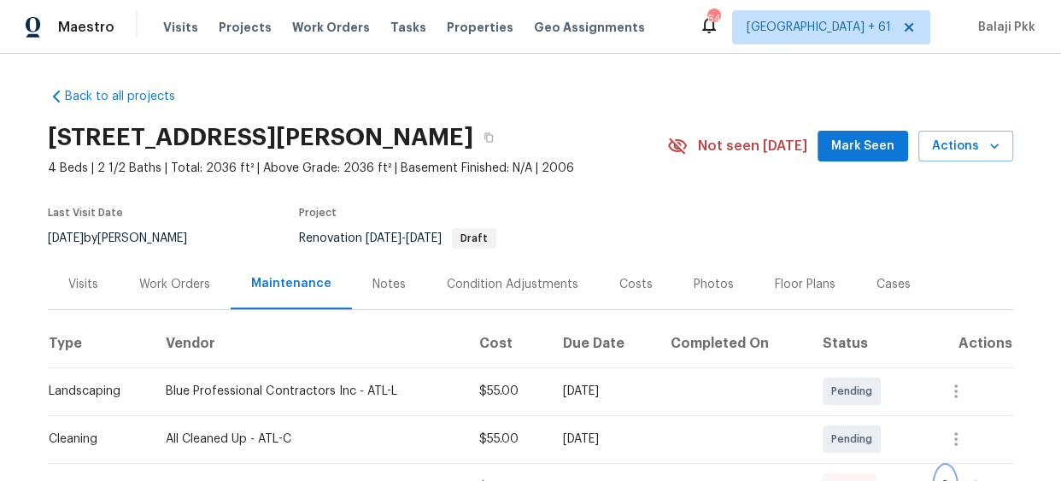
scroll to position [0, 0]
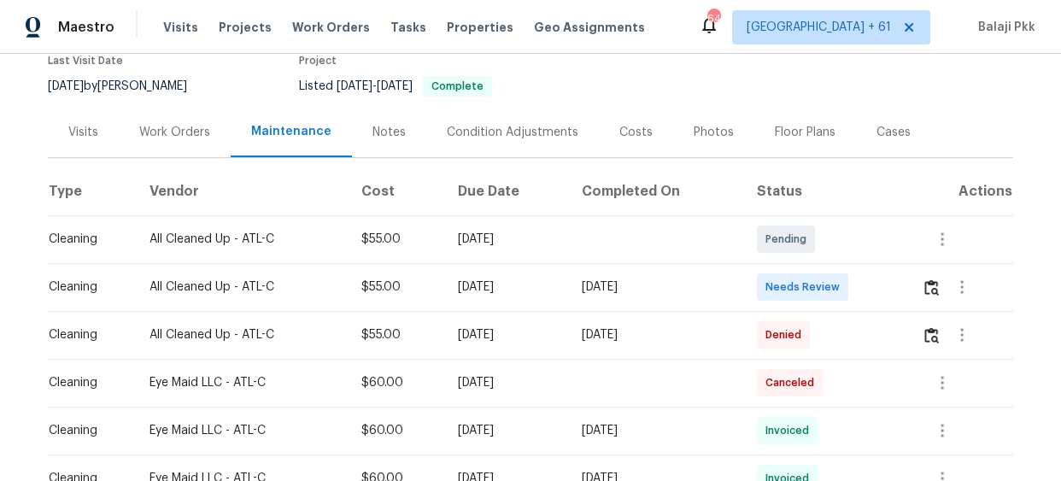
scroll to position [155, 0]
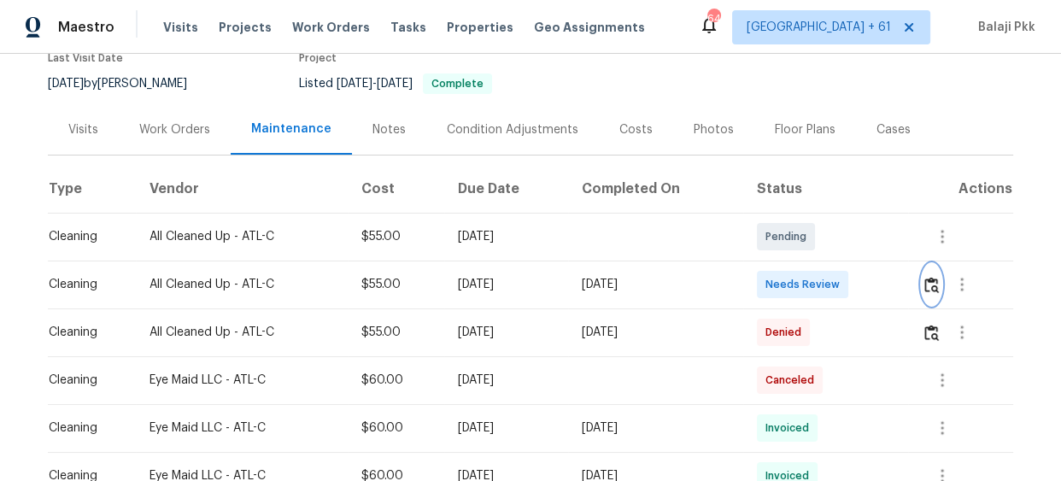
click at [931, 277] on img "button" at bounding box center [931, 285] width 15 height 16
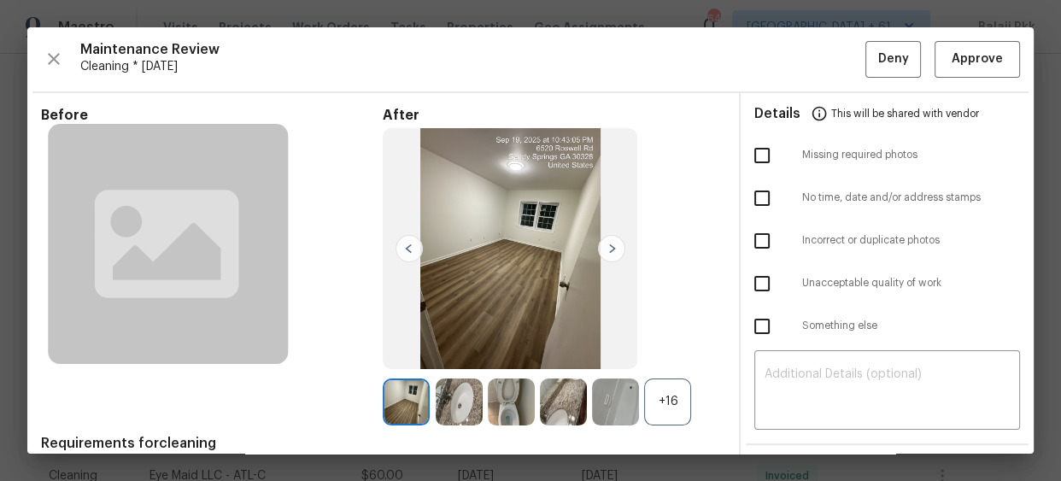
click at [678, 396] on div "+16" at bounding box center [667, 401] width 47 height 47
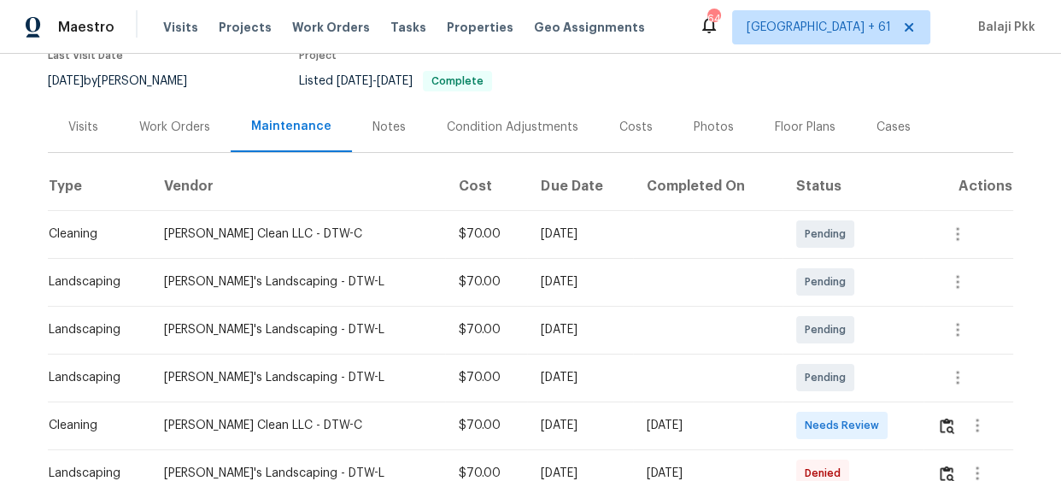
scroll to position [232, 0]
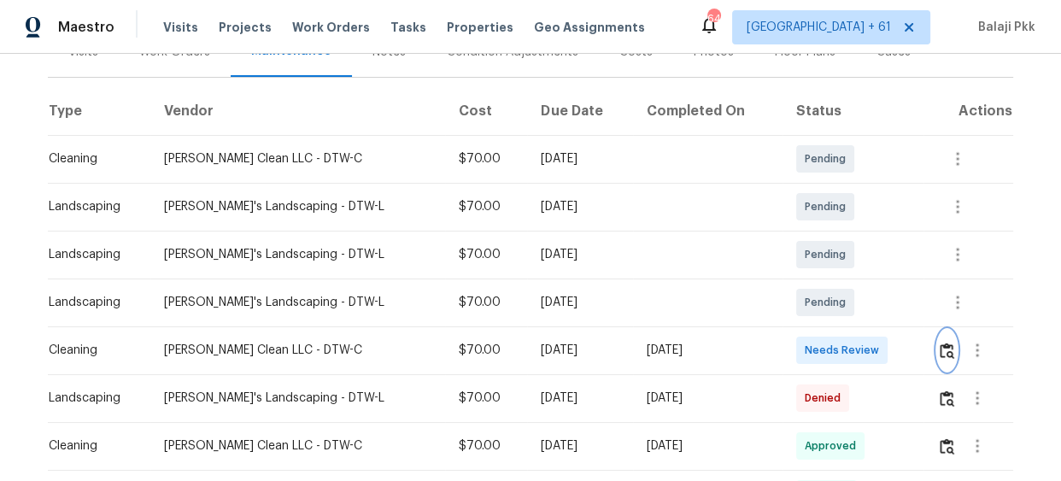
click at [946, 361] on button "button" at bounding box center [947, 350] width 20 height 41
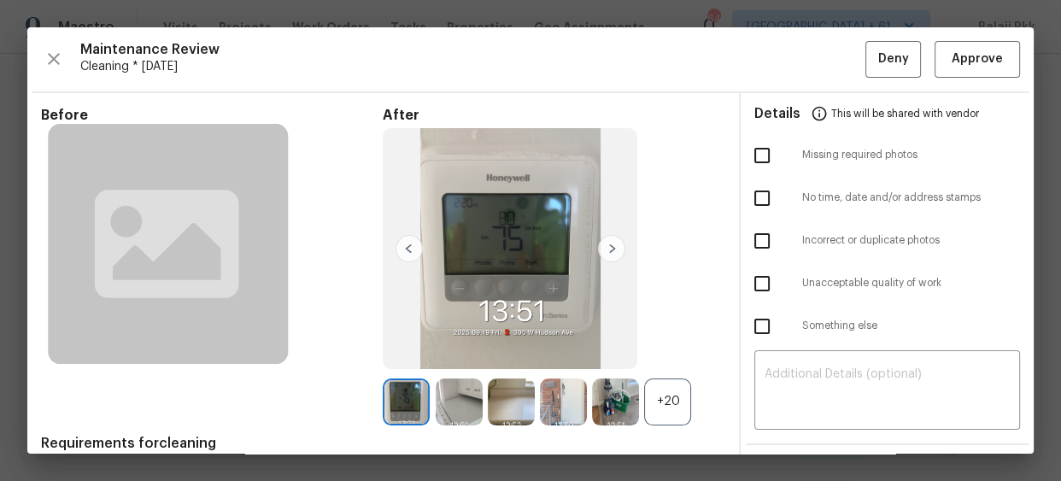
click at [686, 404] on div "+20" at bounding box center [667, 401] width 47 height 47
